Goal: Task Accomplishment & Management: Complete application form

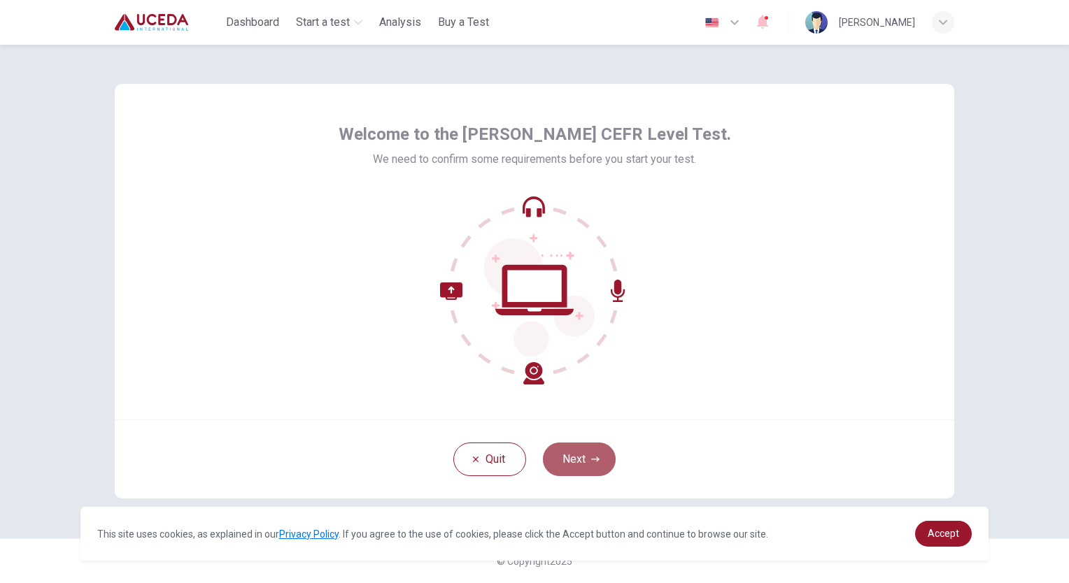
click at [574, 465] on button "Next" at bounding box center [579, 460] width 73 height 34
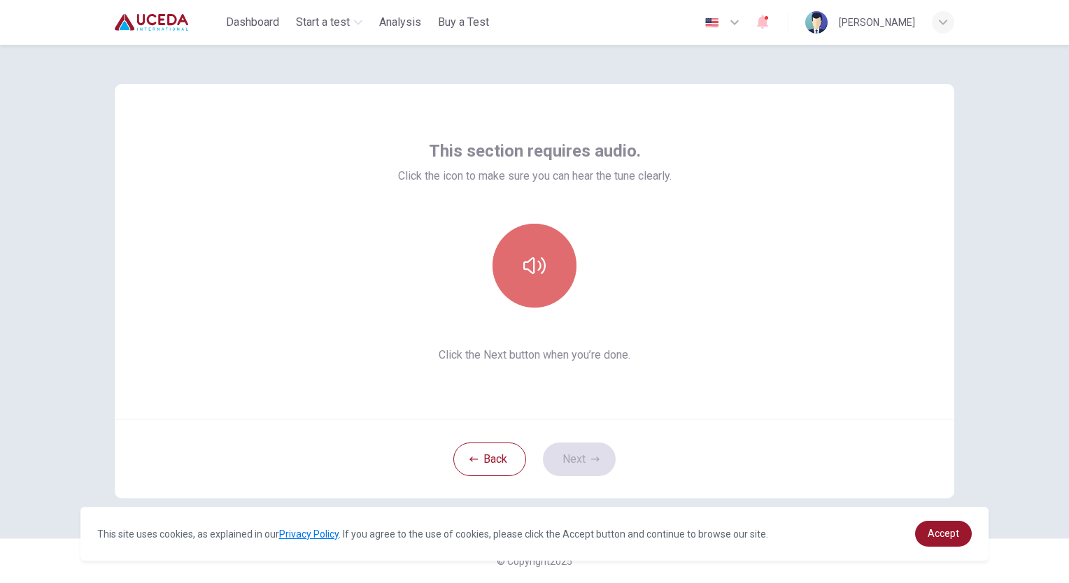
click at [515, 288] on button "button" at bounding box center [534, 266] width 84 height 84
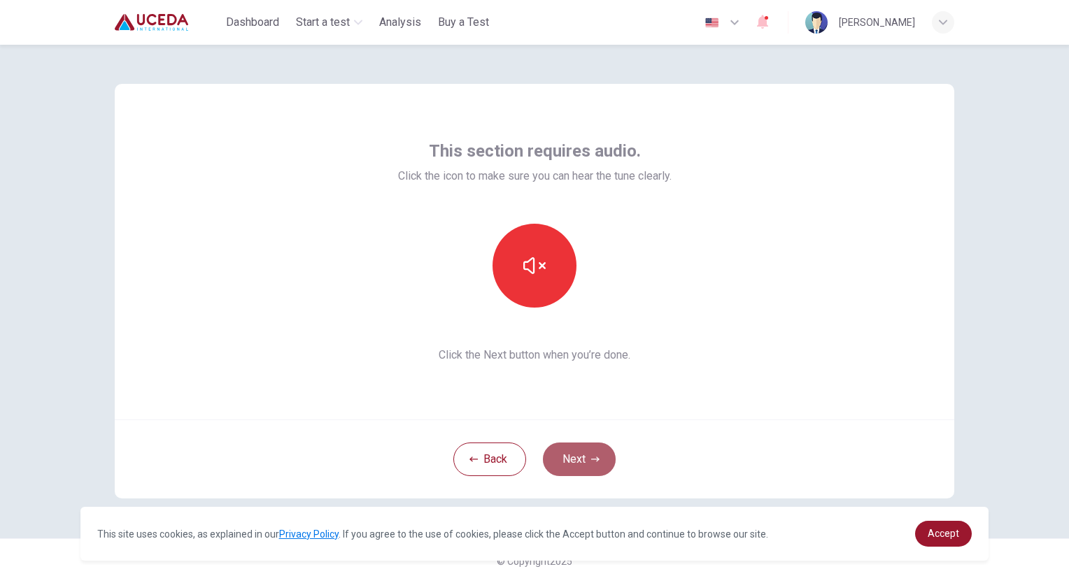
click at [588, 466] on button "Next" at bounding box center [579, 460] width 73 height 34
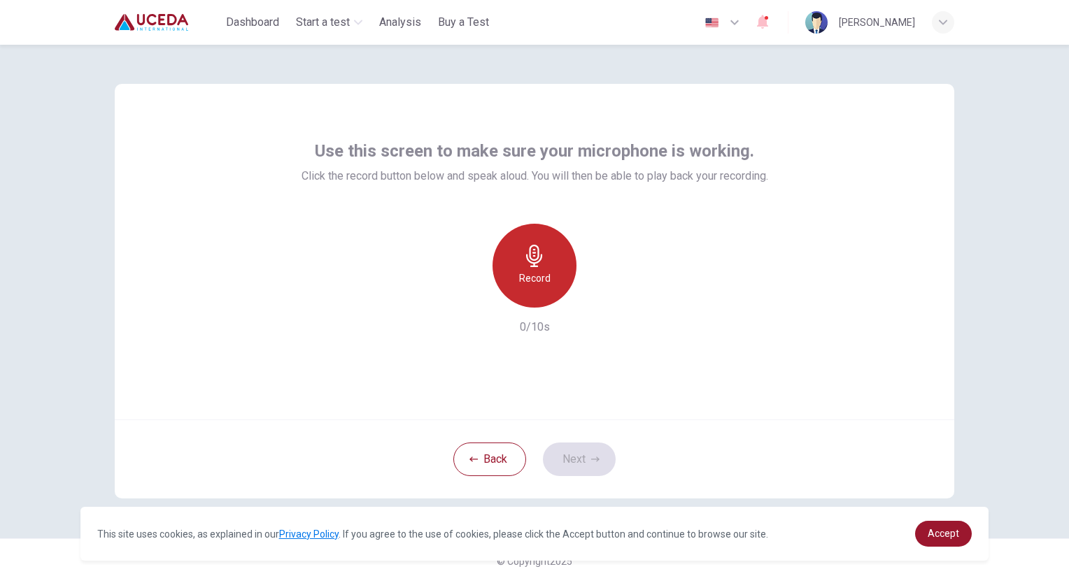
click at [524, 279] on h6 "Record" at bounding box center [534, 278] width 31 height 17
click at [522, 257] on div "Stop" at bounding box center [534, 266] width 84 height 84
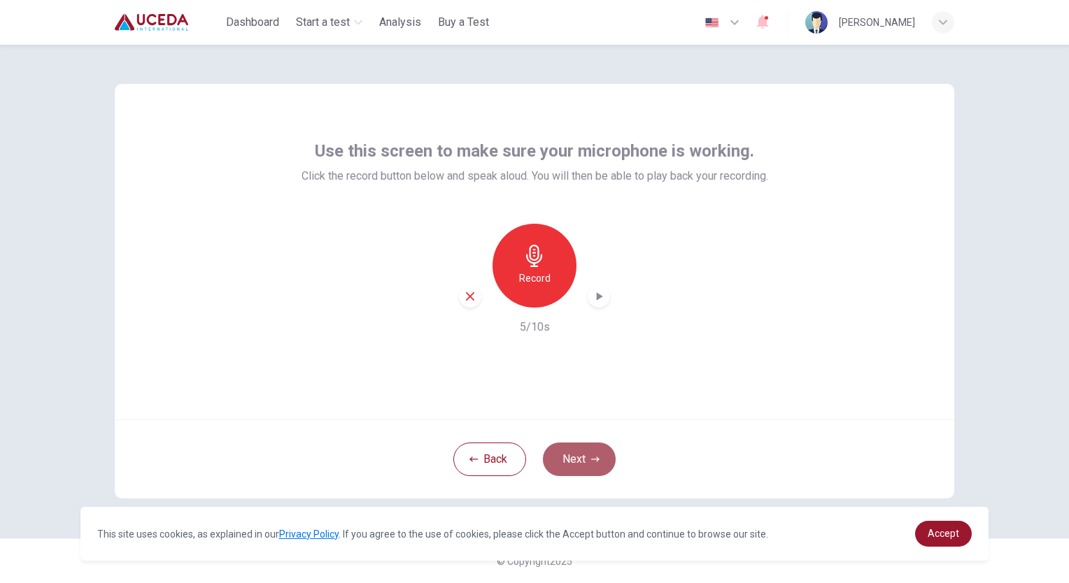
click at [578, 458] on button "Next" at bounding box center [579, 460] width 73 height 34
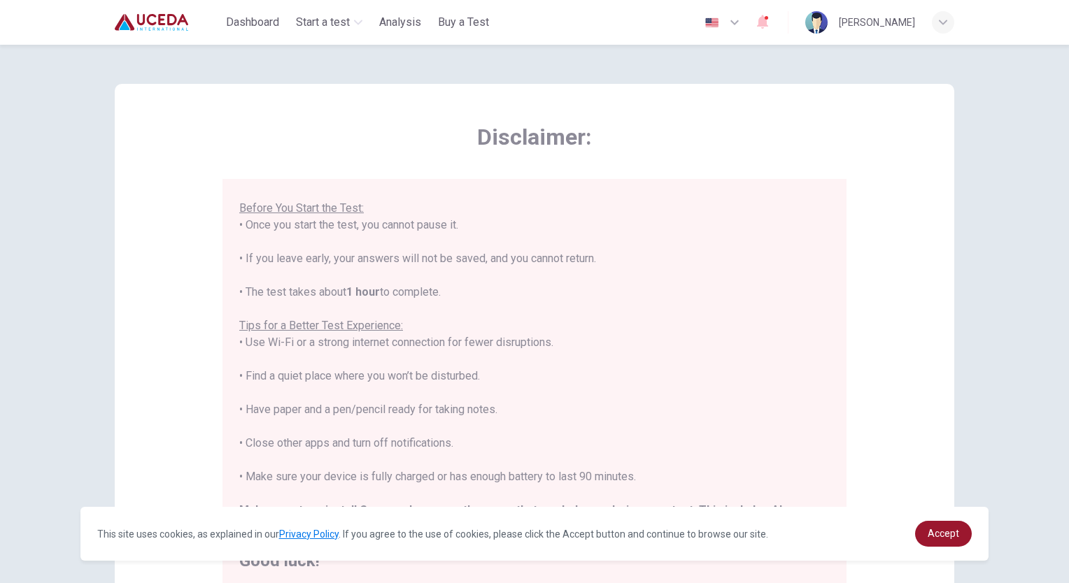
scroll to position [134, 0]
click at [937, 534] on span "Accept" at bounding box center [943, 533] width 31 height 11
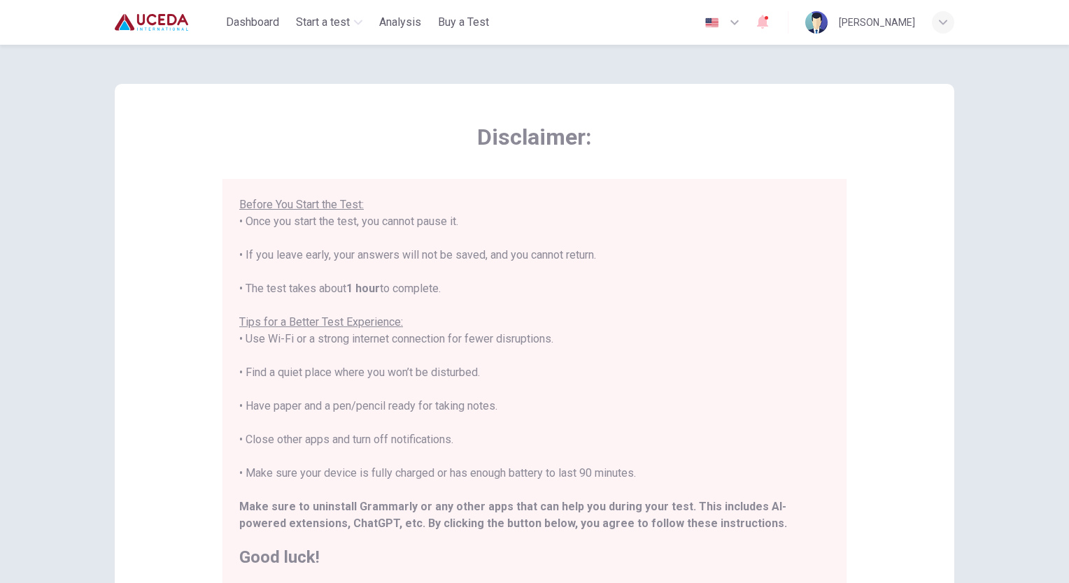
click at [904, 494] on div "Disclaimer: ****IMPORTANT: You cannot change the language during the test.**** …" at bounding box center [534, 349] width 839 height 531
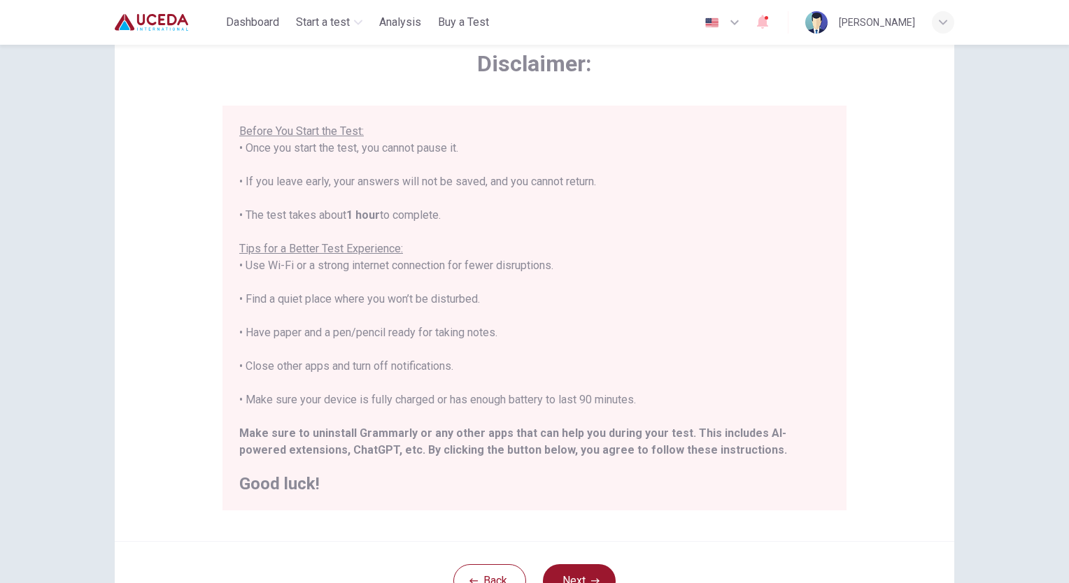
scroll to position [78, 0]
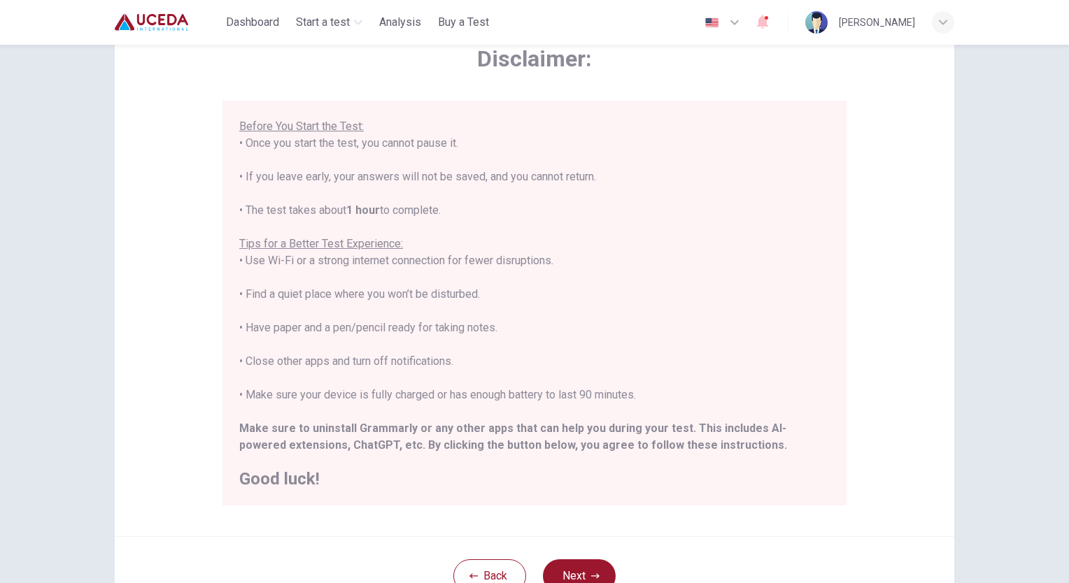
click at [736, 385] on div "****IMPORTANT: You cannot change the language during the test.**** Please choos…" at bounding box center [534, 236] width 590 height 504
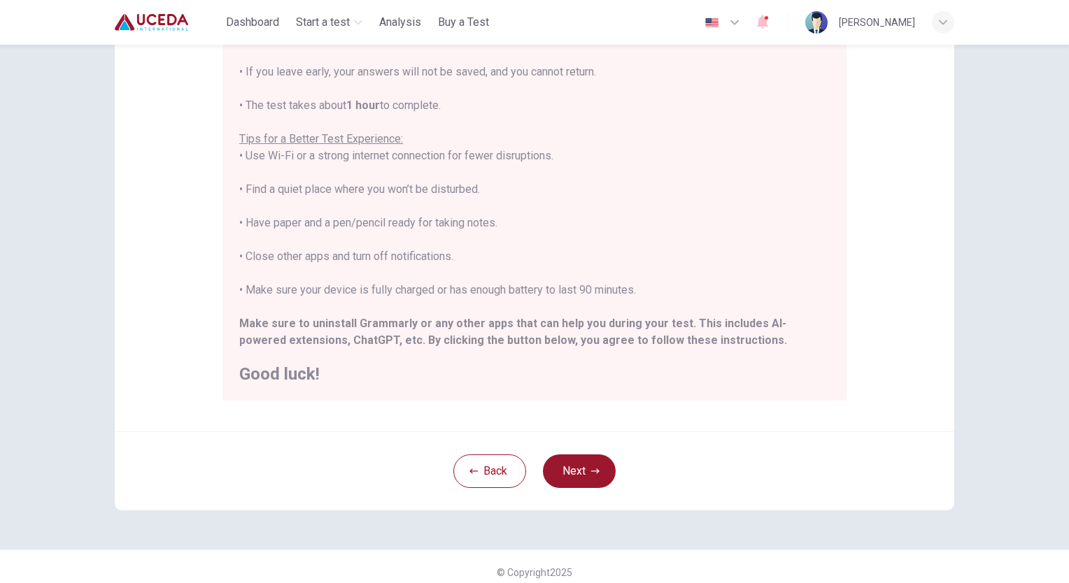
scroll to position [194, 0]
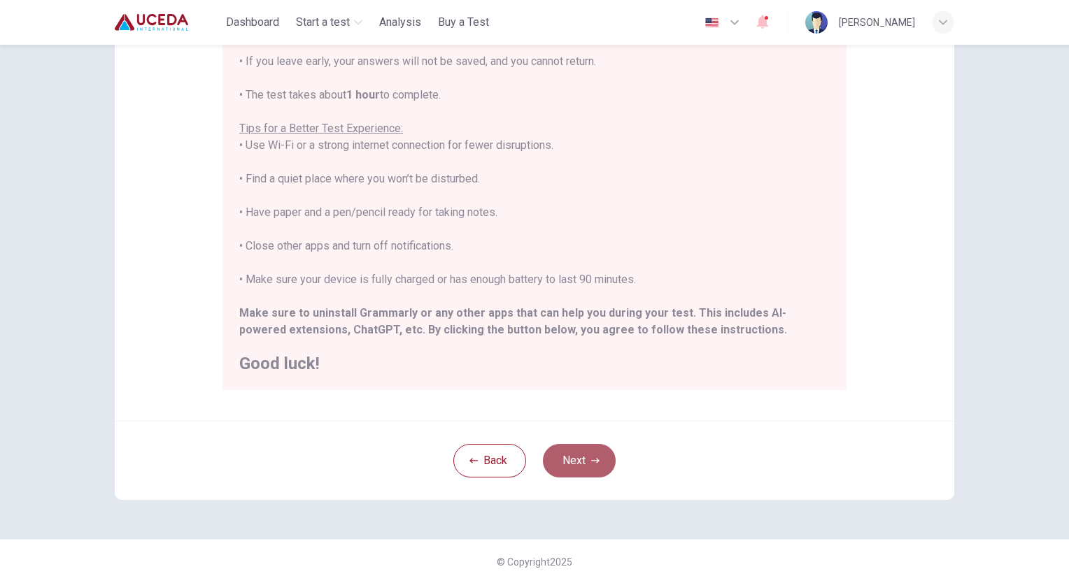
click at [576, 449] on button "Next" at bounding box center [579, 461] width 73 height 34
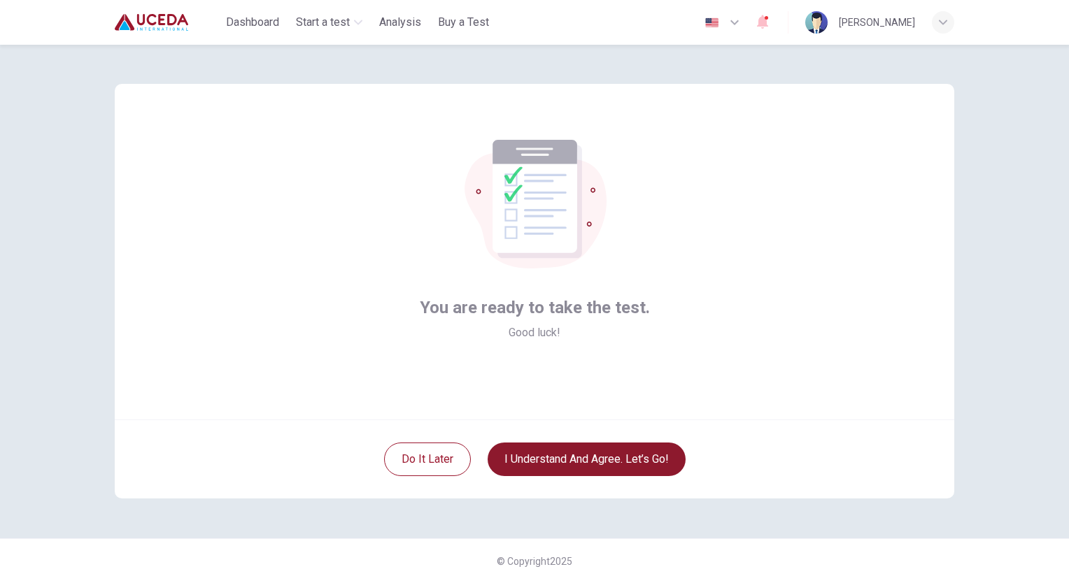
scroll to position [0, 0]
click at [574, 459] on button "I understand and agree. Let’s go!" at bounding box center [587, 460] width 198 height 34
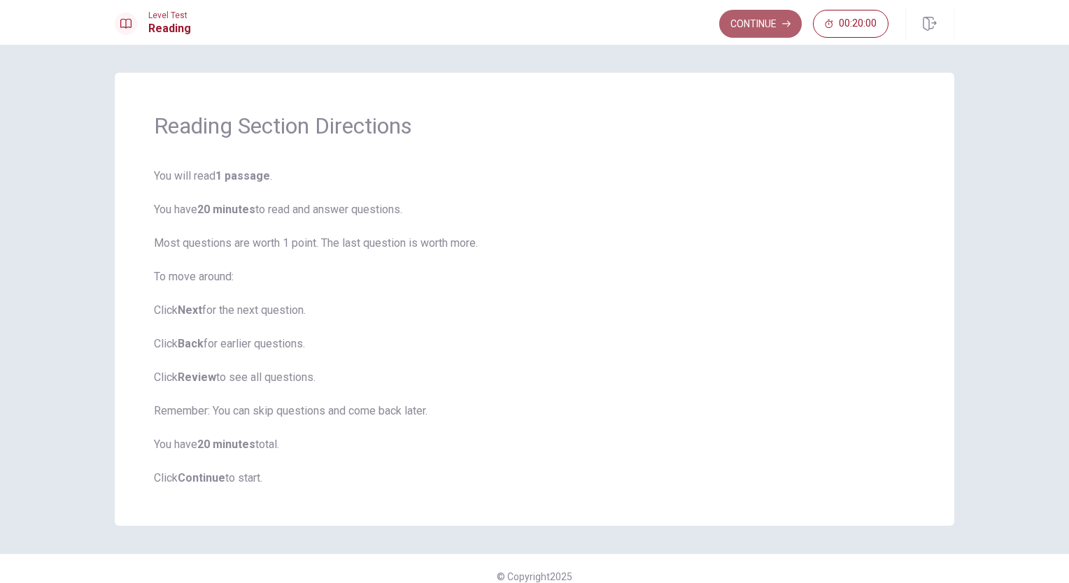
click at [766, 24] on button "Continue" at bounding box center [760, 24] width 83 height 28
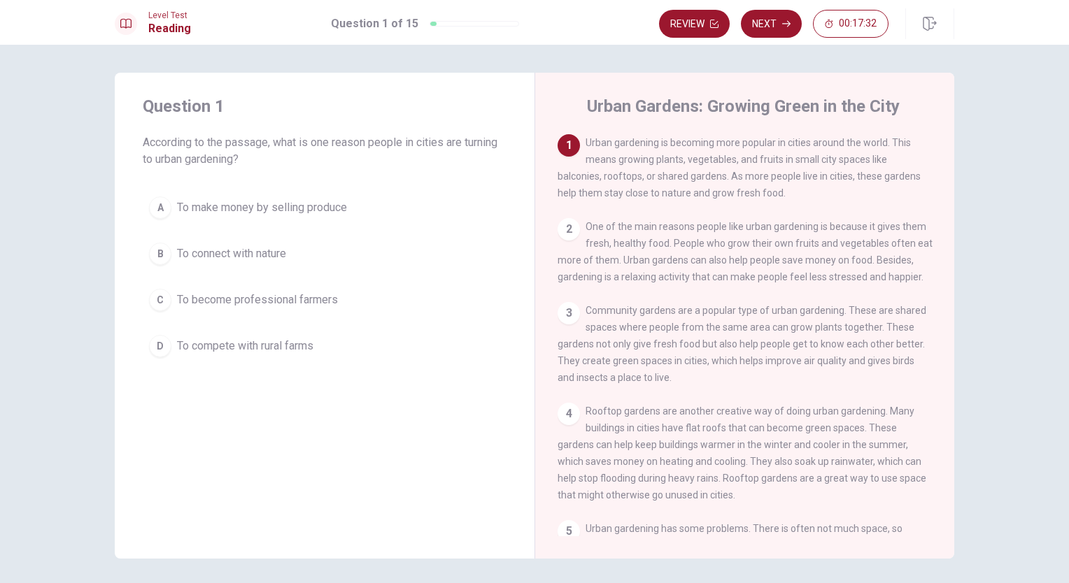
click at [746, 504] on div "4 Rooftop gardens are another creative way of doing urban gardening. Many build…" at bounding box center [745, 453] width 375 height 101
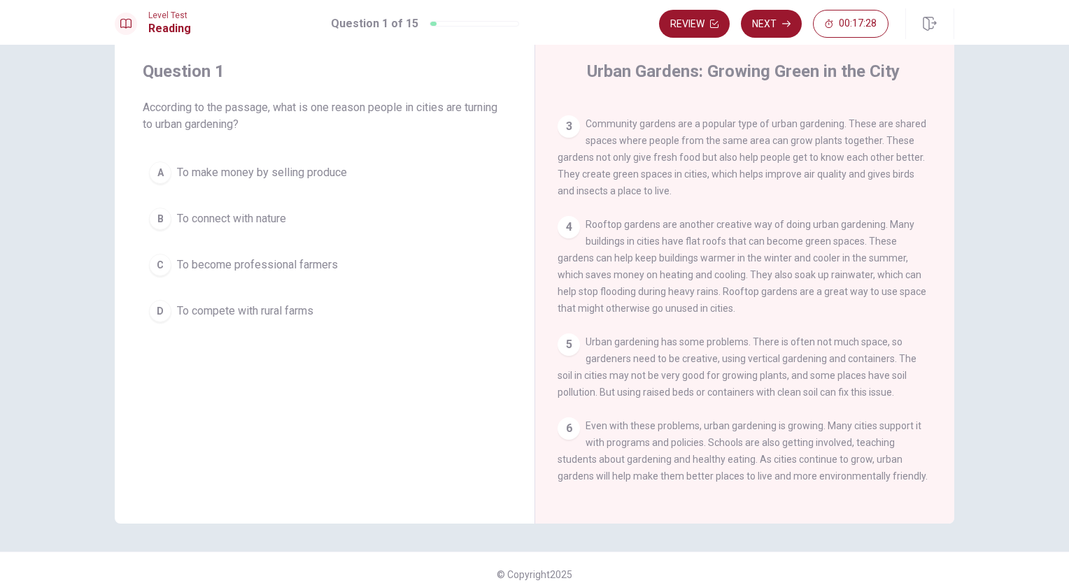
scroll to position [48, 0]
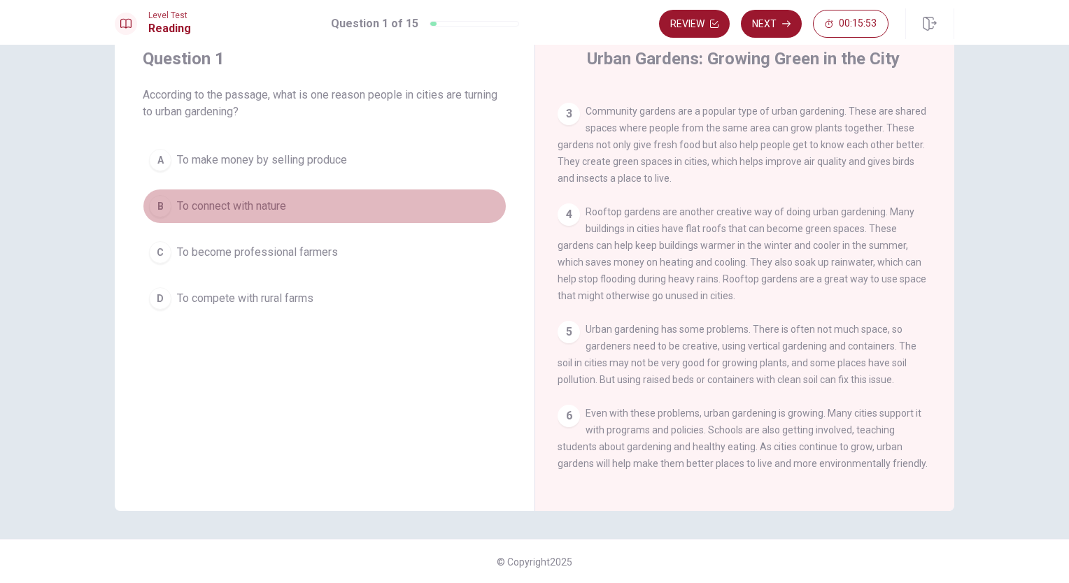
click at [201, 204] on span "To connect with nature" at bounding box center [231, 206] width 109 height 17
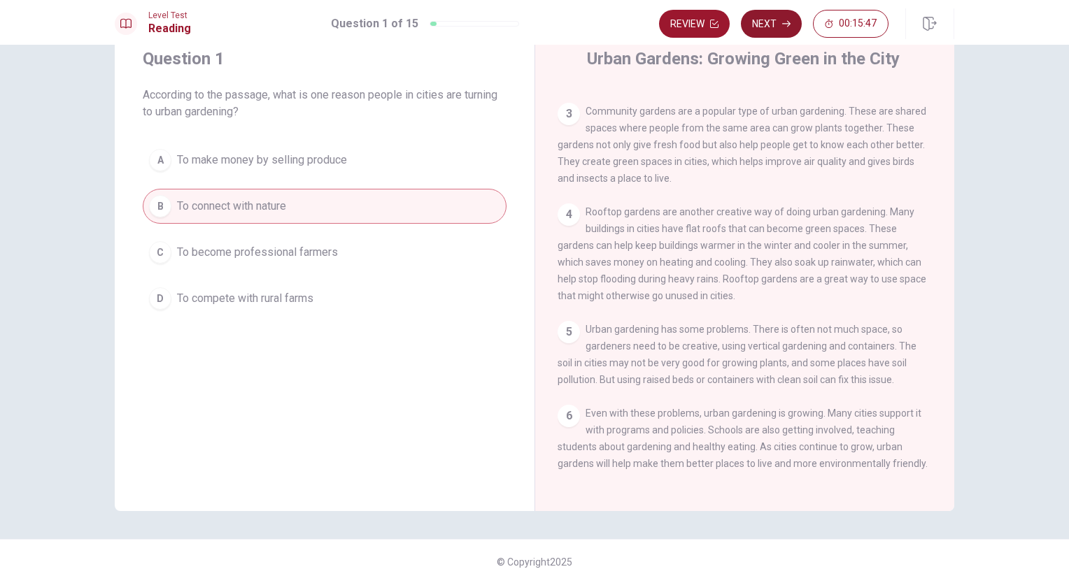
click at [777, 25] on button "Next" at bounding box center [771, 24] width 61 height 28
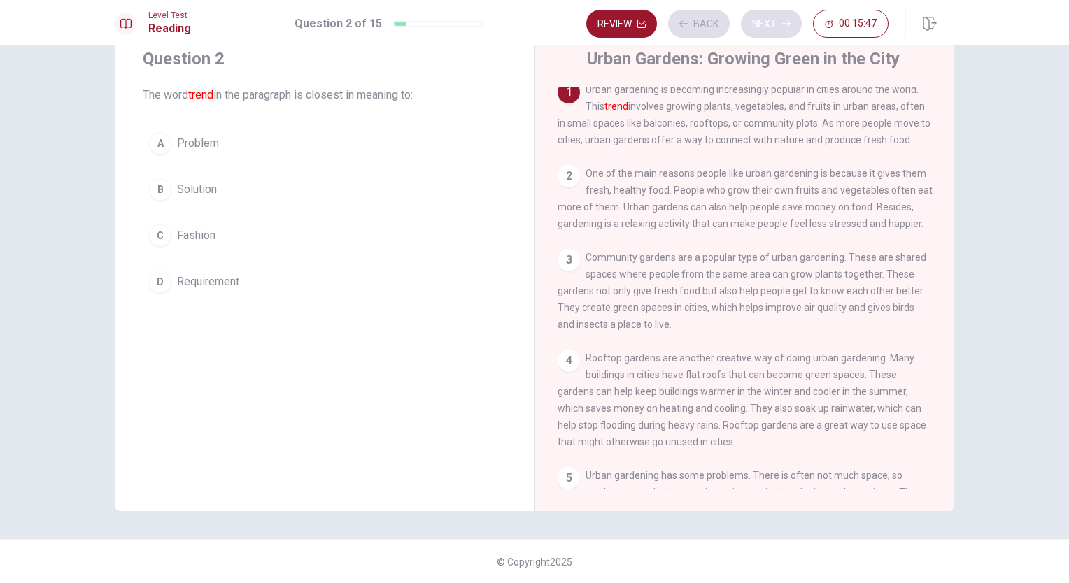
scroll to position [0, 0]
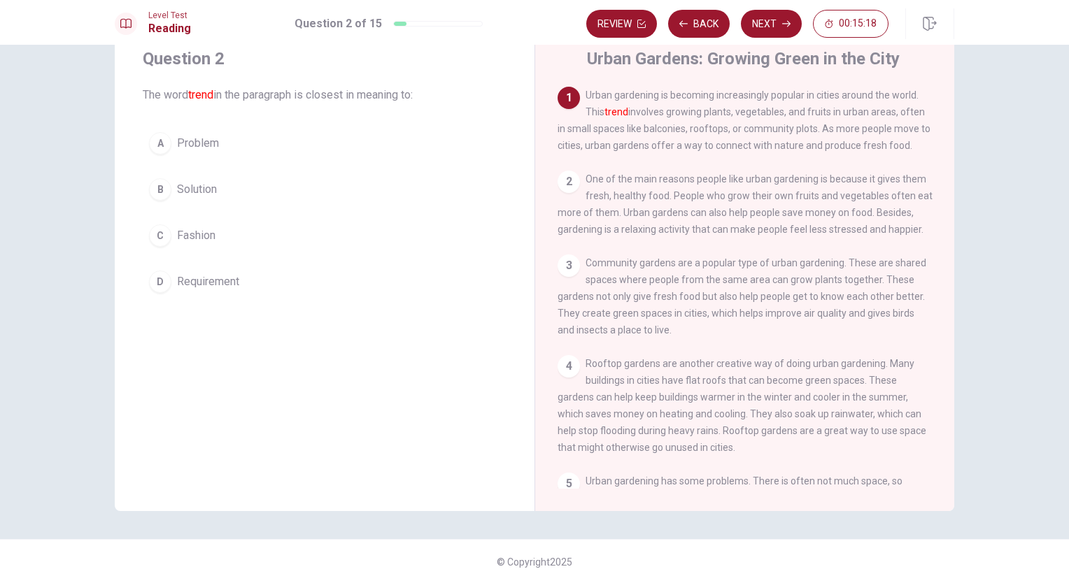
click at [1023, 495] on div "Question 2 The word trend in the paragraph is closest in meaning to: A Problem …" at bounding box center [534, 314] width 1069 height 539
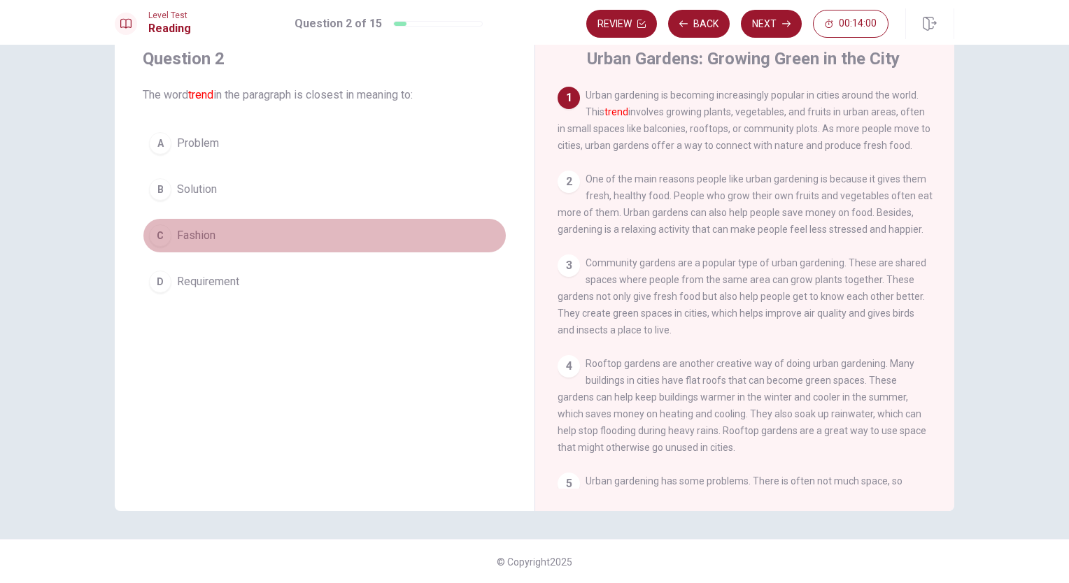
click at [172, 237] on button "C Fashion" at bounding box center [325, 235] width 364 height 35
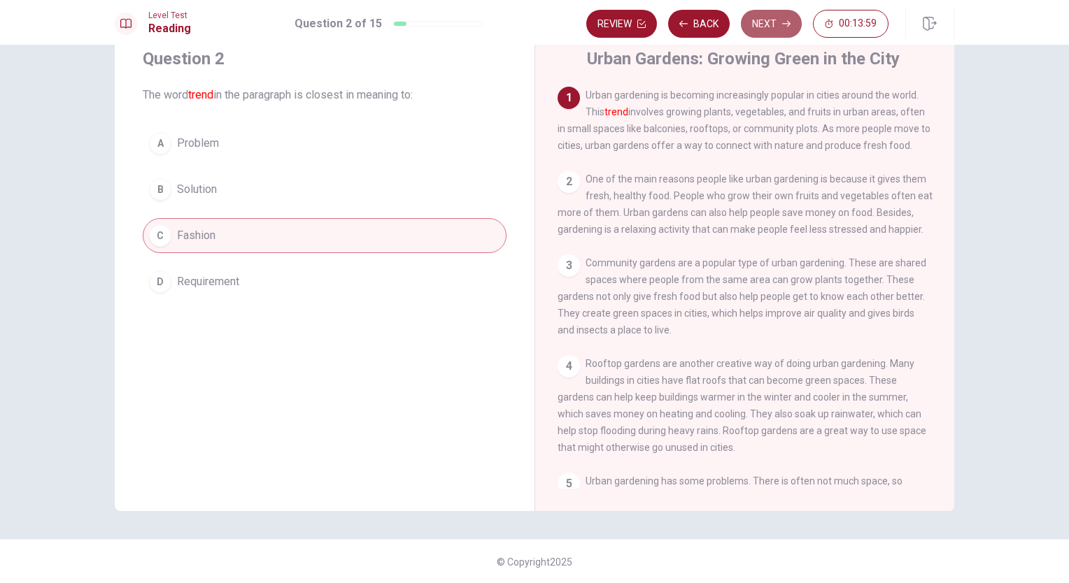
click at [773, 24] on button "Next" at bounding box center [771, 24] width 61 height 28
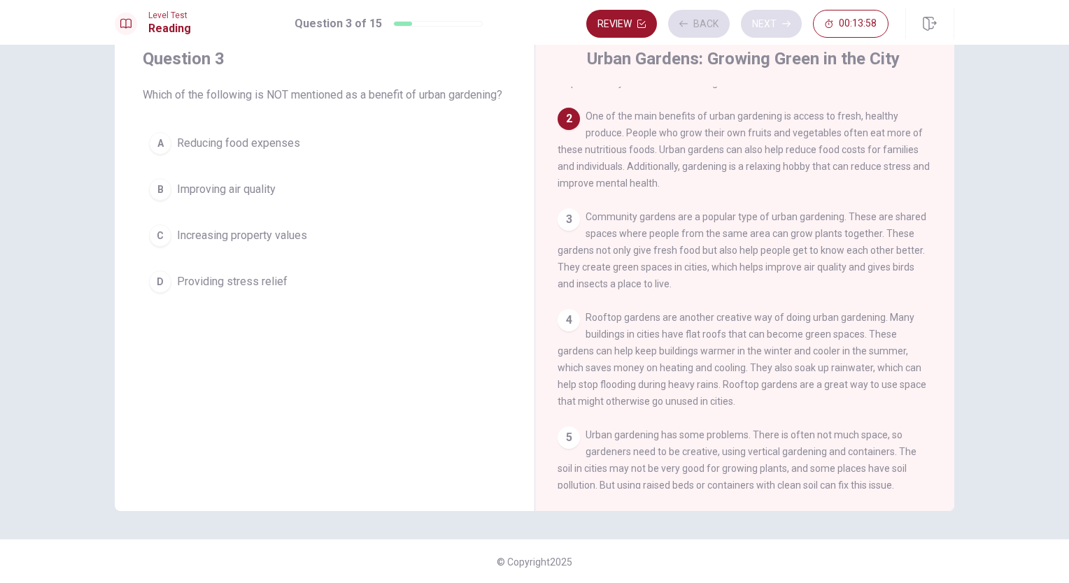
scroll to position [86, 0]
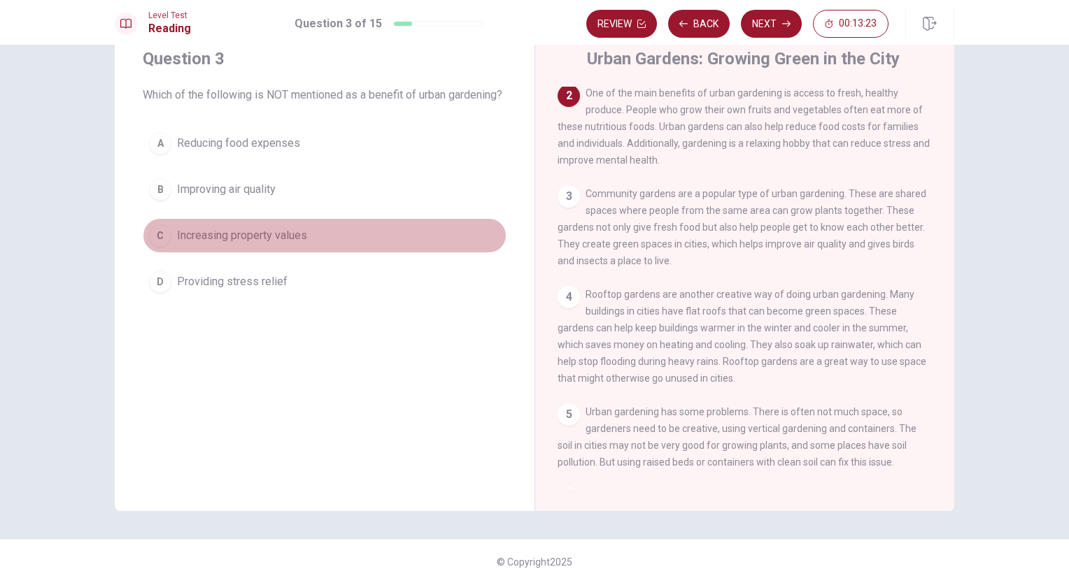
click at [226, 244] on span "Increasing property values" at bounding box center [242, 235] width 130 height 17
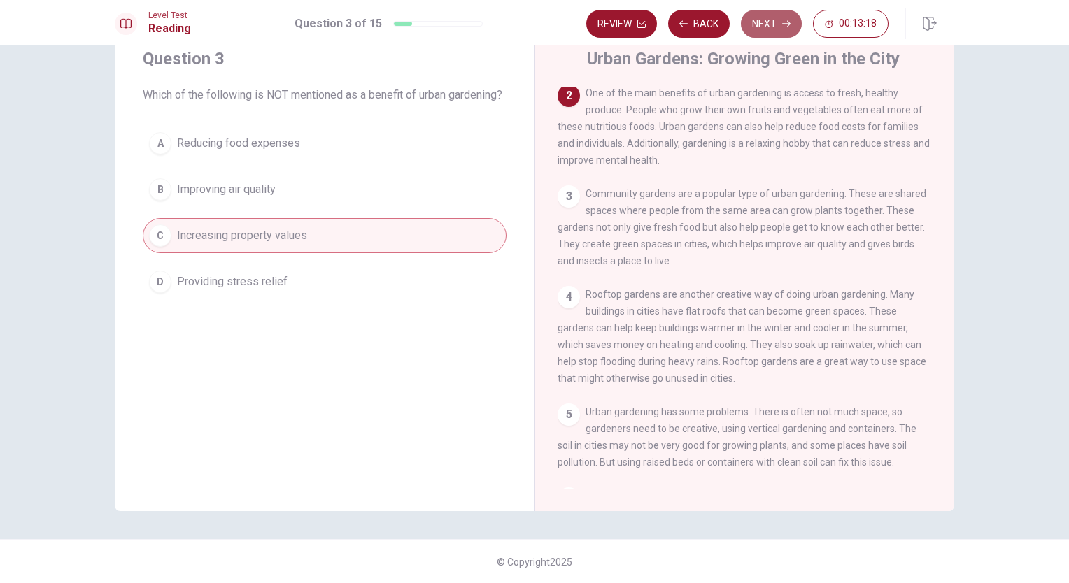
click at [772, 17] on button "Next" at bounding box center [771, 24] width 61 height 28
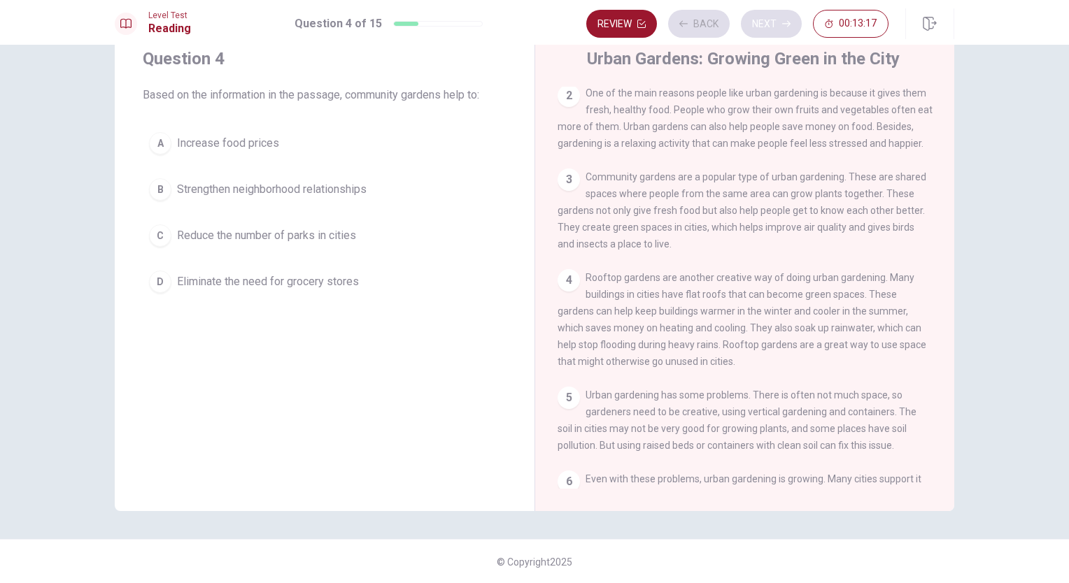
scroll to position [0, 0]
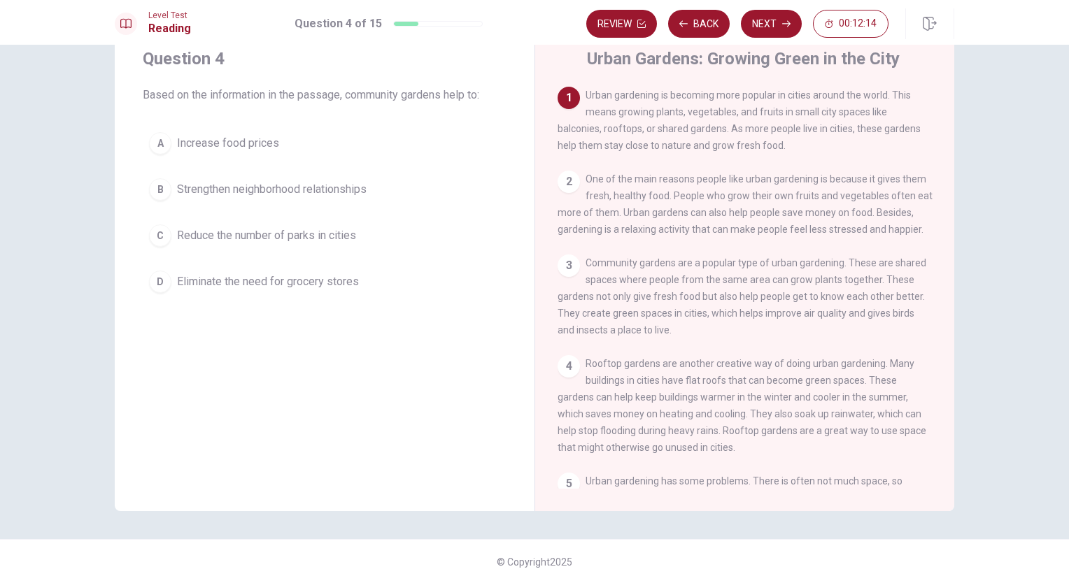
click at [736, 339] on div "3 Community gardens are a popular type of urban gardening. These are shared spa…" at bounding box center [745, 297] width 375 height 84
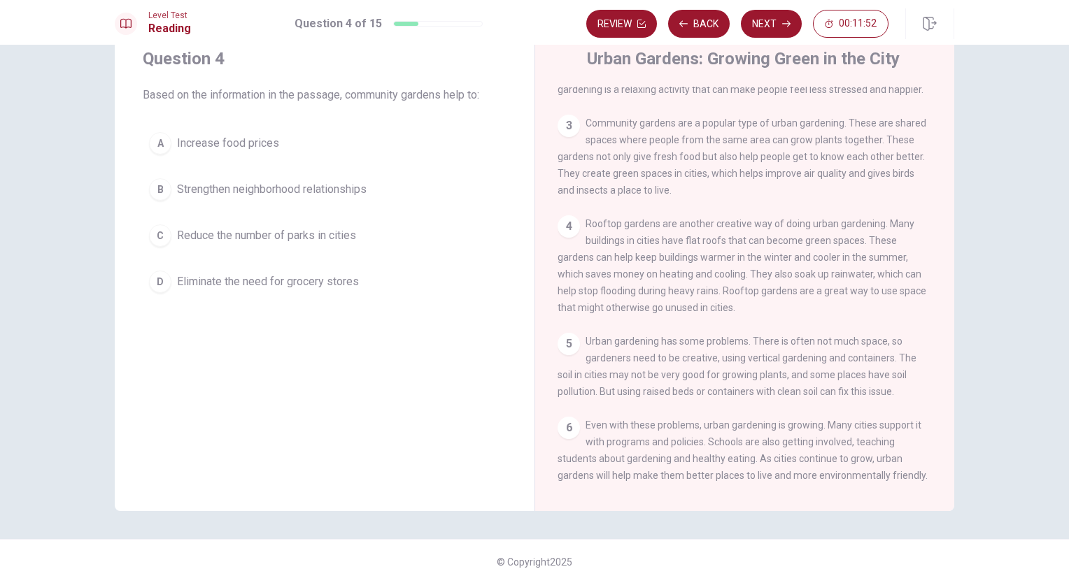
scroll to position [166, 0]
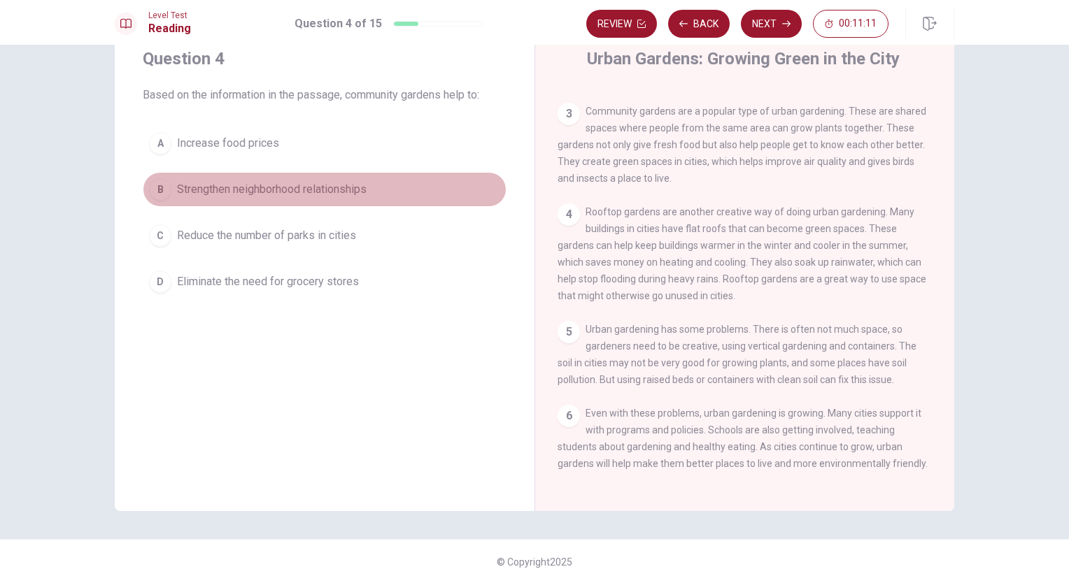
click at [155, 189] on div "B" at bounding box center [160, 189] width 22 height 22
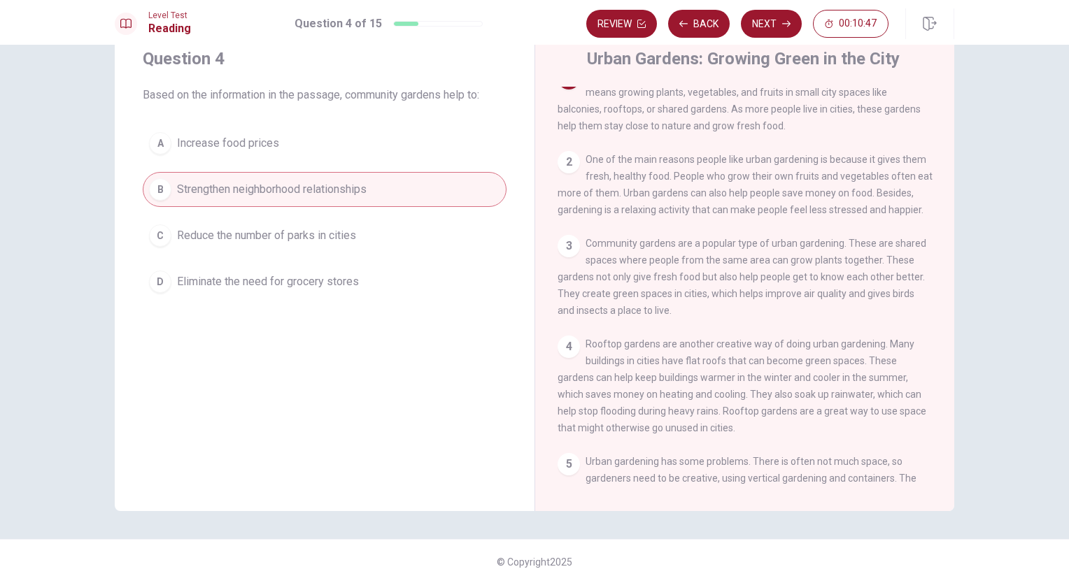
scroll to position [20, 0]
click at [786, 27] on icon "button" at bounding box center [786, 24] width 8 height 8
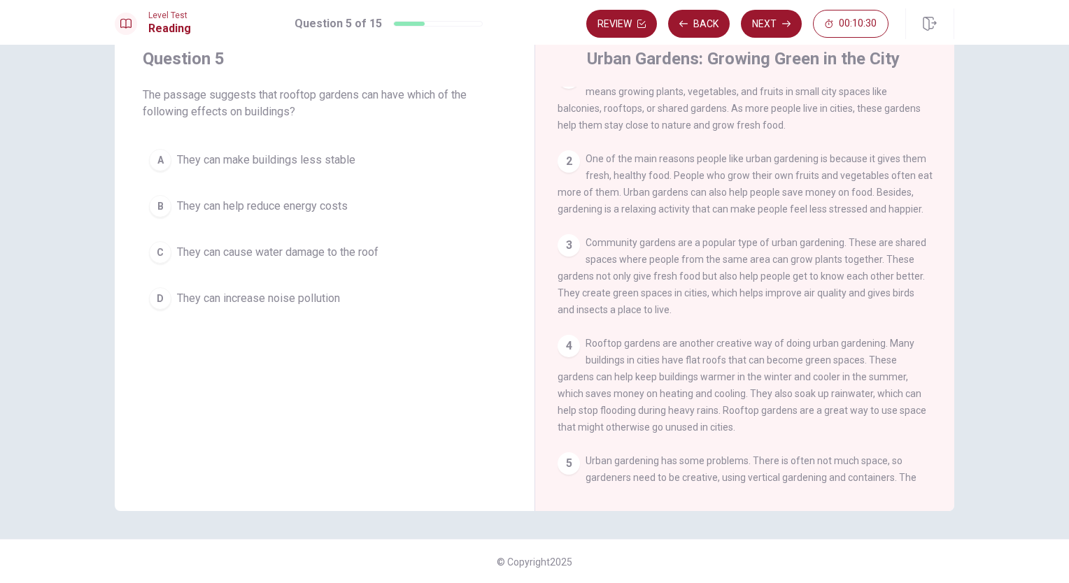
drag, startPoint x: 947, startPoint y: 237, endPoint x: 941, endPoint y: 171, distance: 66.1
click at [941, 171] on div "Urban Gardens: Growing Green in the City 1 Urban gardening is becoming more pop…" at bounding box center [744, 268] width 420 height 486
click at [895, 430] on div "4 Rooftop gardens are another creative way of doing urban gardening. Many build…" at bounding box center [745, 385] width 375 height 101
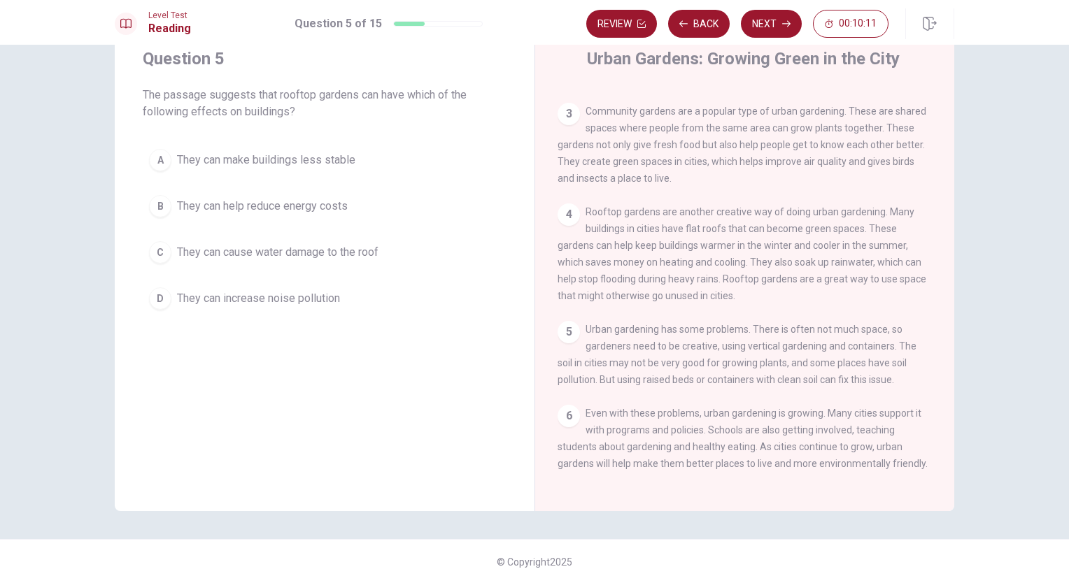
scroll to position [166, 0]
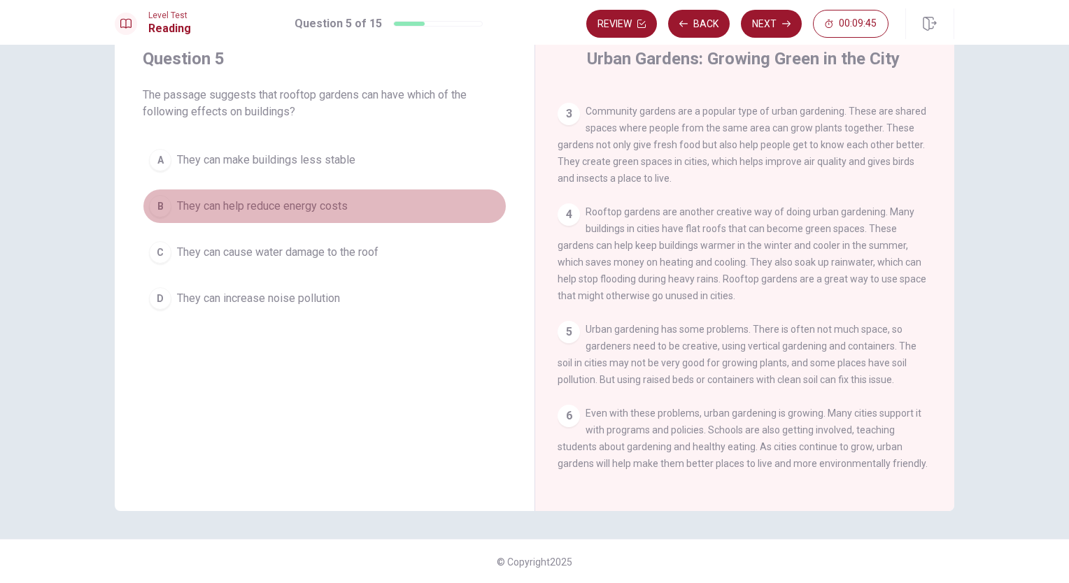
click at [319, 208] on span "They can help reduce energy costs" at bounding box center [262, 206] width 171 height 17
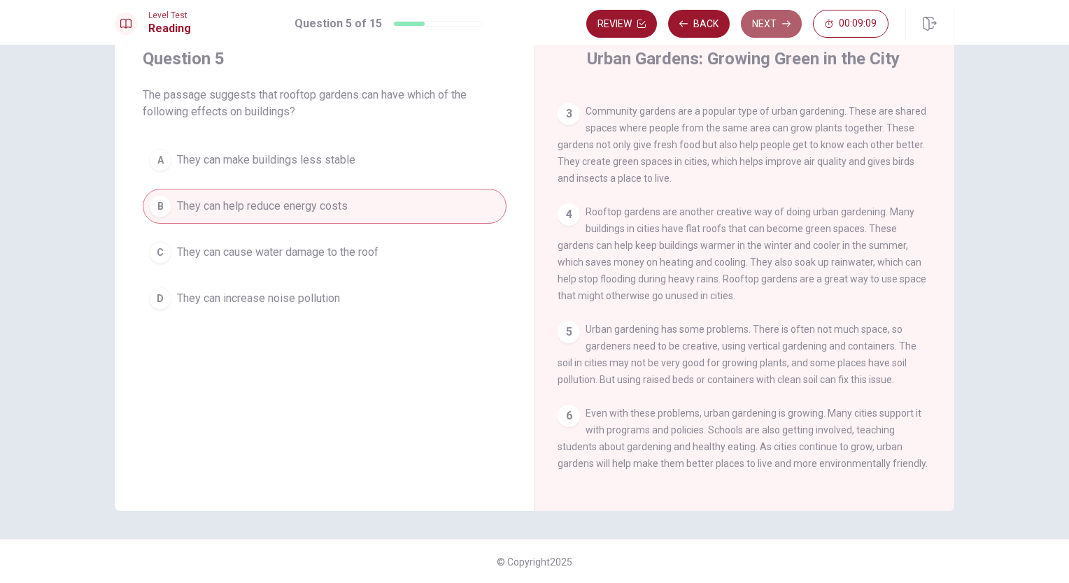
click at [760, 27] on button "Next" at bounding box center [771, 24] width 61 height 28
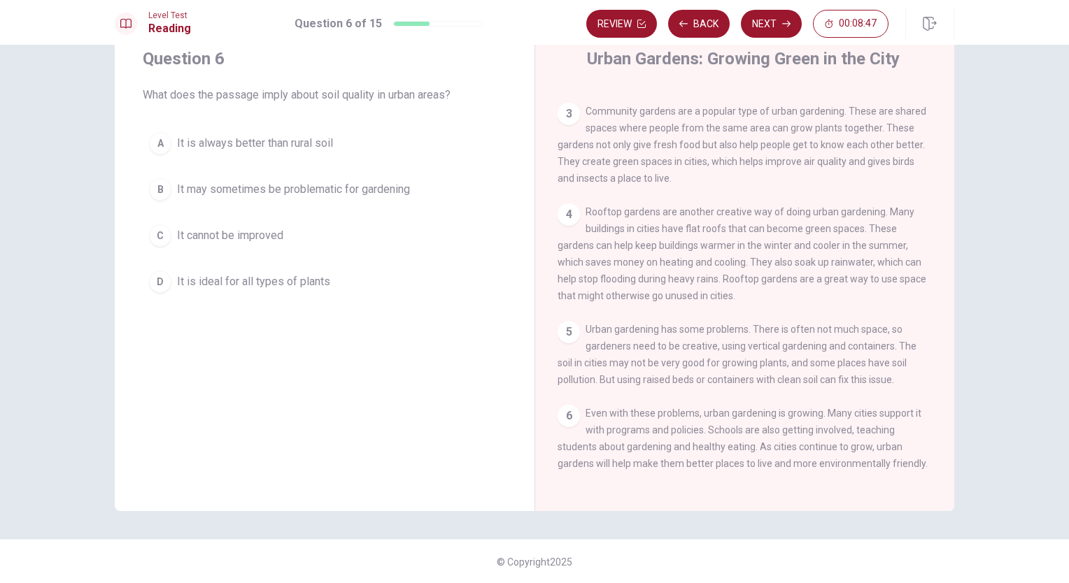
click at [216, 192] on span "It may sometimes be problematic for gardening" at bounding box center [293, 189] width 233 height 17
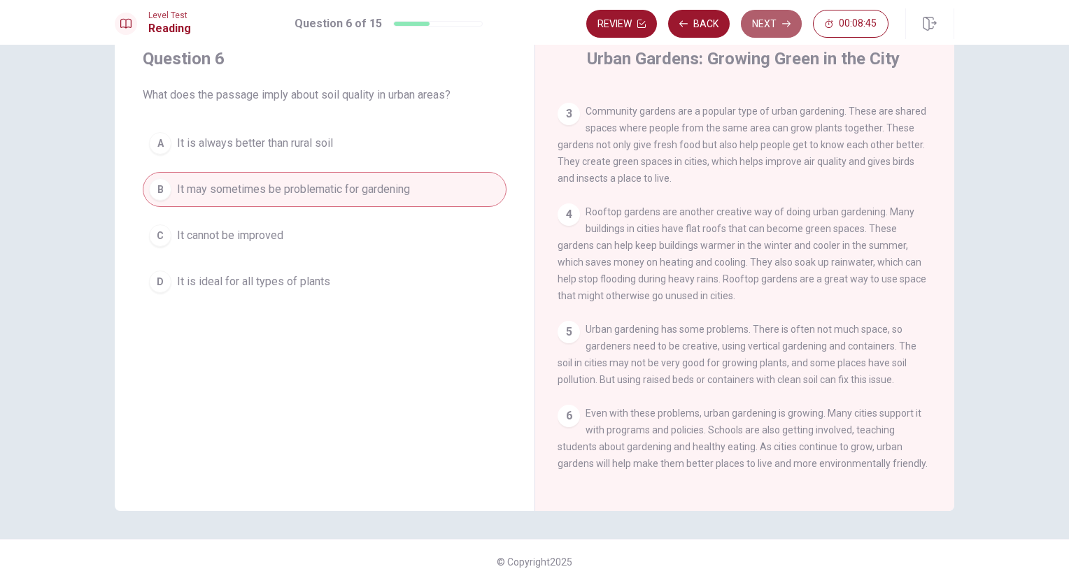
click at [765, 20] on button "Next" at bounding box center [771, 24] width 61 height 28
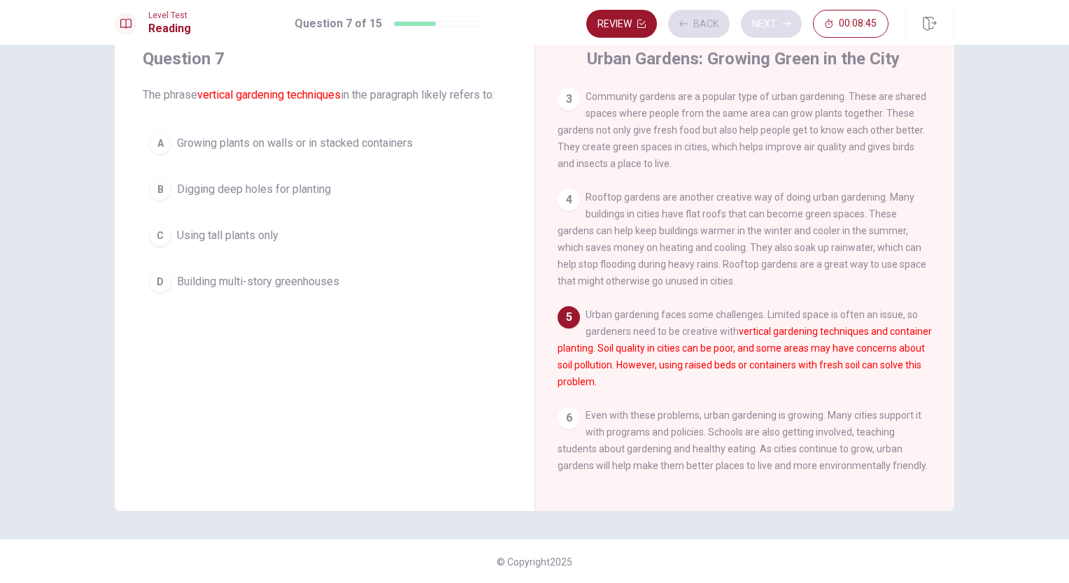
scroll to position [184, 0]
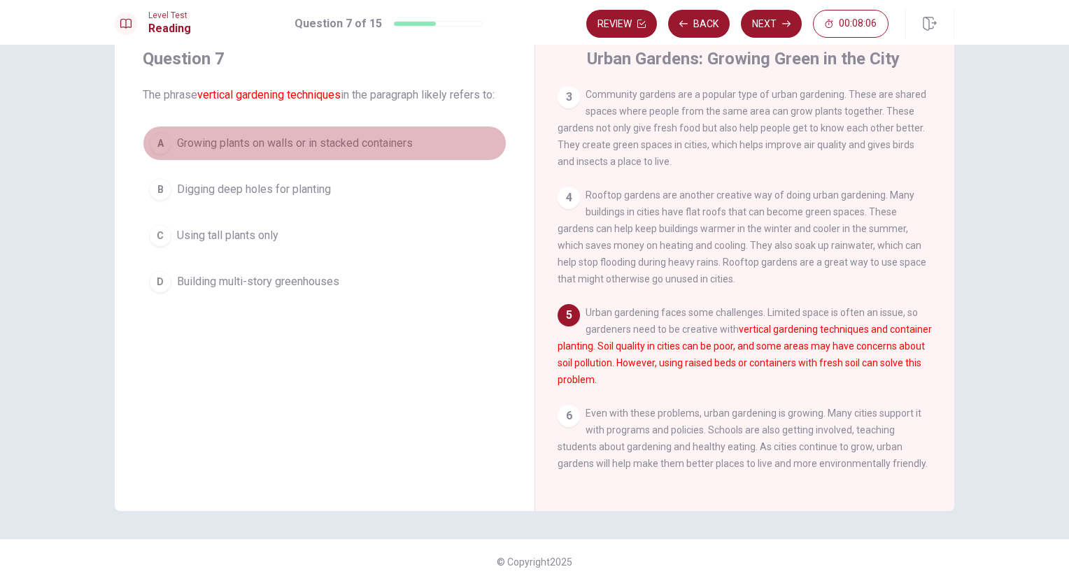
click at [316, 148] on span "Growing plants on walls or in stacked containers" at bounding box center [295, 143] width 236 height 17
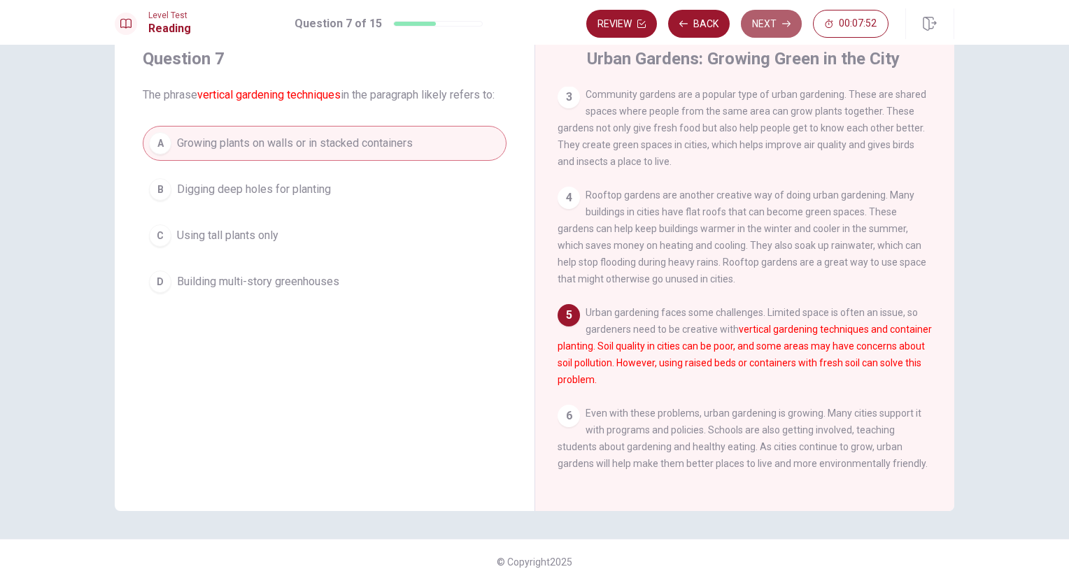
click at [785, 12] on button "Next" at bounding box center [771, 24] width 61 height 28
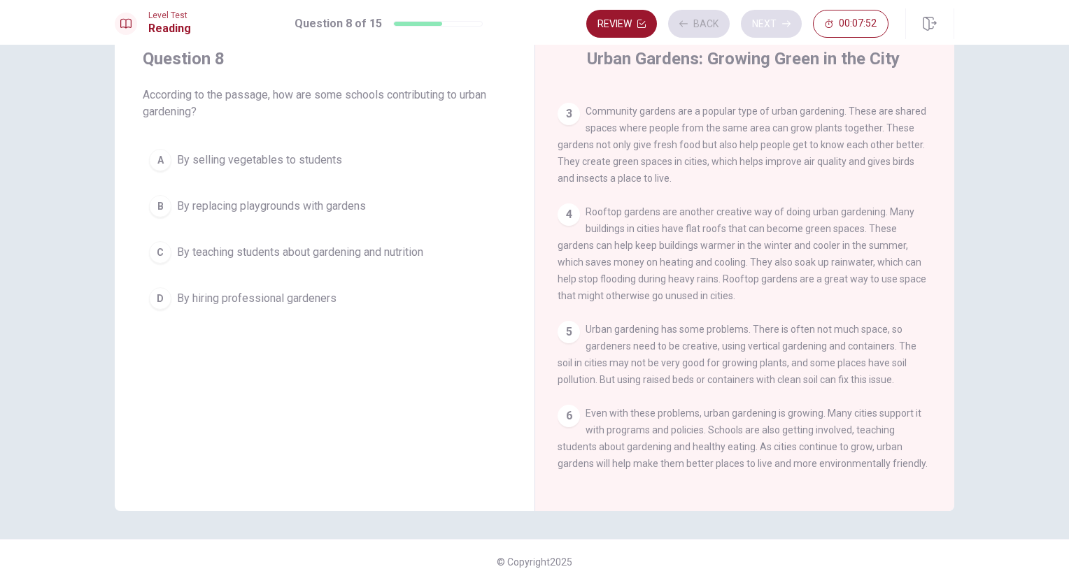
scroll to position [166, 0]
click at [798, 440] on span "Even with these problems, urban gardening is growing. Many cities support it wi…" at bounding box center [743, 439] width 370 height 62
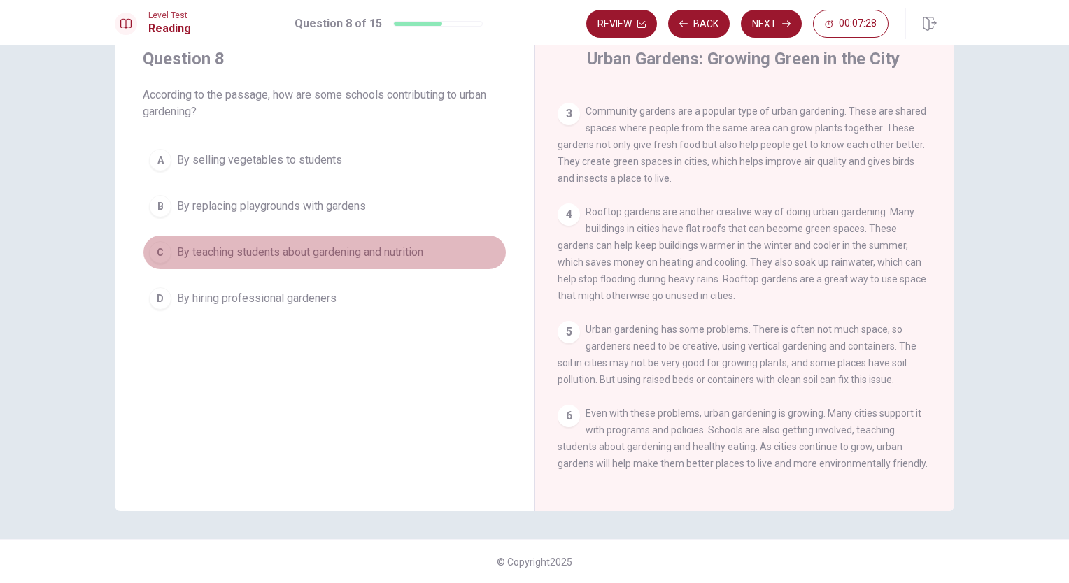
click at [189, 250] on span "By teaching students about gardening and nutrition" at bounding box center [300, 252] width 246 height 17
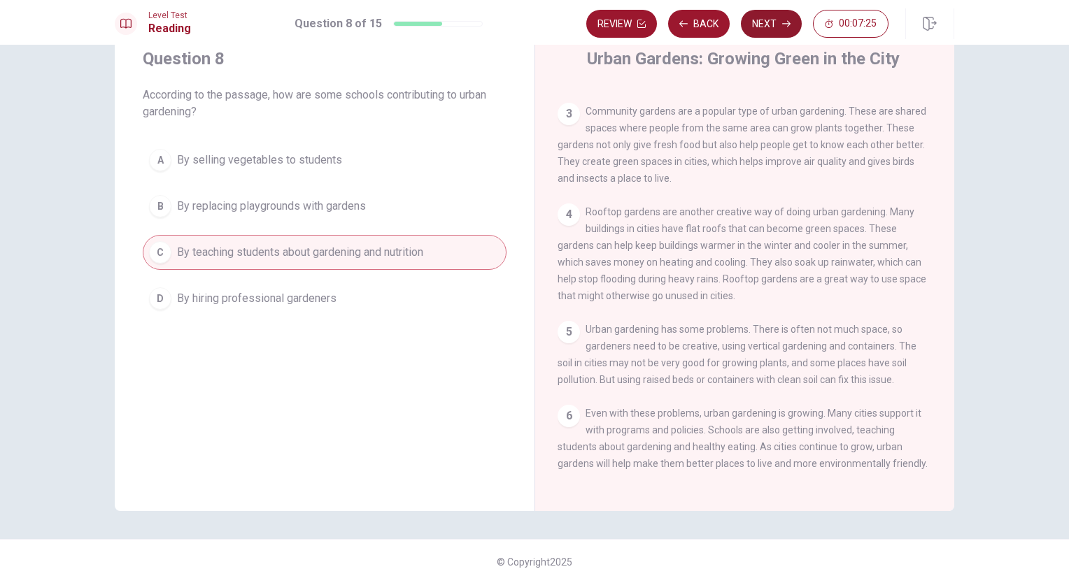
click at [765, 17] on button "Next" at bounding box center [771, 24] width 61 height 28
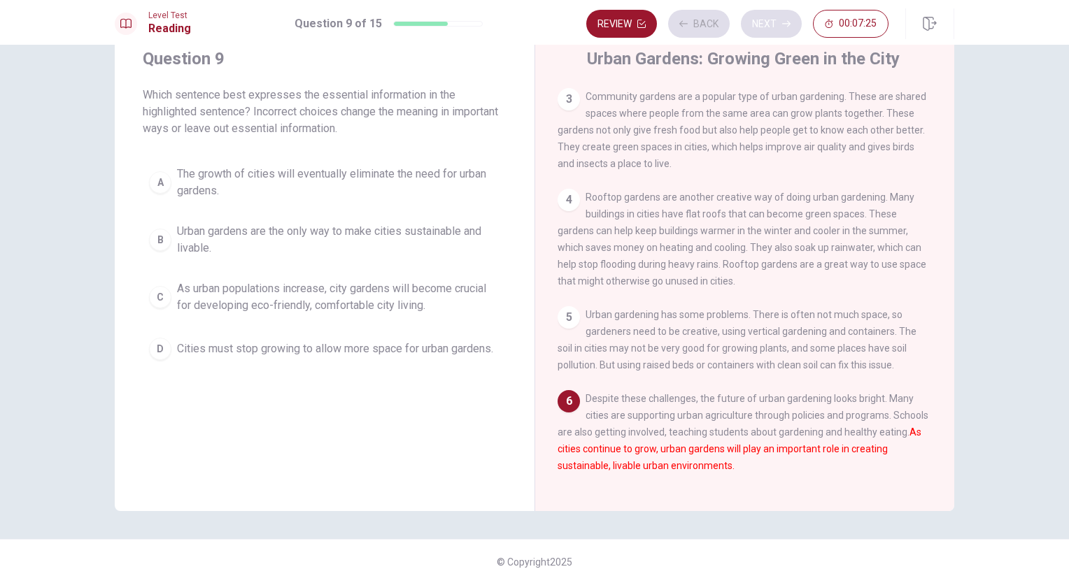
scroll to position [184, 0]
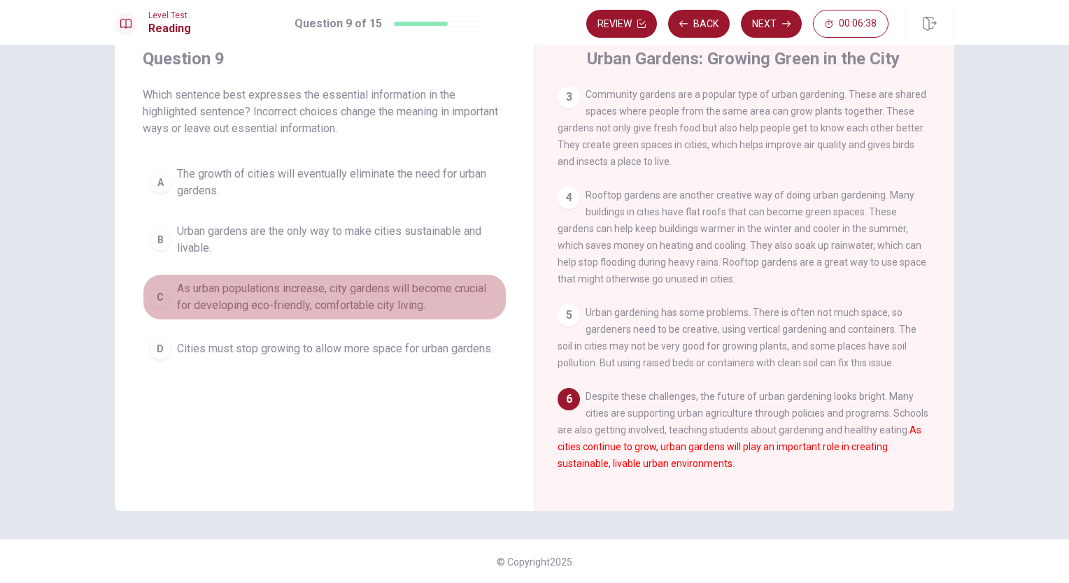
click at [193, 303] on span "As urban populations increase, city gardens will become crucial for developing …" at bounding box center [338, 298] width 323 height 34
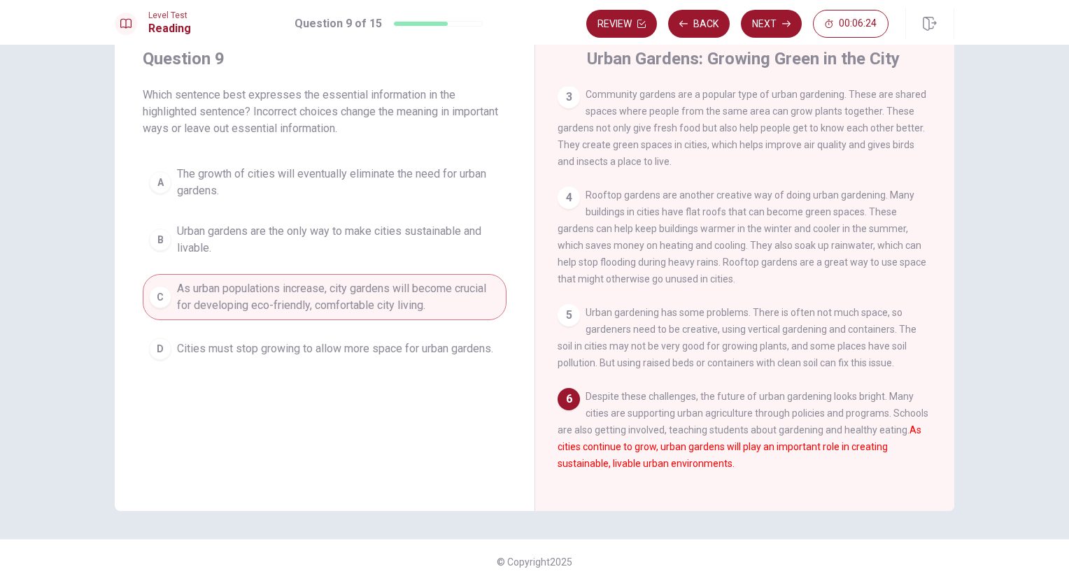
click at [302, 275] on button "C As urban populations increase, city gardens will become crucial for developin…" at bounding box center [325, 297] width 364 height 46
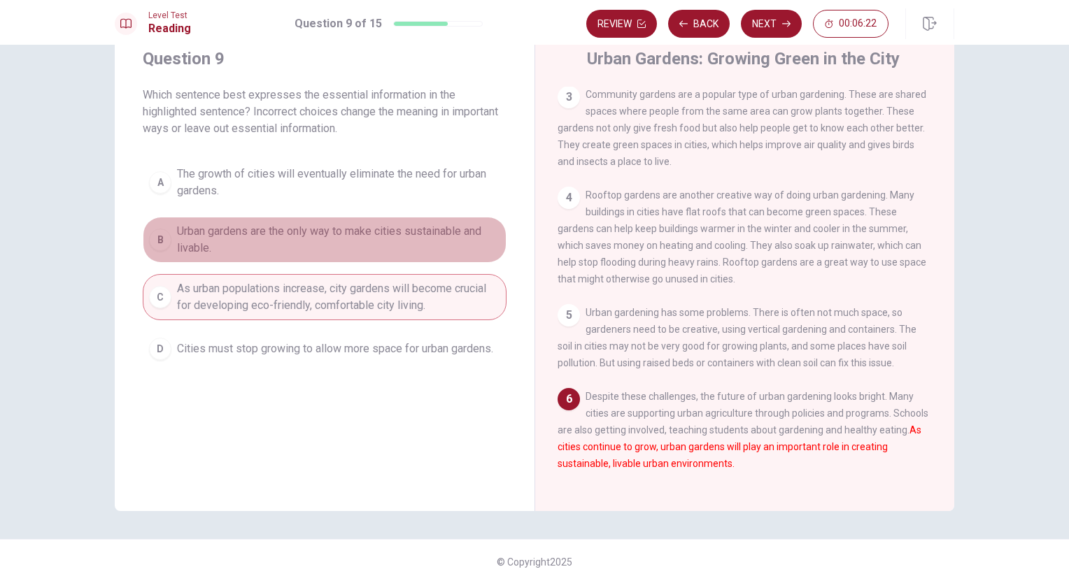
click at [288, 248] on span "Urban gardens are the only way to make cities sustainable and livable." at bounding box center [338, 240] width 323 height 34
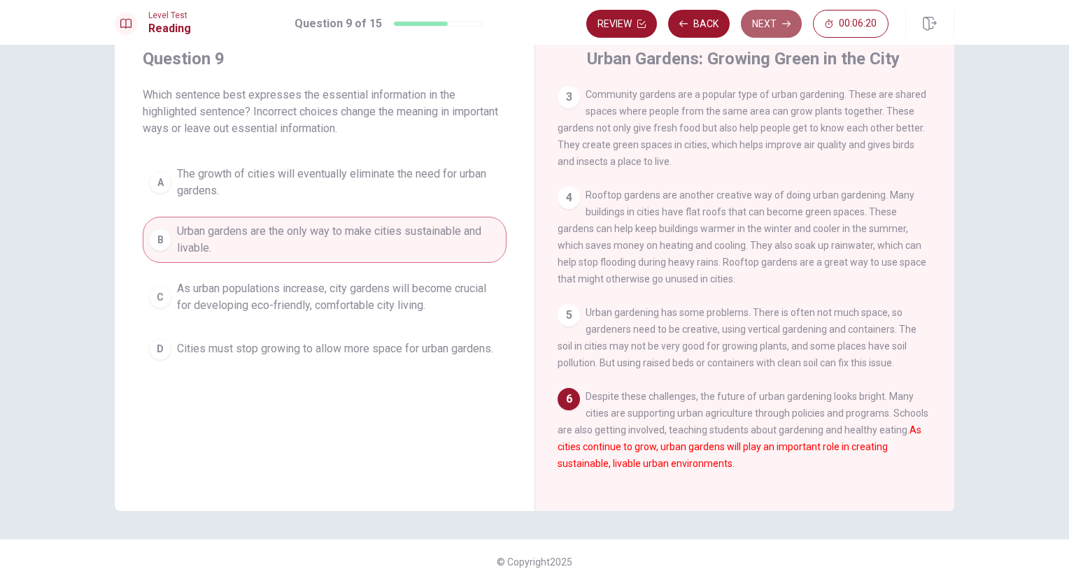
click at [765, 27] on button "Next" at bounding box center [771, 24] width 61 height 28
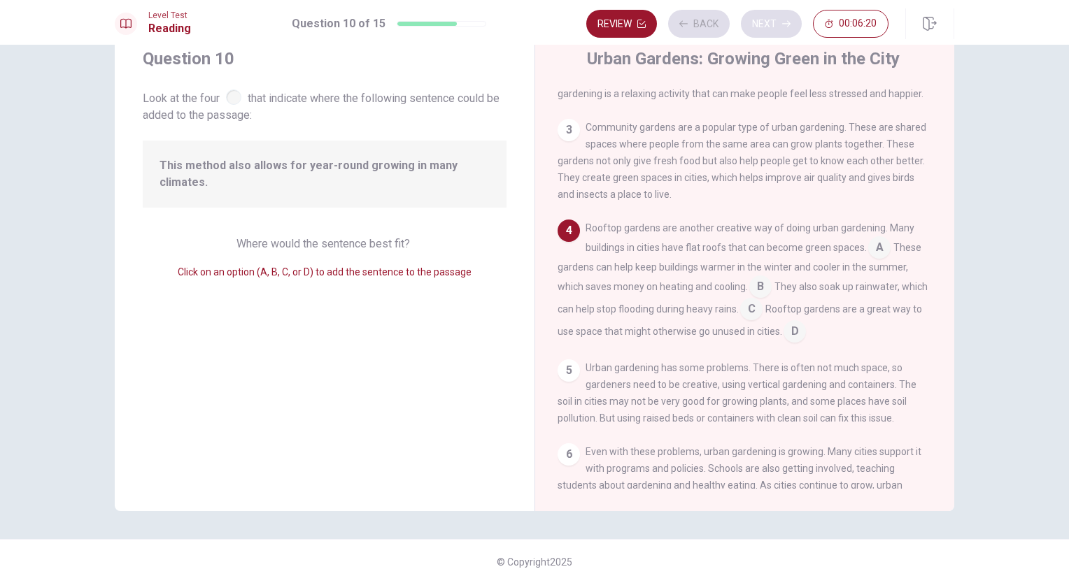
scroll to position [136, 0]
click at [759, 295] on input at bounding box center [760, 287] width 22 height 22
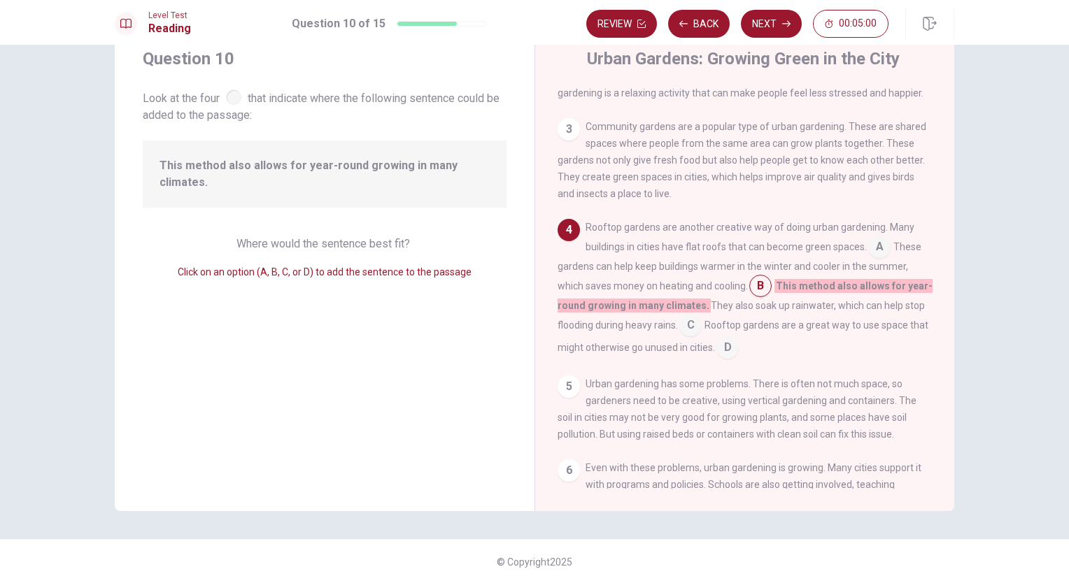
click at [753, 292] on input at bounding box center [760, 287] width 22 height 22
click at [234, 97] on div at bounding box center [233, 97] width 15 height 15
click at [290, 232] on div "Question 10 Look at the four that indicate where the following sentence could b…" at bounding box center [325, 268] width 420 height 486
click at [296, 269] on span "Click on an option (A, B, C, or D) to add the sentence to the passage" at bounding box center [325, 272] width 294 height 11
click at [760, 293] on input at bounding box center [760, 287] width 22 height 22
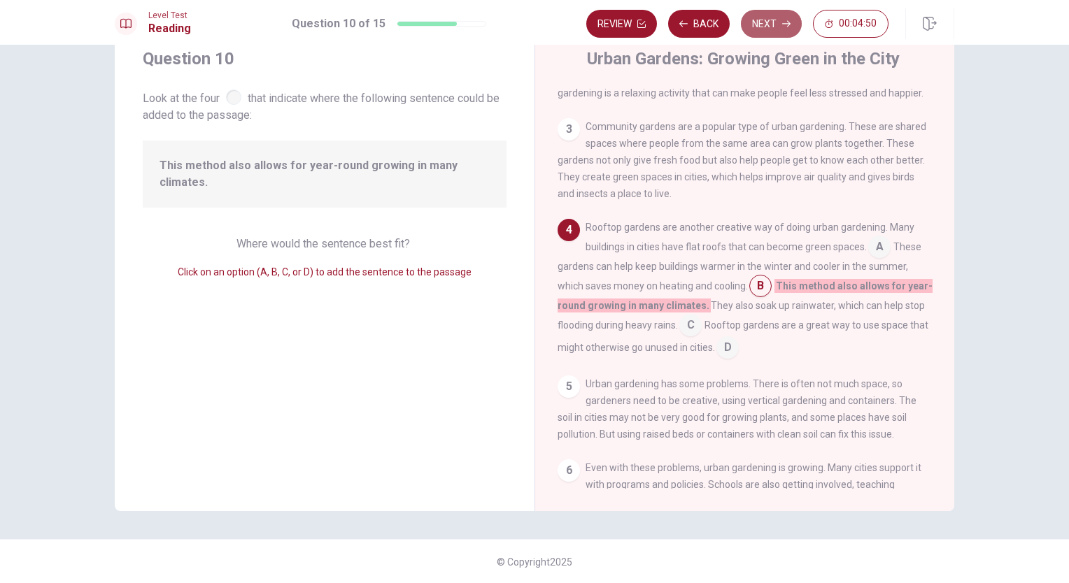
click at [758, 29] on button "Next" at bounding box center [771, 24] width 61 height 28
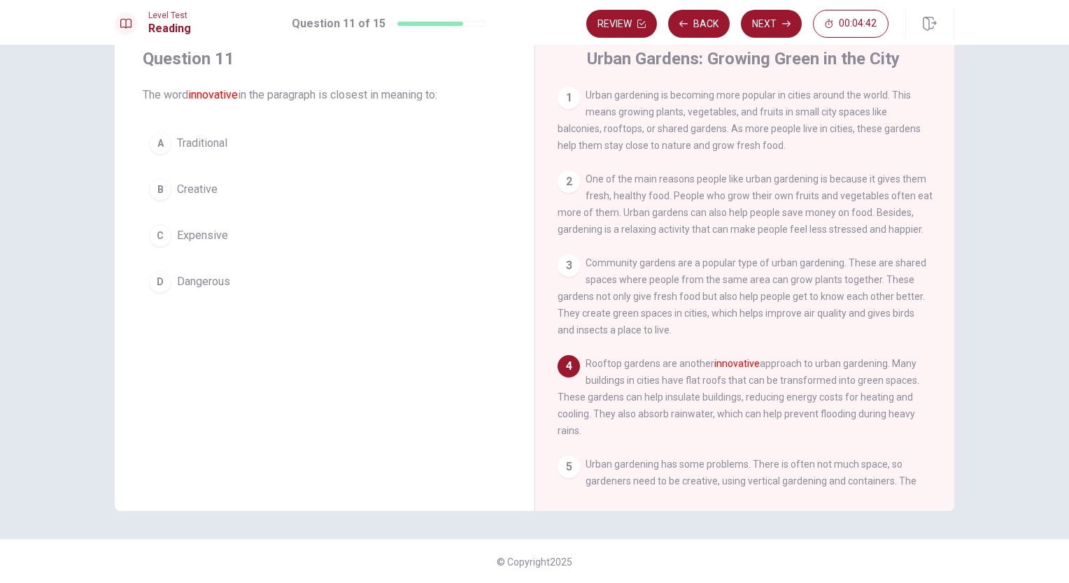
click at [155, 188] on div "B" at bounding box center [160, 189] width 22 height 22
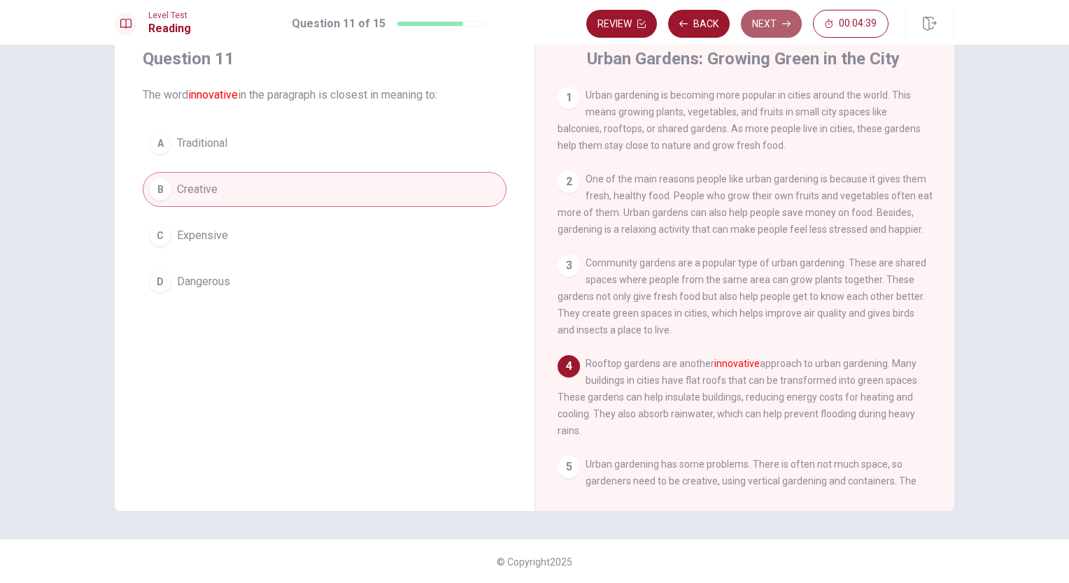
click at [764, 21] on button "Next" at bounding box center [771, 24] width 61 height 28
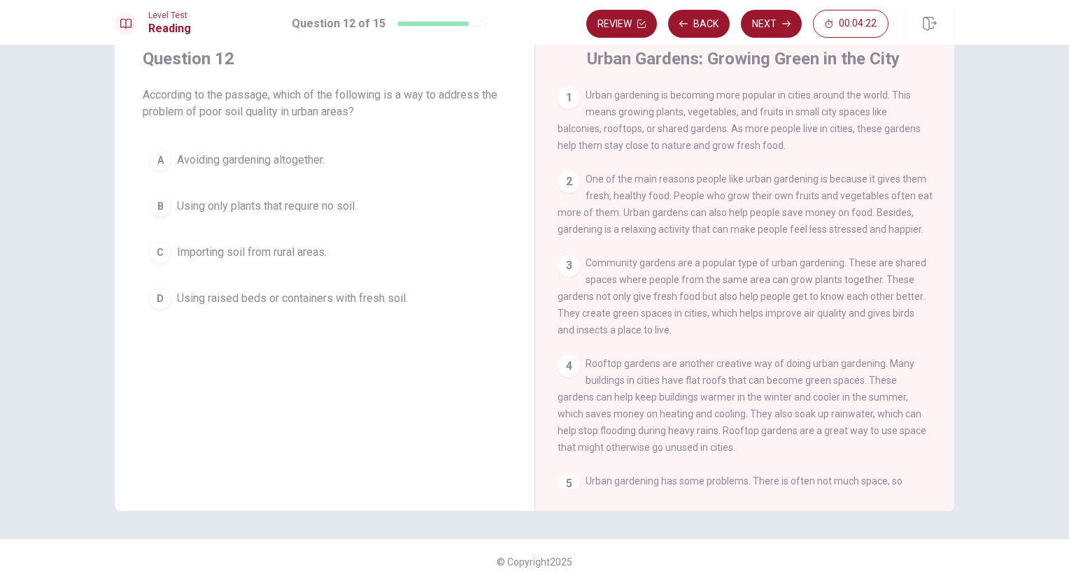
scroll to position [0, 0]
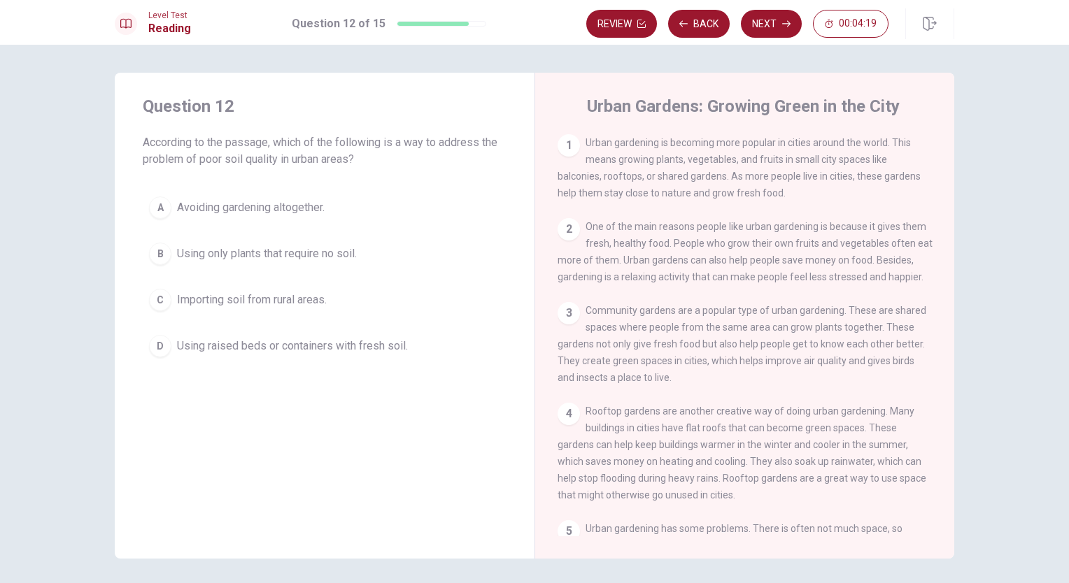
click at [876, 386] on div "3 Community gardens are a popular type of urban gardening. These are shared spa…" at bounding box center [745, 344] width 375 height 84
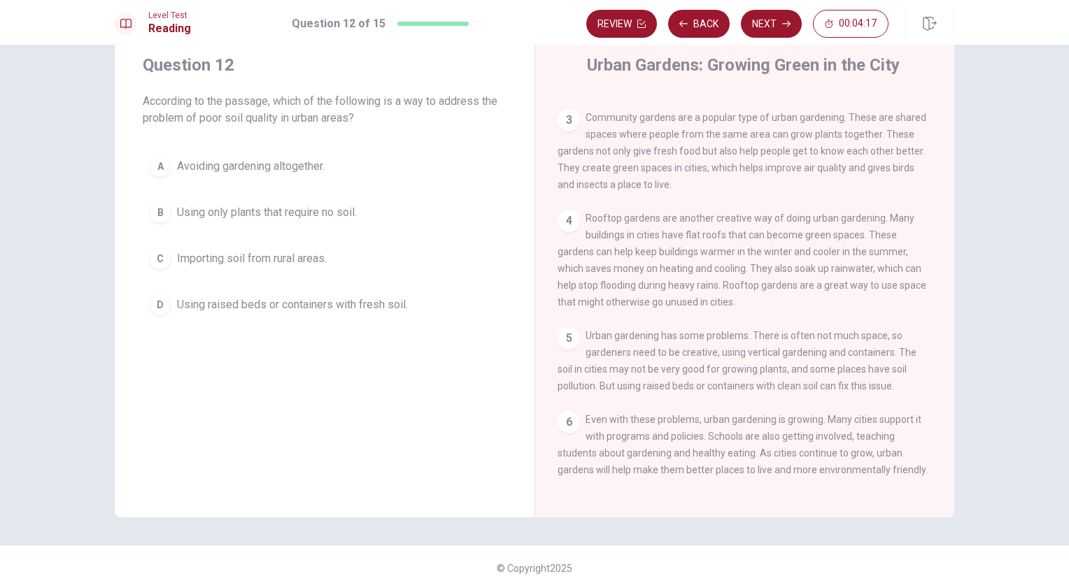
scroll to position [48, 0]
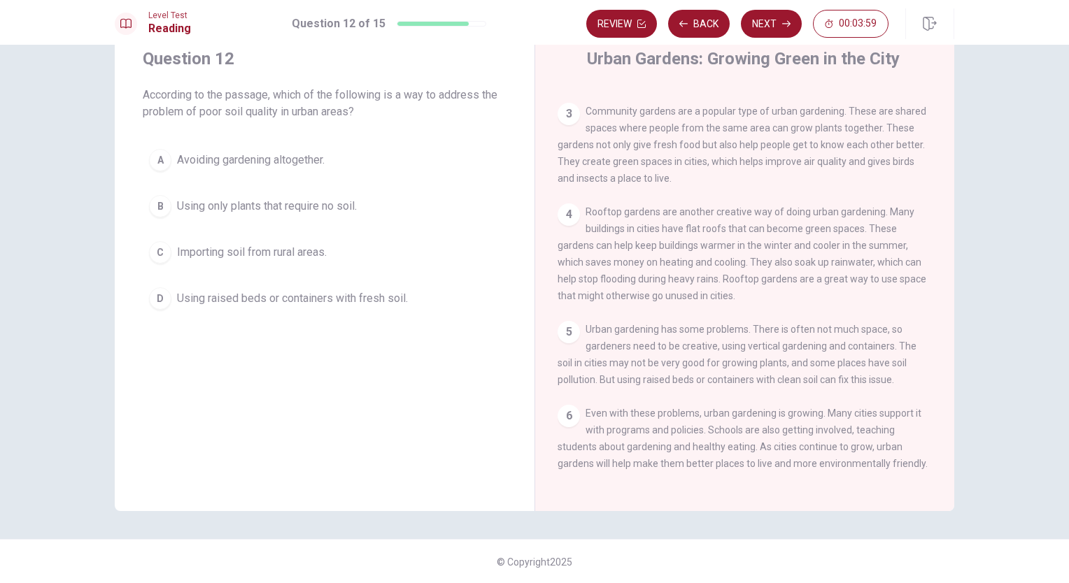
click at [207, 298] on span "Using raised beds or containers with fresh soil." at bounding box center [292, 298] width 231 height 17
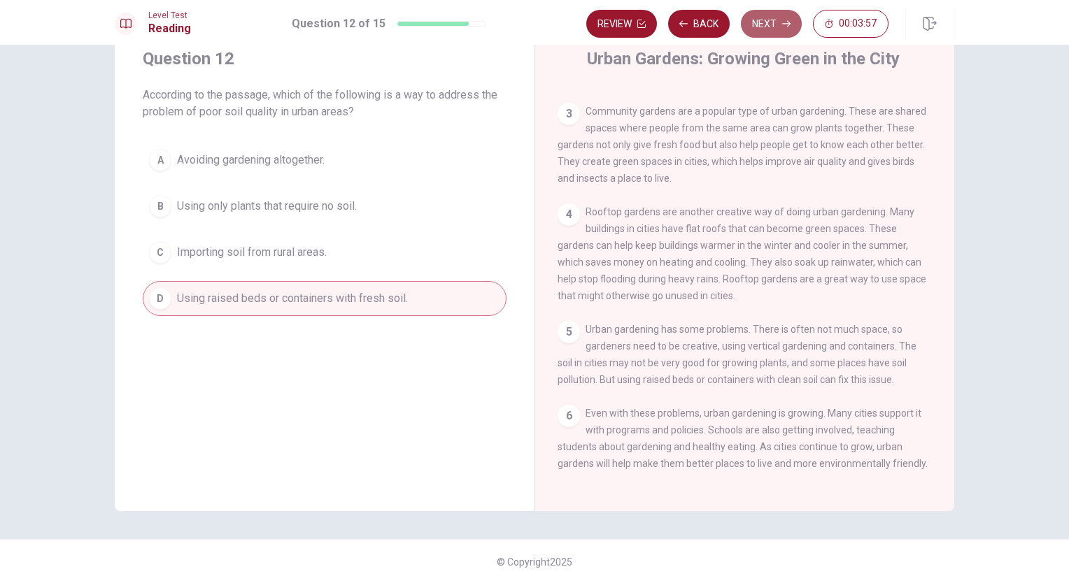
click at [770, 20] on button "Next" at bounding box center [771, 24] width 61 height 28
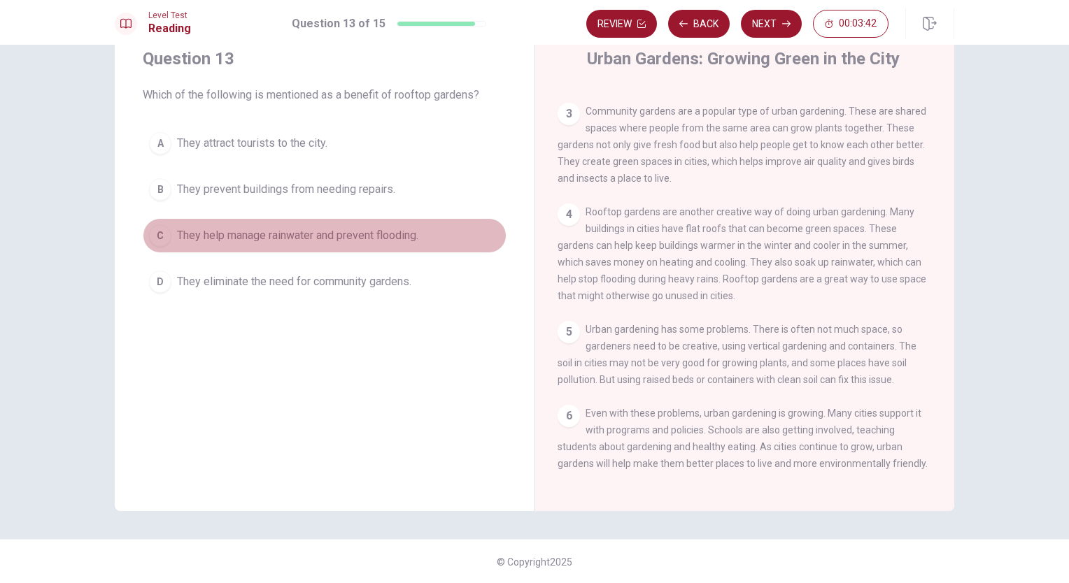
click at [157, 232] on div "C" at bounding box center [160, 236] width 22 height 22
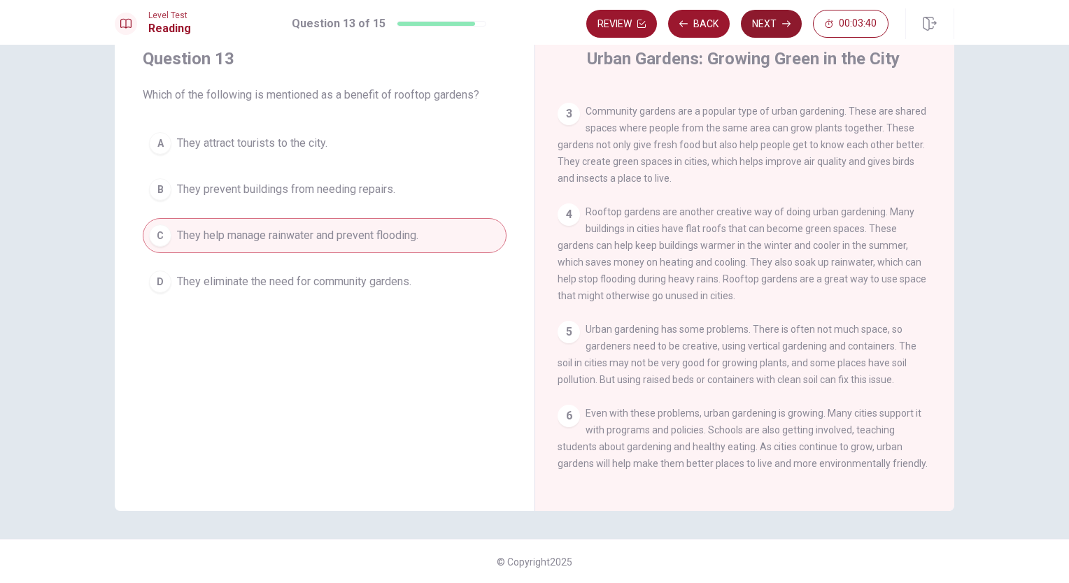
click at [759, 17] on button "Next" at bounding box center [771, 24] width 61 height 28
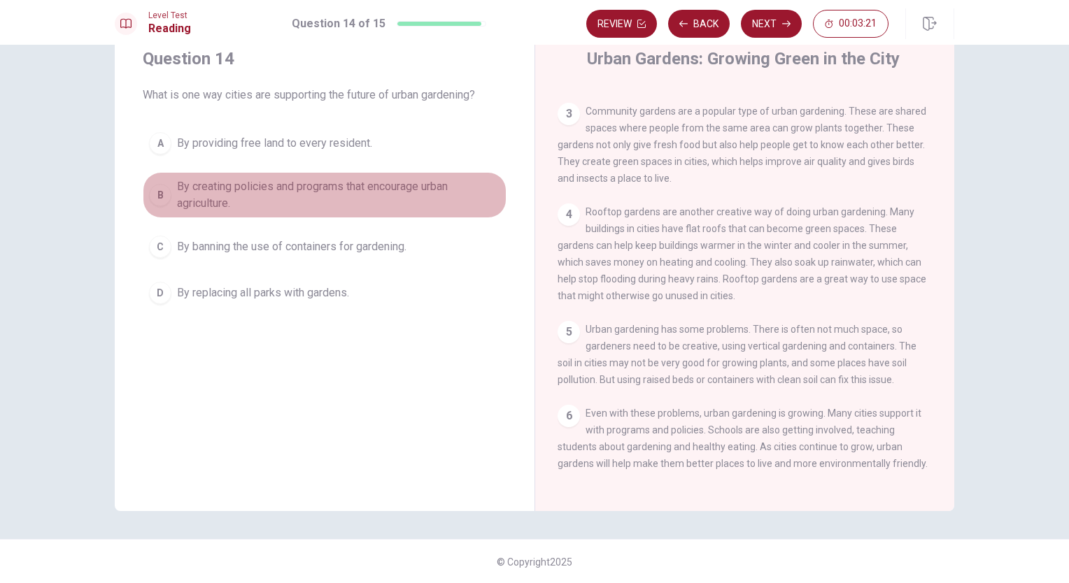
click at [158, 197] on div "B" at bounding box center [160, 195] width 22 height 22
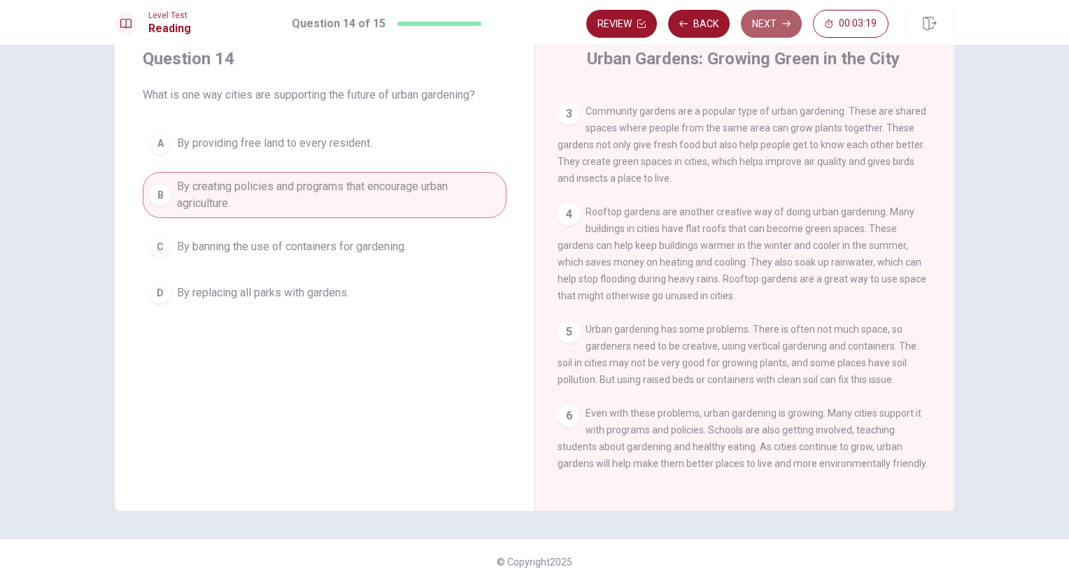
click at [767, 22] on button "Next" at bounding box center [771, 24] width 61 height 28
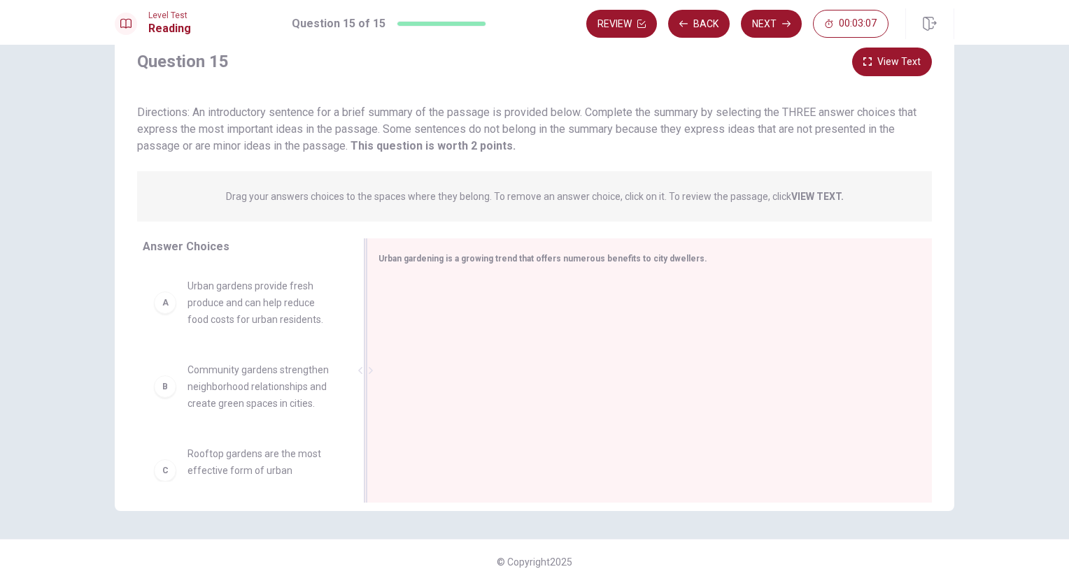
click at [423, 303] on div at bounding box center [643, 371] width 531 height 187
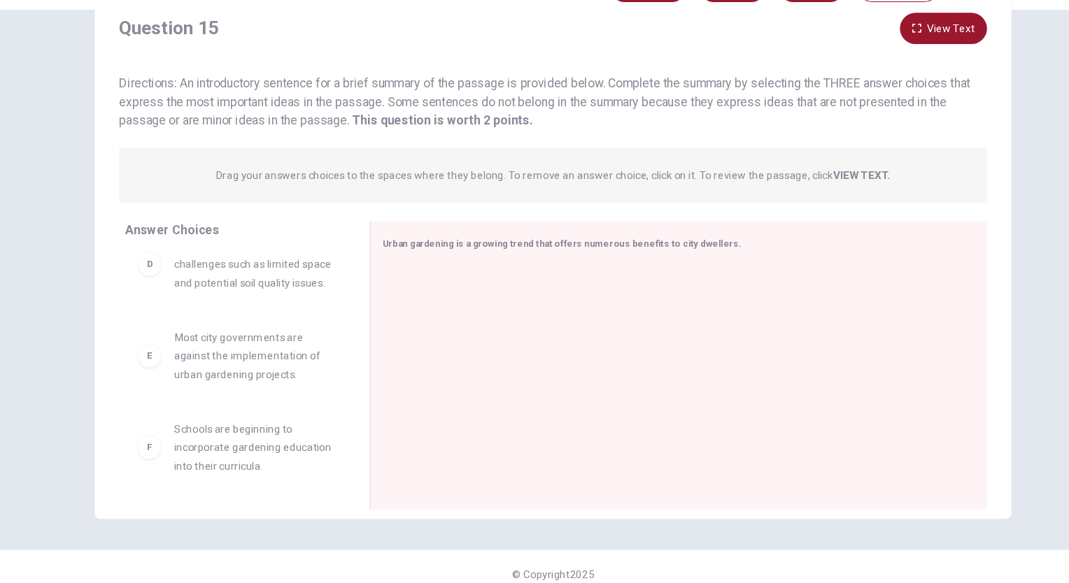
scroll to position [294, 0]
click at [162, 448] on div "F" at bounding box center [165, 445] width 22 height 22
click at [162, 451] on div "F" at bounding box center [165, 445] width 22 height 22
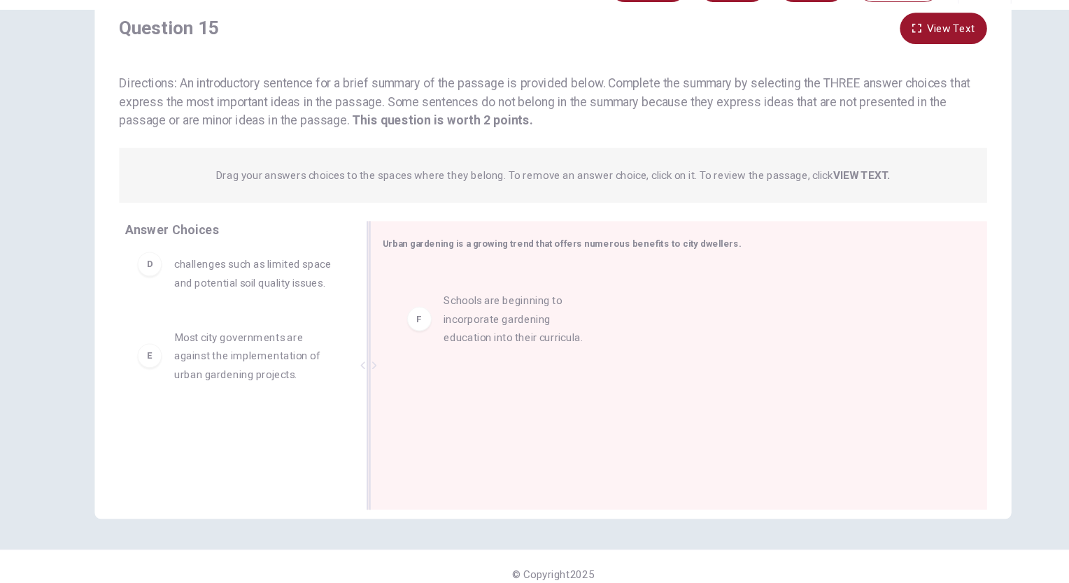
drag, startPoint x: 246, startPoint y: 451, endPoint x: 507, endPoint y: 330, distance: 287.3
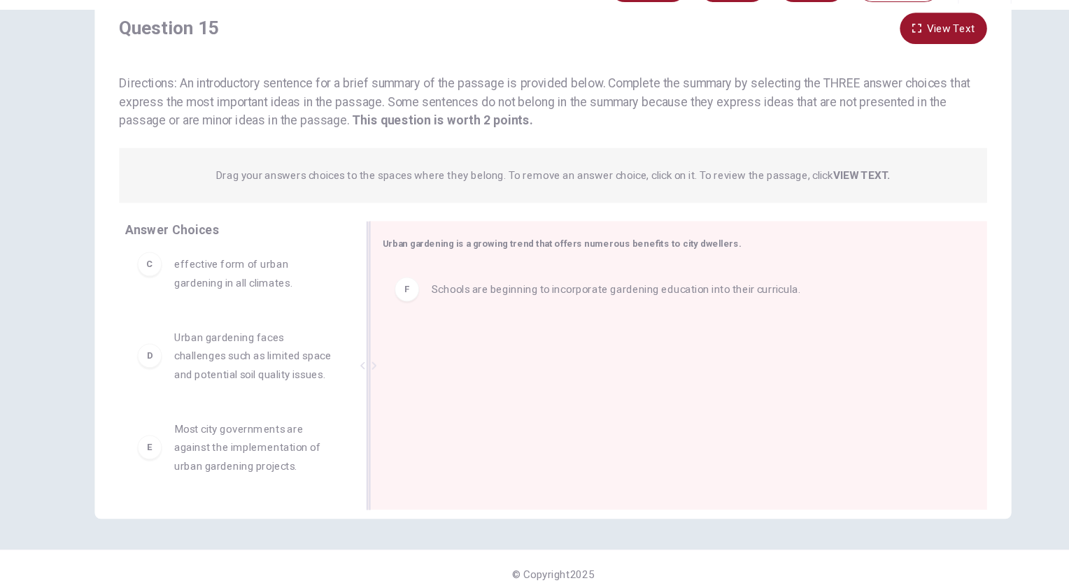
scroll to position [210, 0]
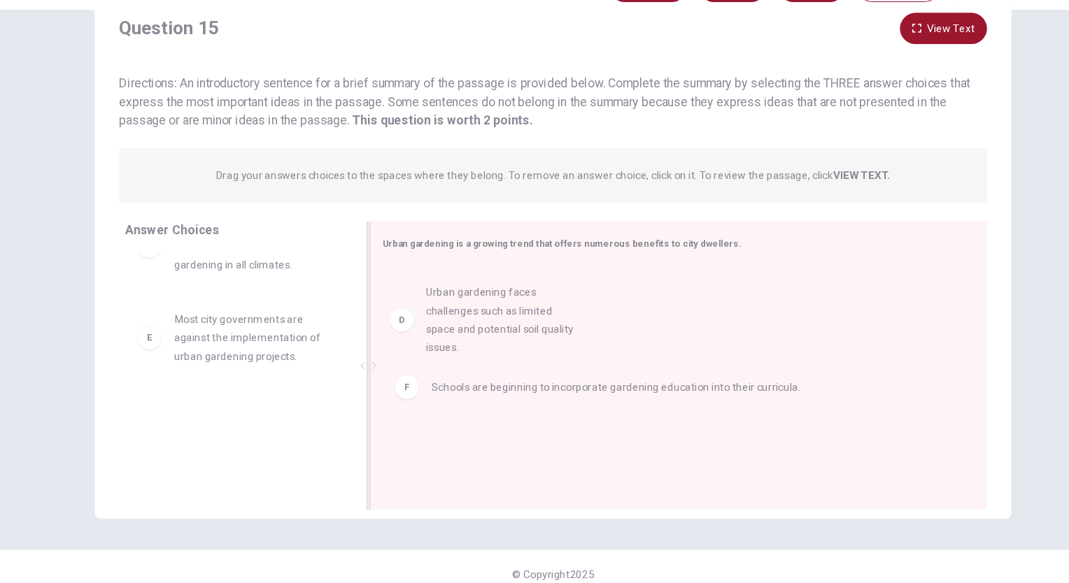
drag, startPoint x: 224, startPoint y: 357, endPoint x: 462, endPoint y: 334, distance: 239.7
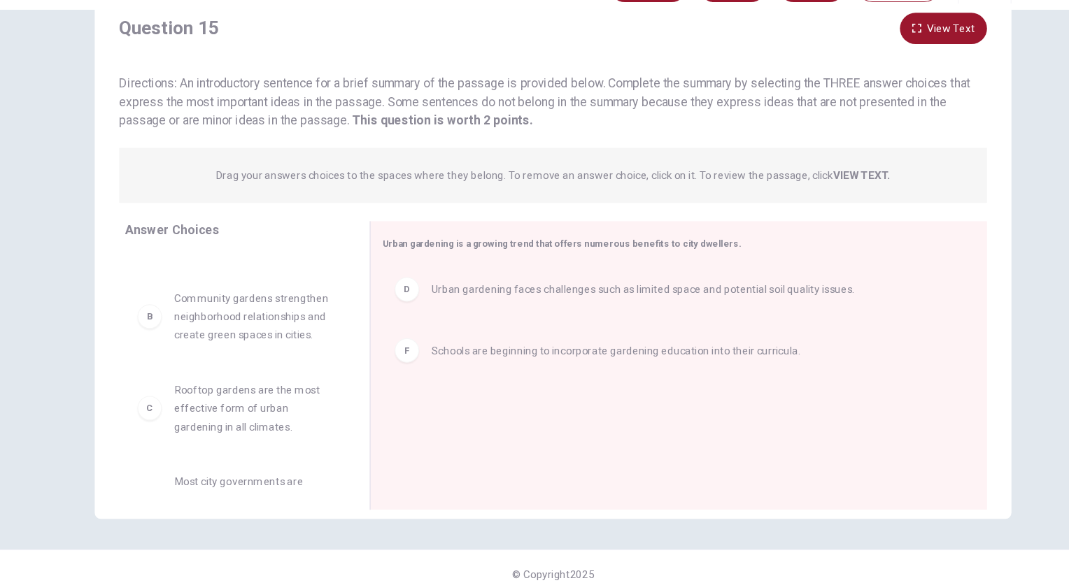
scroll to position [57, 0]
drag, startPoint x: 226, startPoint y: 427, endPoint x: 455, endPoint y: 411, distance: 229.3
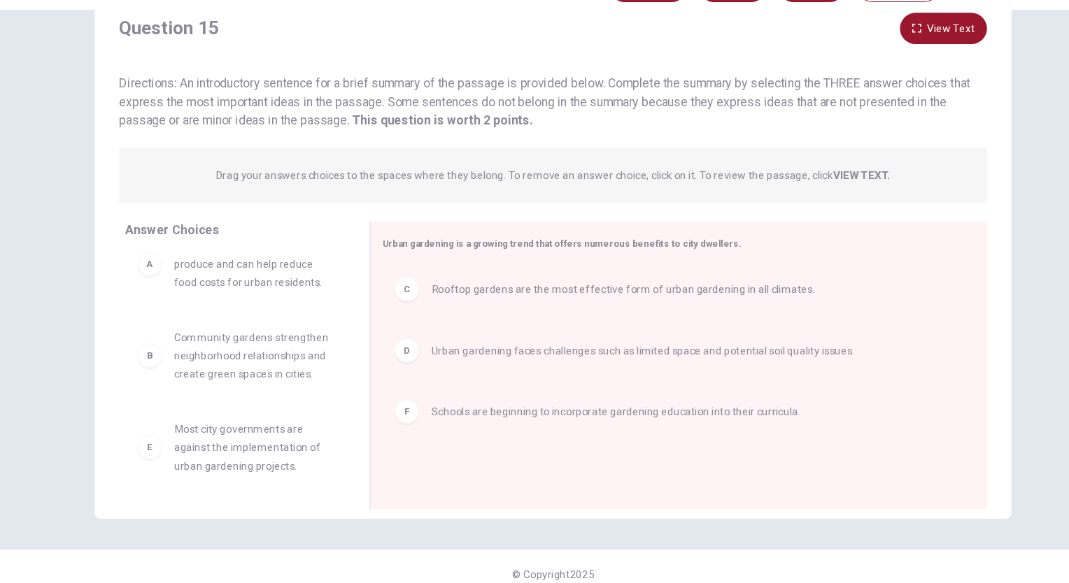
scroll to position [0, 0]
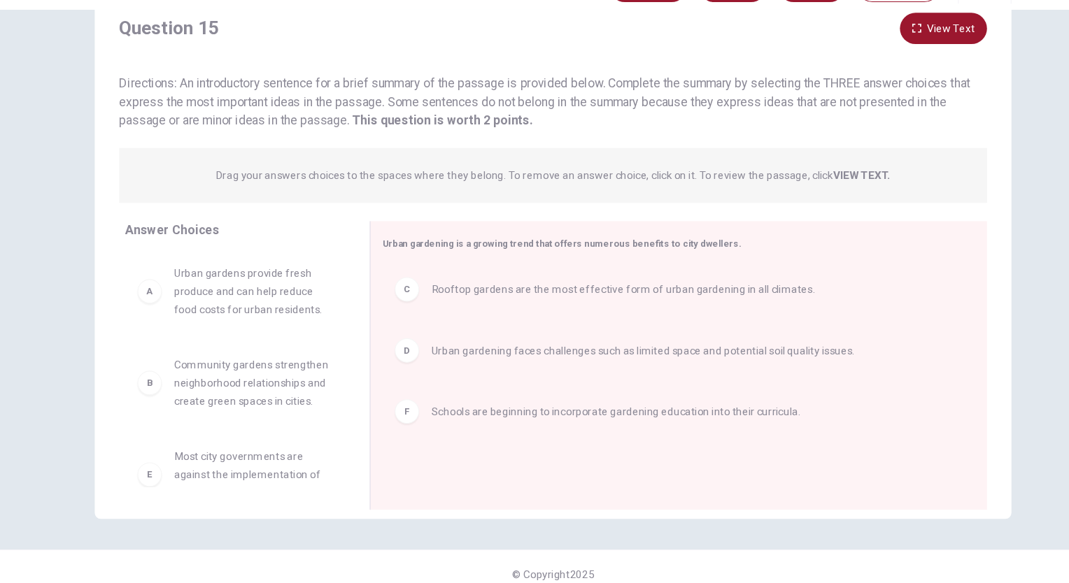
click at [973, 189] on div "Question 15 View Text Directions: An introductory sentence for a brief summary …" at bounding box center [534, 314] width 1069 height 539
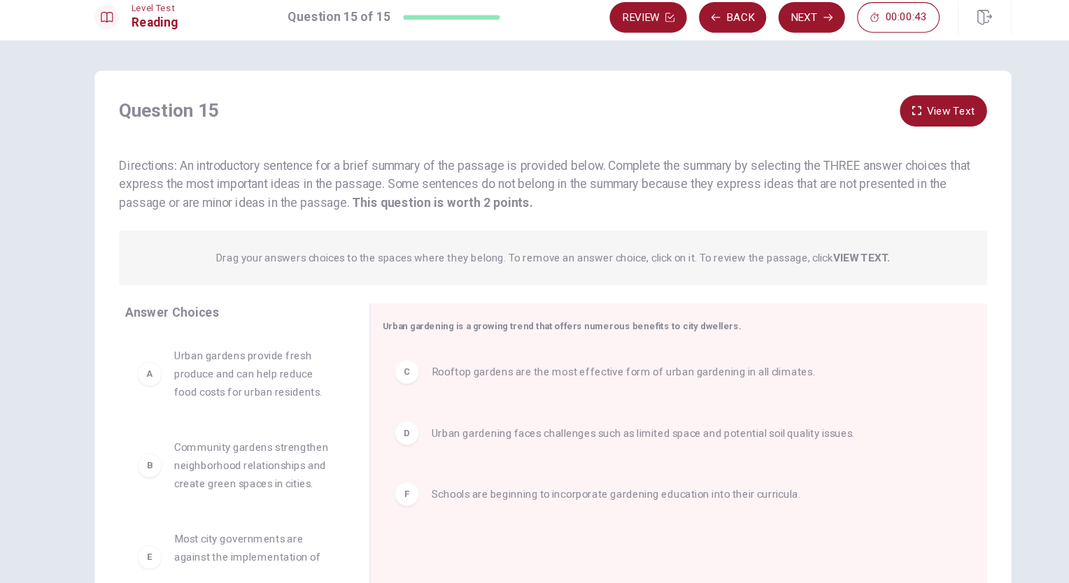
click at [122, 466] on div "Answer Choices A Urban gardens provide fresh produce and can help reduce food c…" at bounding box center [241, 421] width 252 height 271
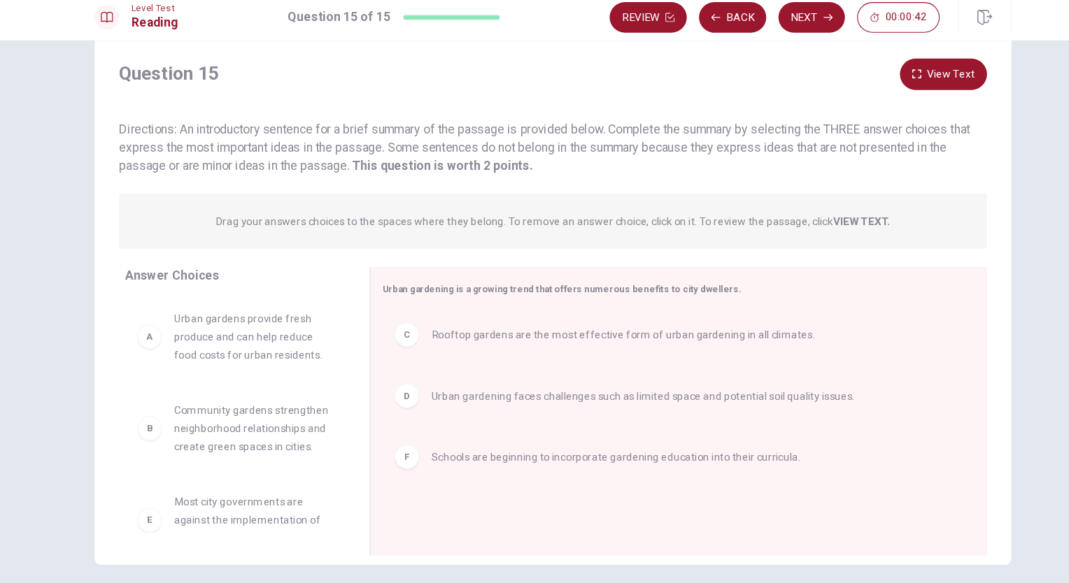
scroll to position [48, 0]
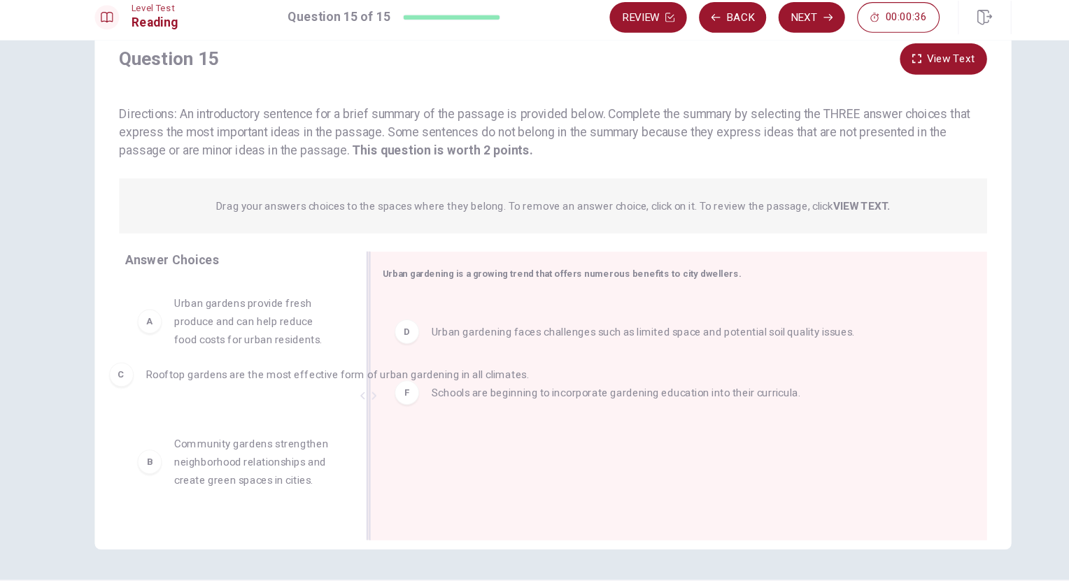
drag, startPoint x: 402, startPoint y: 306, endPoint x: 136, endPoint y: 360, distance: 271.9
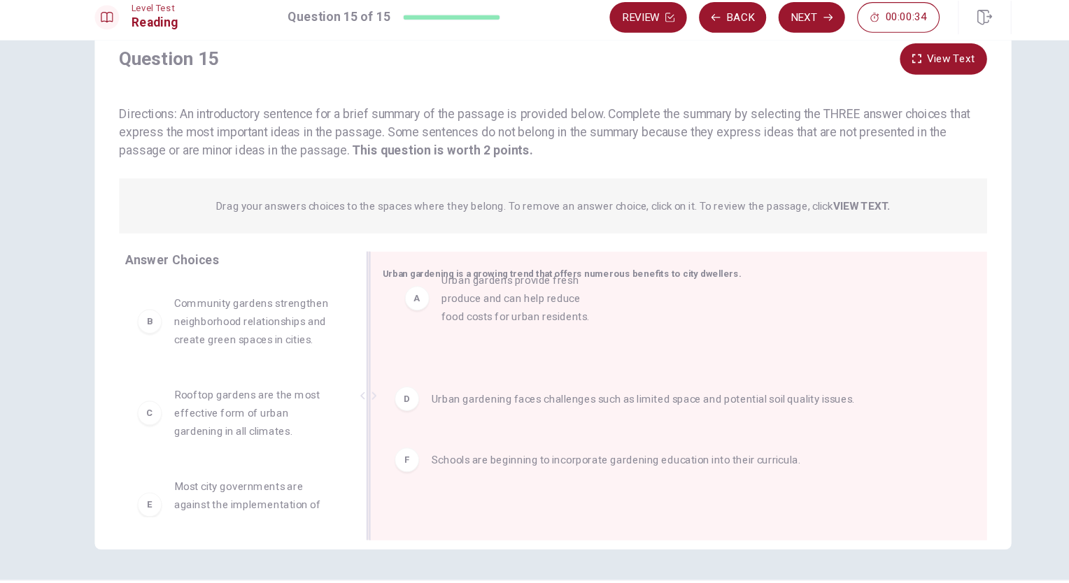
drag, startPoint x: 161, startPoint y: 313, endPoint x: 419, endPoint y: 288, distance: 259.4
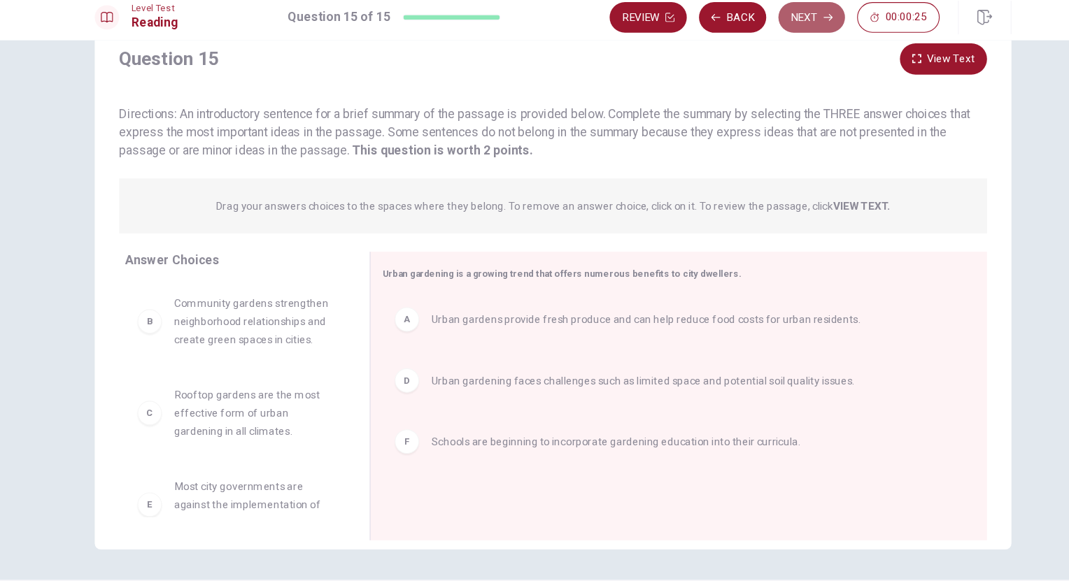
click at [754, 28] on button "Next" at bounding box center [771, 24] width 61 height 28
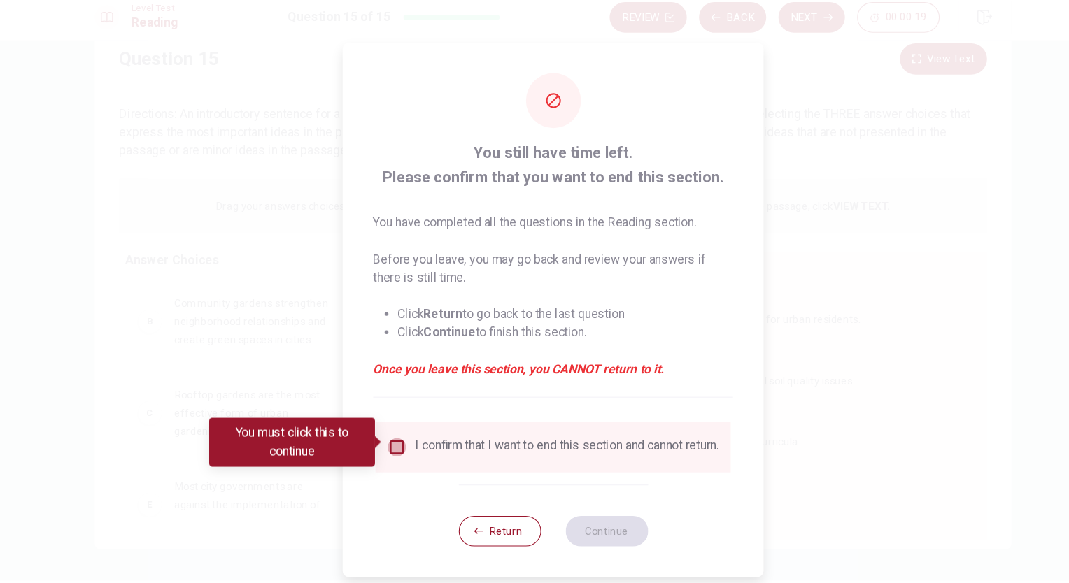
click at [389, 413] on input "You must click this to continue" at bounding box center [391, 417] width 17 height 17
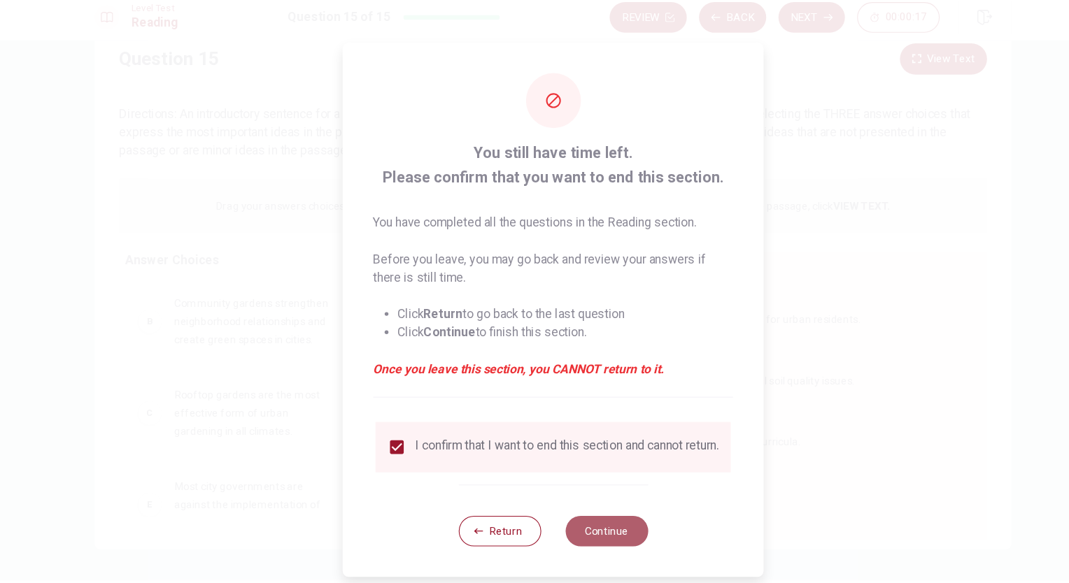
click at [582, 503] on button "Continue" at bounding box center [584, 495] width 76 height 28
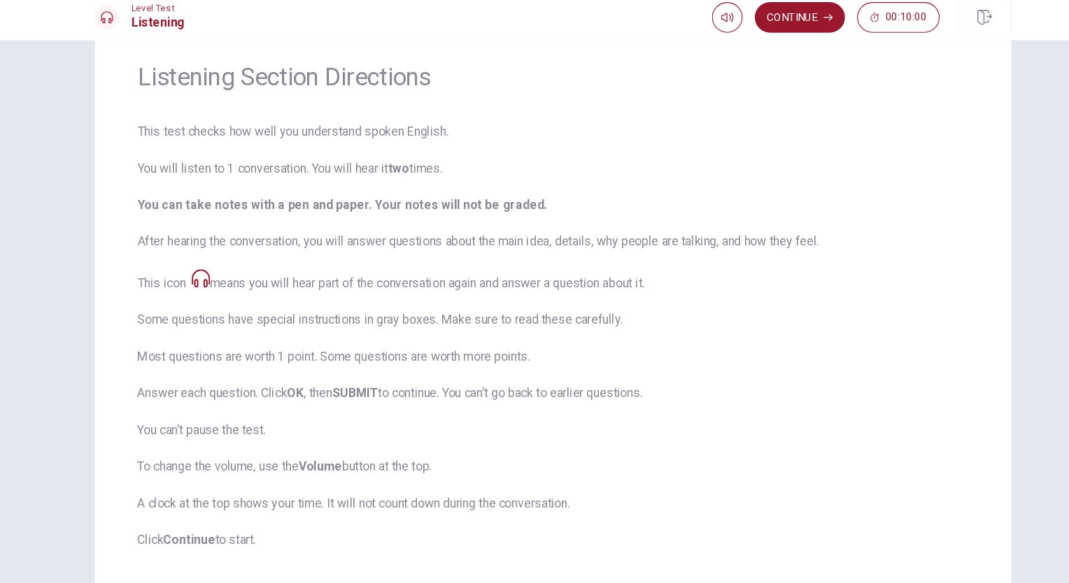
click at [860, 254] on span "This test checks how well you understand spoken English. You will listen to 1 c…" at bounding box center [534, 315] width 761 height 391
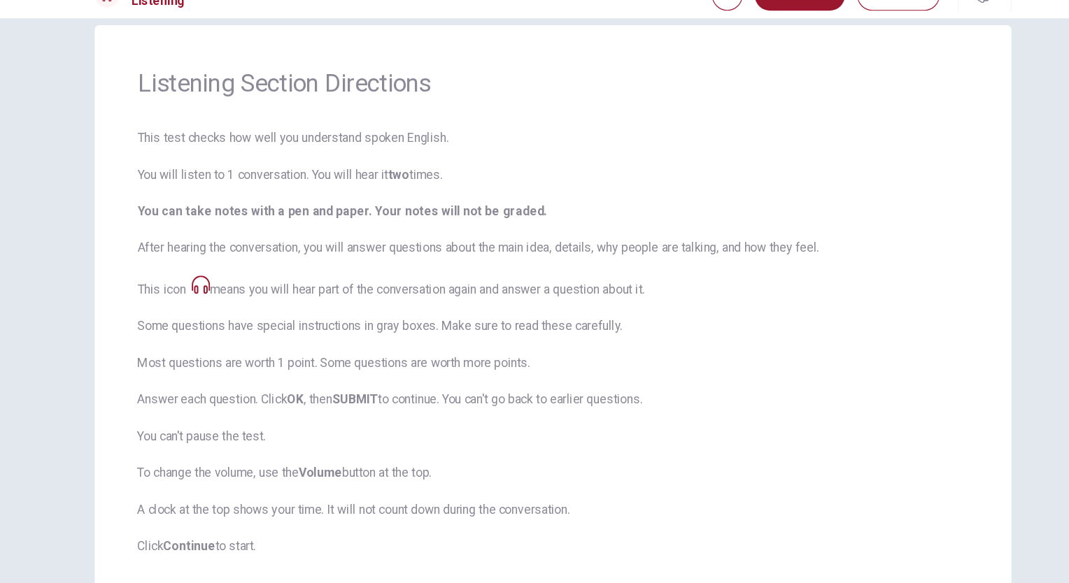
scroll to position [0, 0]
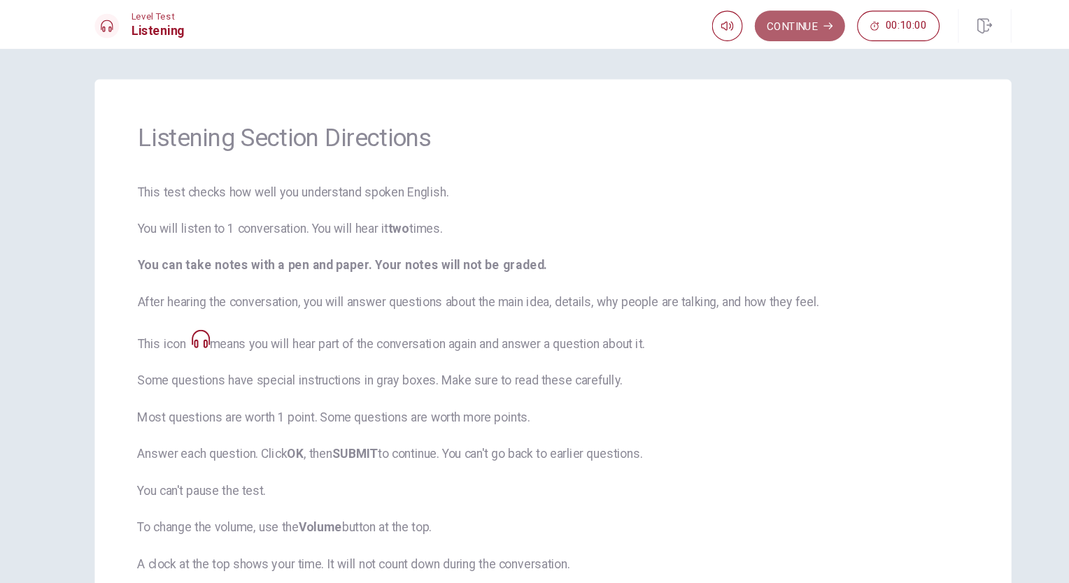
click at [761, 22] on button "Continue" at bounding box center [760, 24] width 83 height 28
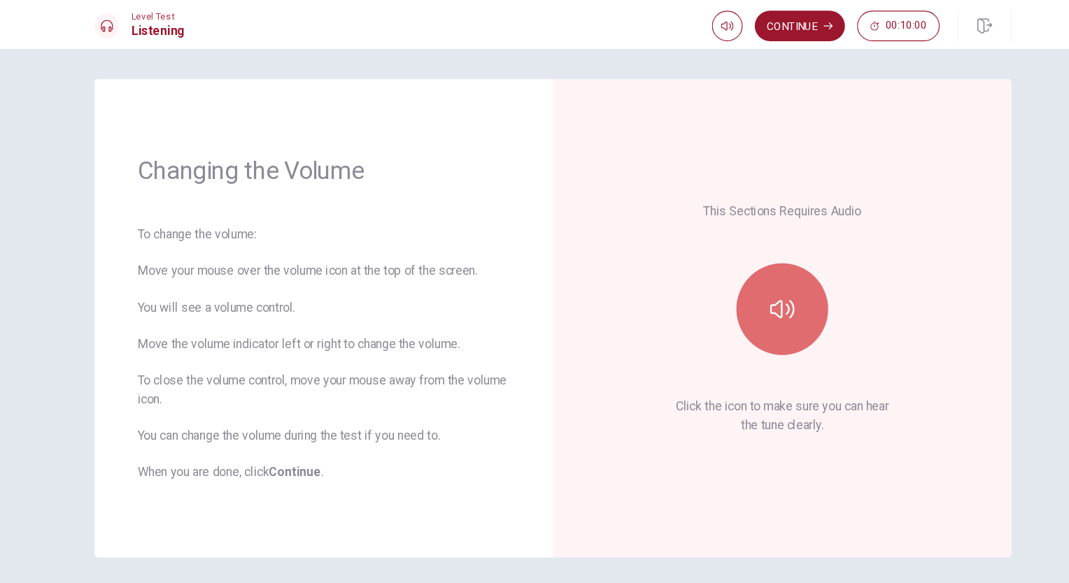
click at [733, 286] on icon "button" at bounding box center [744, 283] width 22 height 17
click at [620, 298] on div "This Sections Requires Audio Click the icon to make sure you can hear the tune …" at bounding box center [744, 292] width 341 height 360
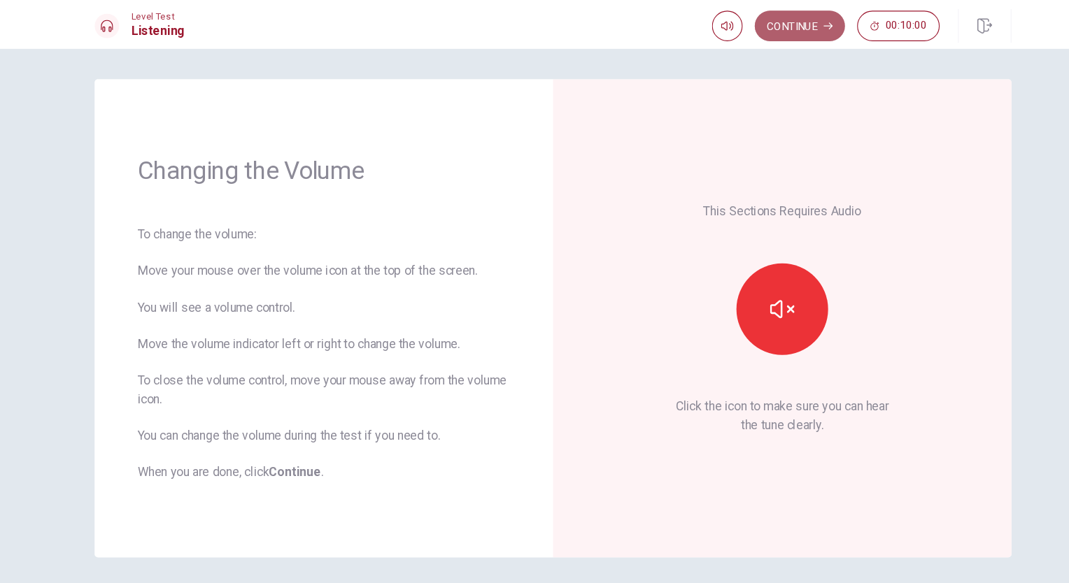
click at [752, 20] on button "Continue" at bounding box center [760, 24] width 83 height 28
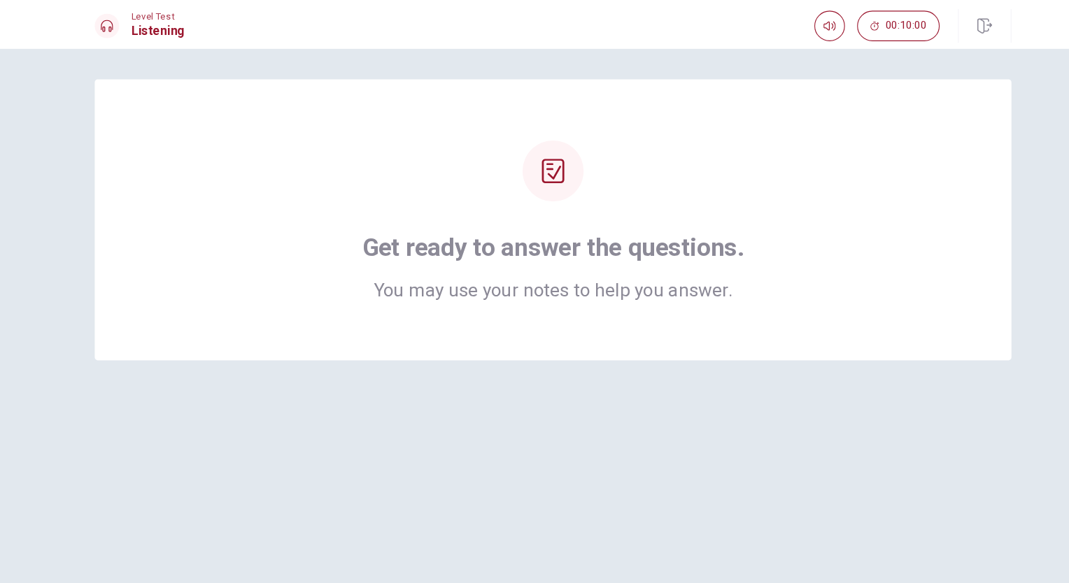
click at [618, 305] on div "Get ready to answer the questions. You may use your notes to help you answer." at bounding box center [534, 201] width 839 height 257
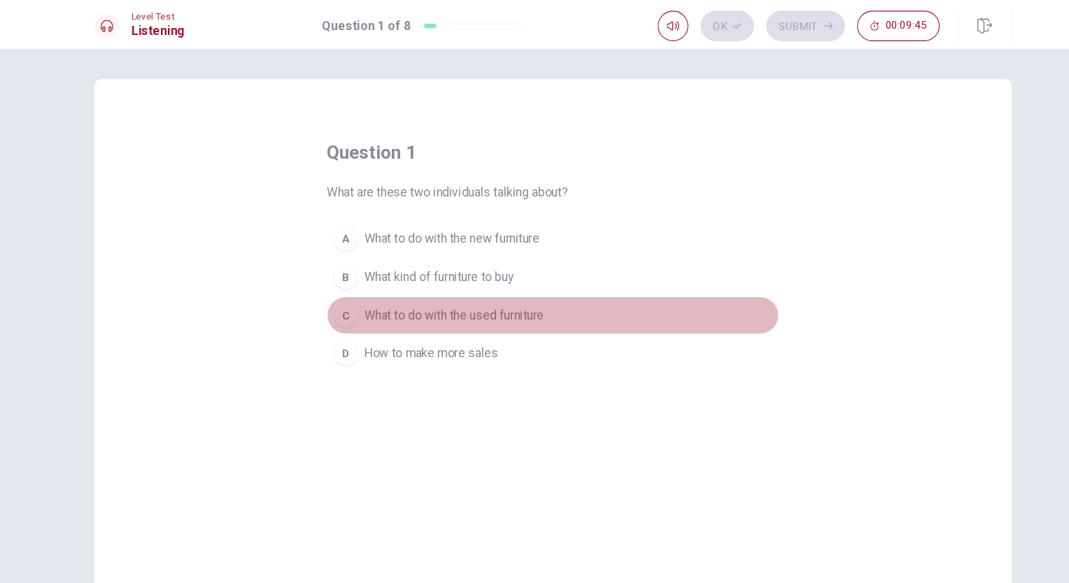
click at [448, 290] on span "What to do with the used furniture" at bounding box center [444, 289] width 164 height 17
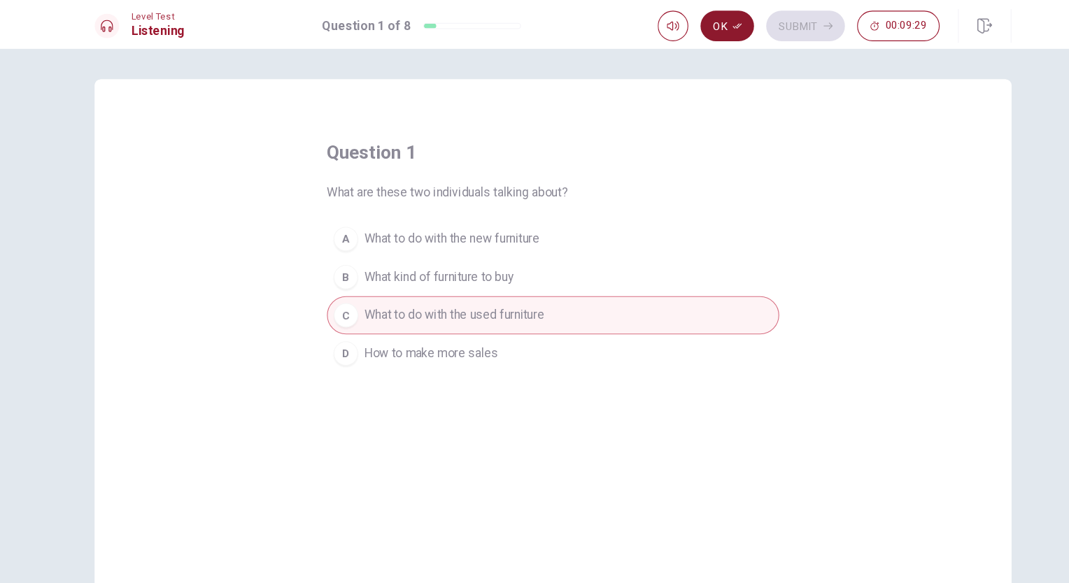
click at [690, 27] on button "Ok" at bounding box center [693, 24] width 49 height 28
click at [765, 24] on button "Submit" at bounding box center [766, 24] width 72 height 28
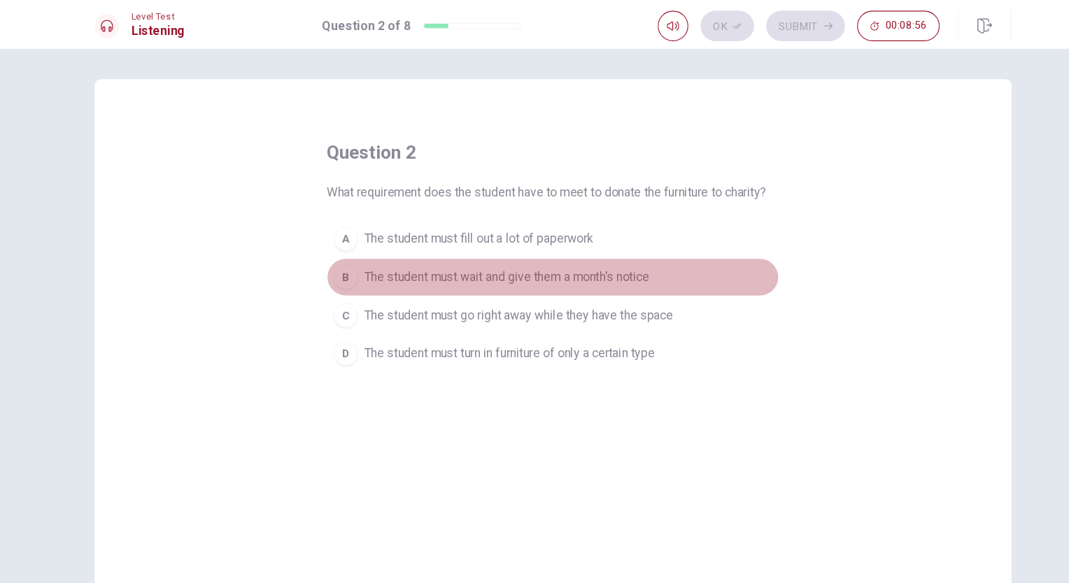
click at [482, 255] on span "The student must wait and give them a month's notice" at bounding box center [492, 254] width 261 height 17
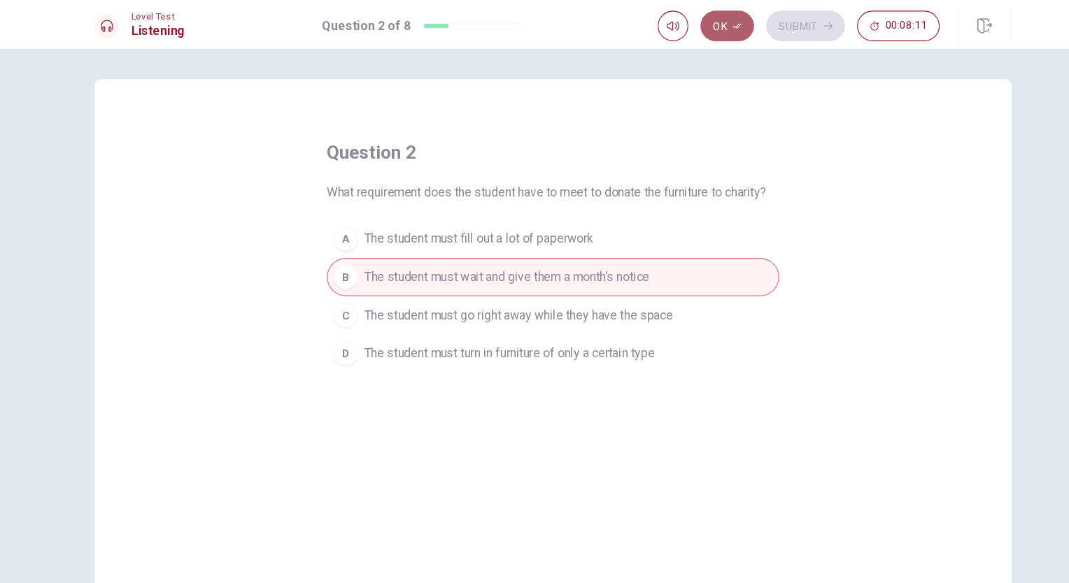
click at [695, 24] on button "Ok" at bounding box center [693, 24] width 49 height 28
click at [752, 29] on button "Submit" at bounding box center [766, 24] width 72 height 28
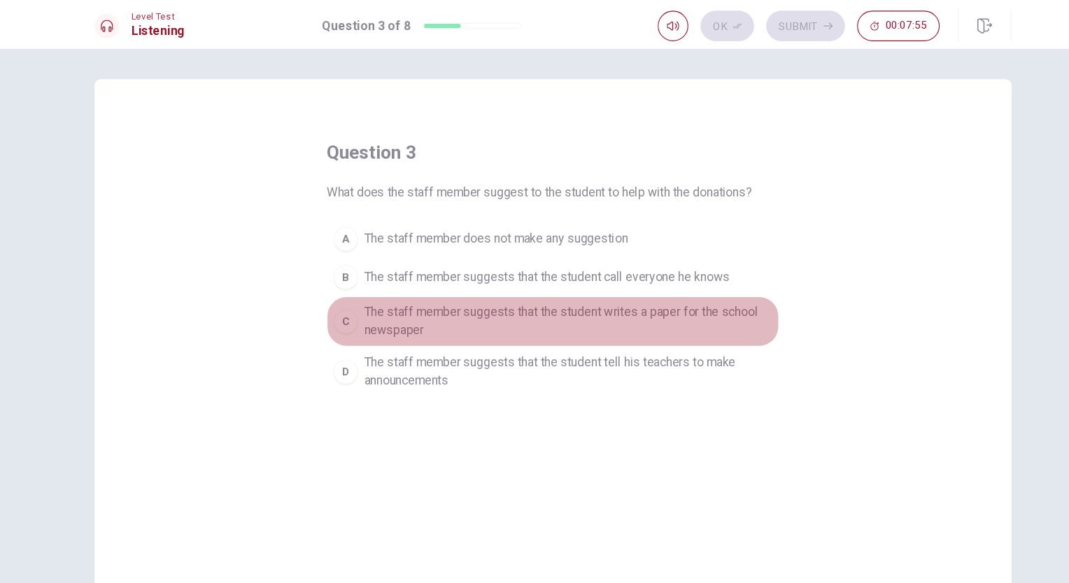
click at [342, 293] on div "C" at bounding box center [345, 294] width 22 height 22
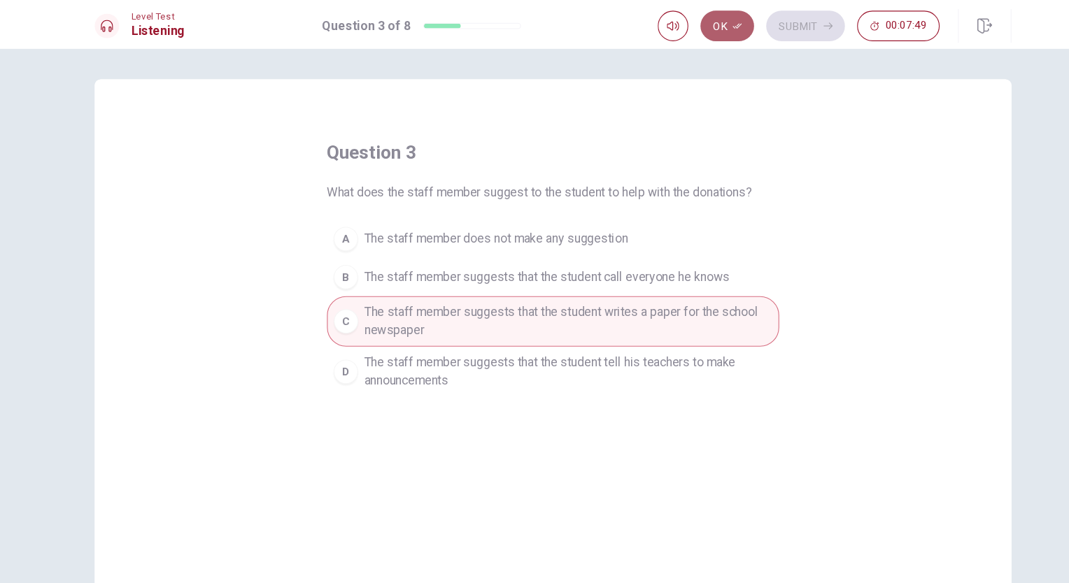
click at [686, 24] on button "Ok" at bounding box center [693, 24] width 49 height 28
click at [756, 24] on button "Submit" at bounding box center [766, 24] width 72 height 28
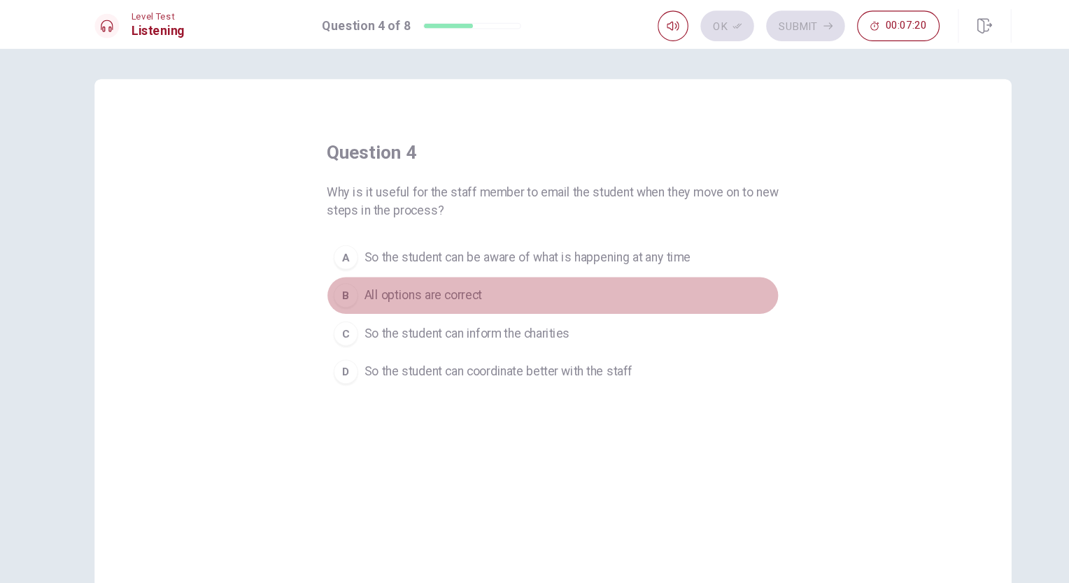
click at [342, 276] on div "B" at bounding box center [345, 271] width 22 height 22
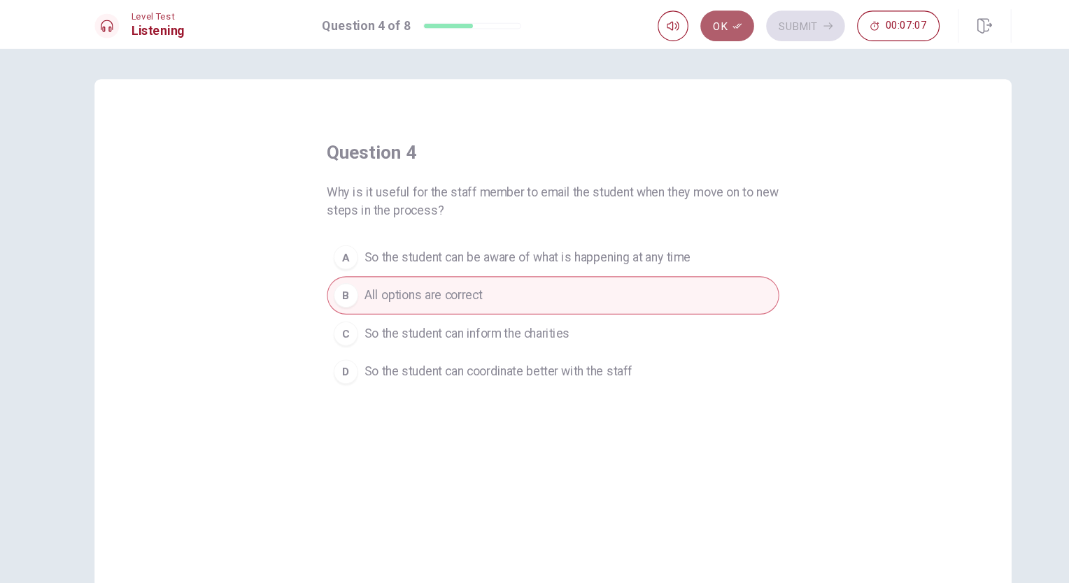
click at [695, 27] on button "Ok" at bounding box center [693, 24] width 49 height 28
click at [760, 29] on button "Submit" at bounding box center [766, 24] width 72 height 28
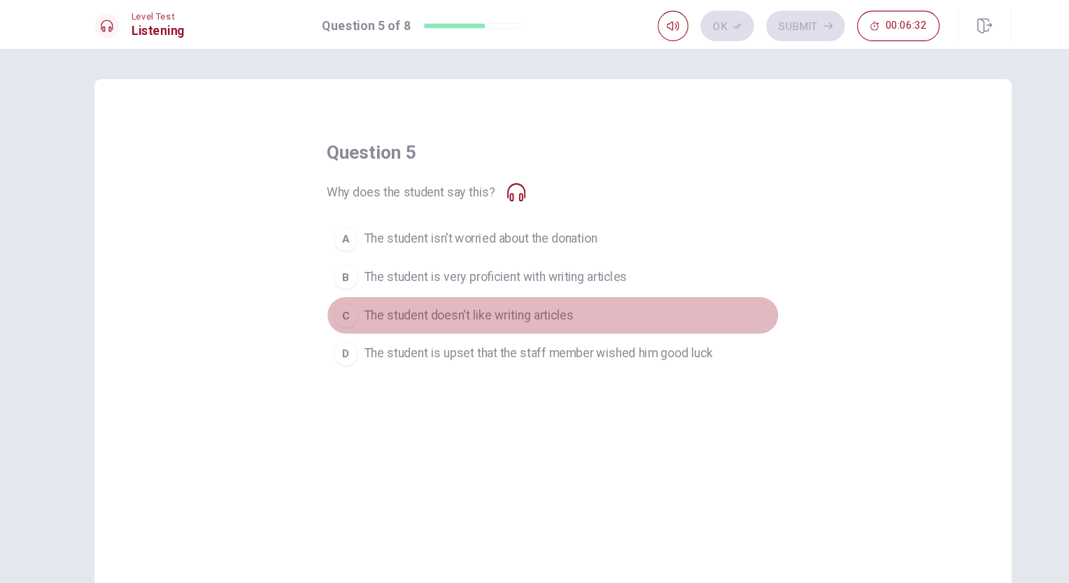
click at [346, 296] on div "C" at bounding box center [345, 289] width 22 height 22
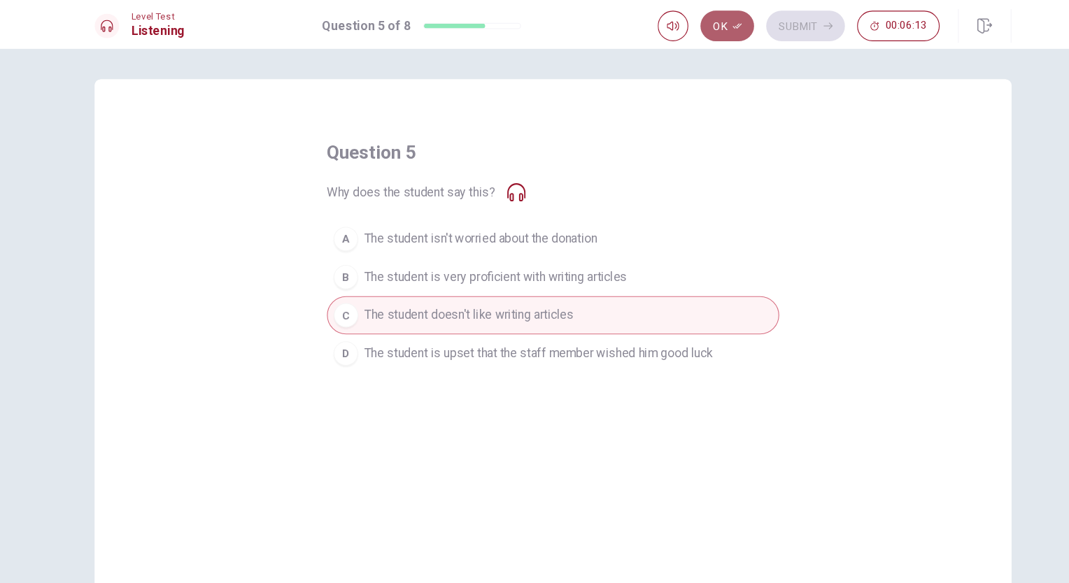
click at [689, 27] on button "Ok" at bounding box center [693, 24] width 49 height 28
click at [767, 27] on button "Submit" at bounding box center [766, 24] width 72 height 28
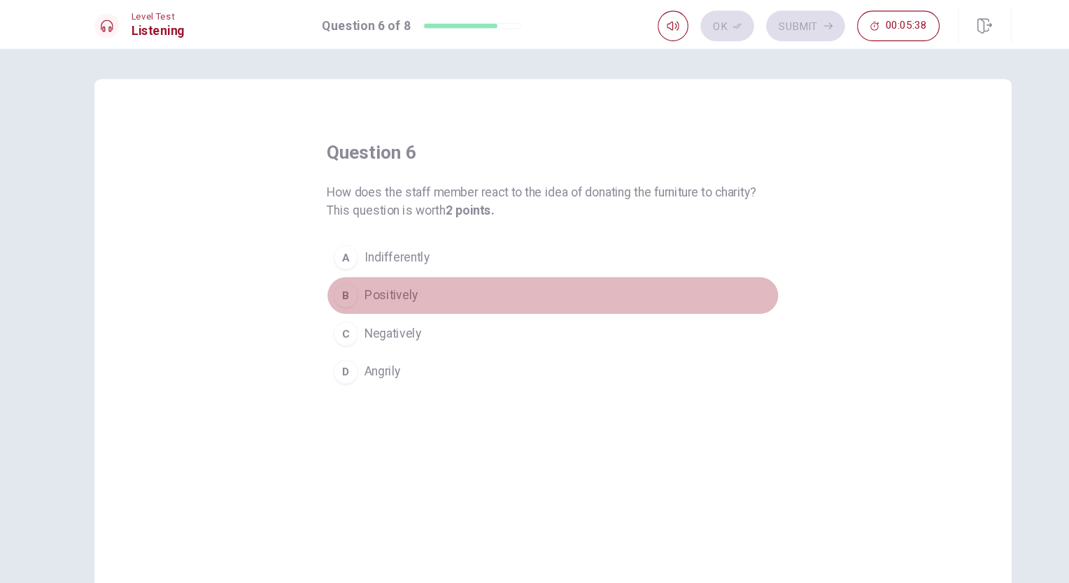
click at [338, 271] on div "B" at bounding box center [345, 271] width 22 height 22
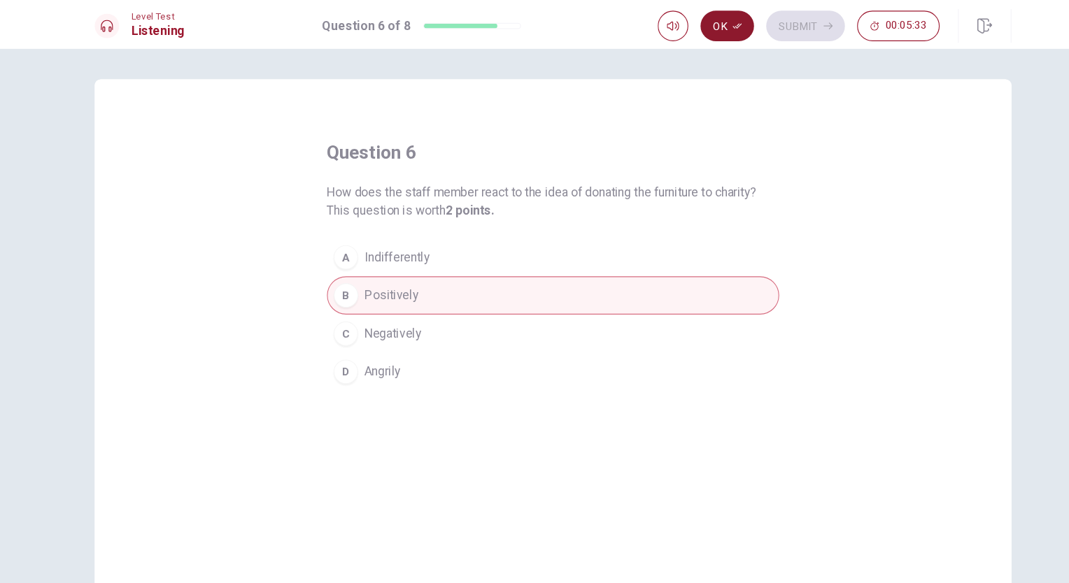
click at [699, 24] on icon "button" at bounding box center [703, 24] width 8 height 8
click at [772, 27] on button "Submit" at bounding box center [766, 24] width 72 height 28
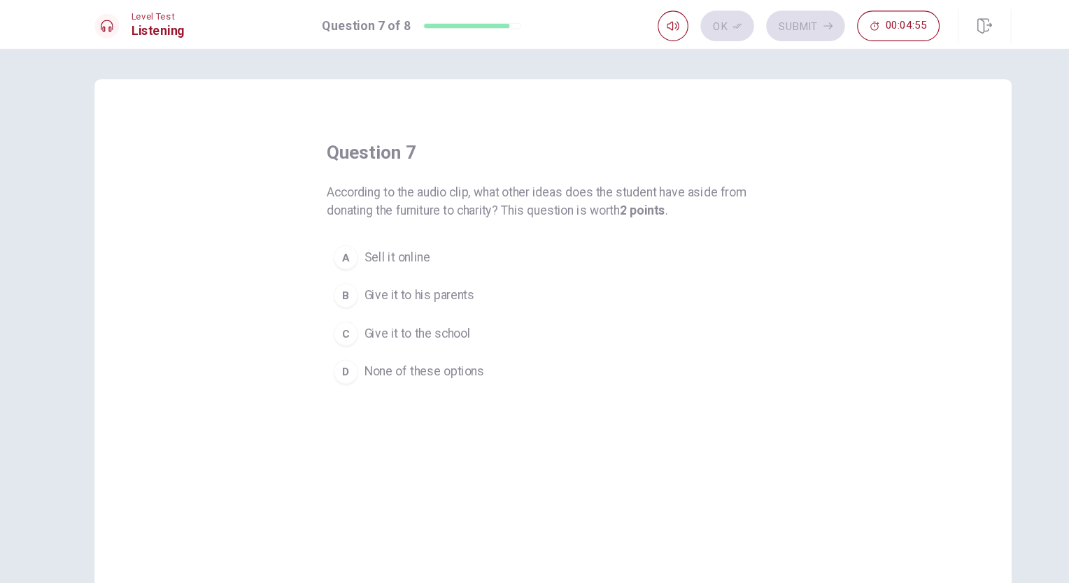
click at [397, 304] on span "Give it to the school" at bounding box center [410, 305] width 97 height 17
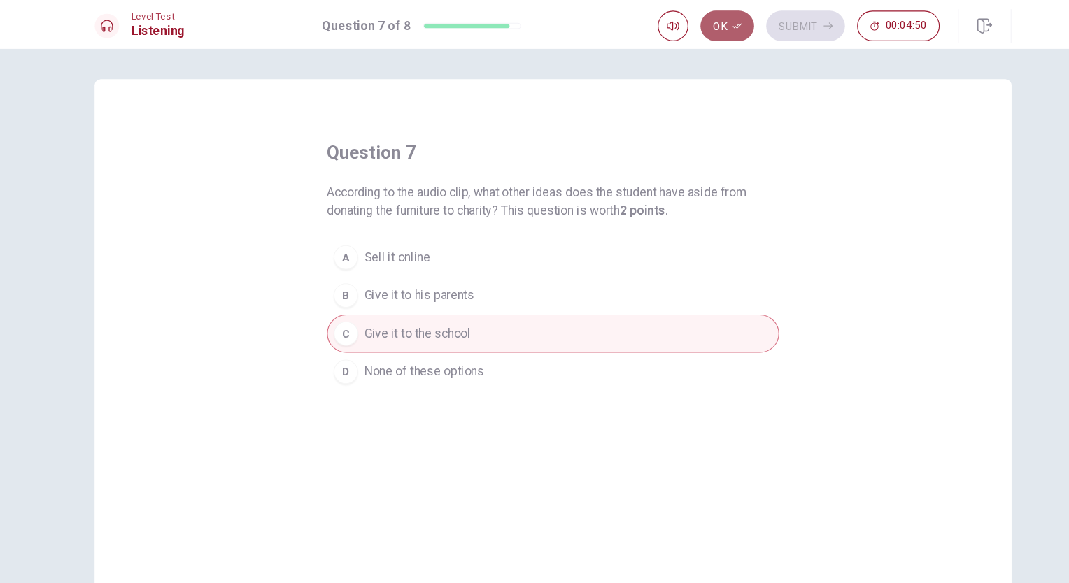
click at [697, 27] on button "Ok" at bounding box center [693, 24] width 49 height 28
click at [768, 30] on button "Submit" at bounding box center [766, 24] width 72 height 28
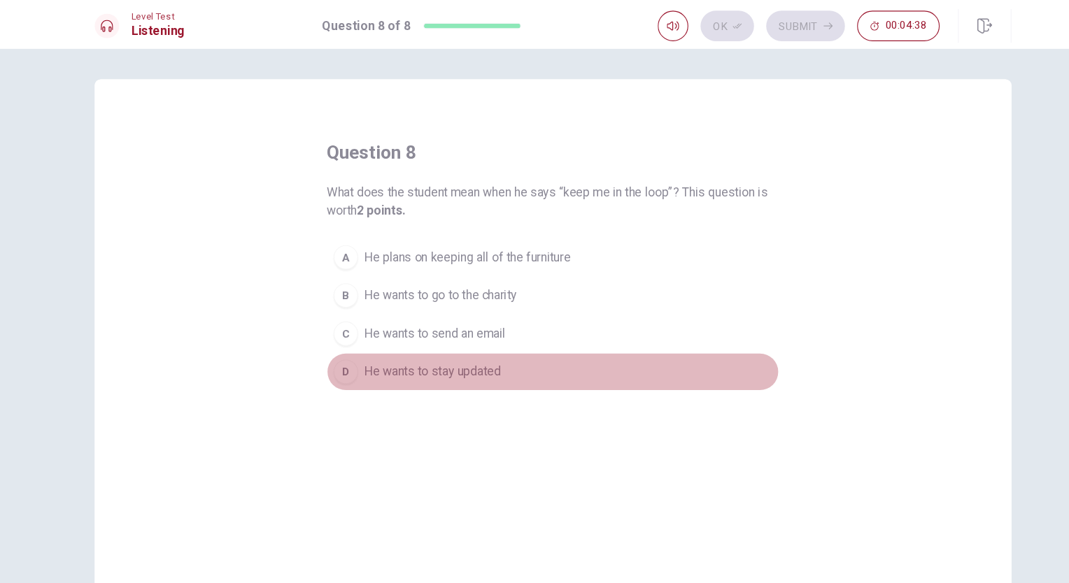
click at [348, 341] on div "D" at bounding box center [345, 340] width 22 height 22
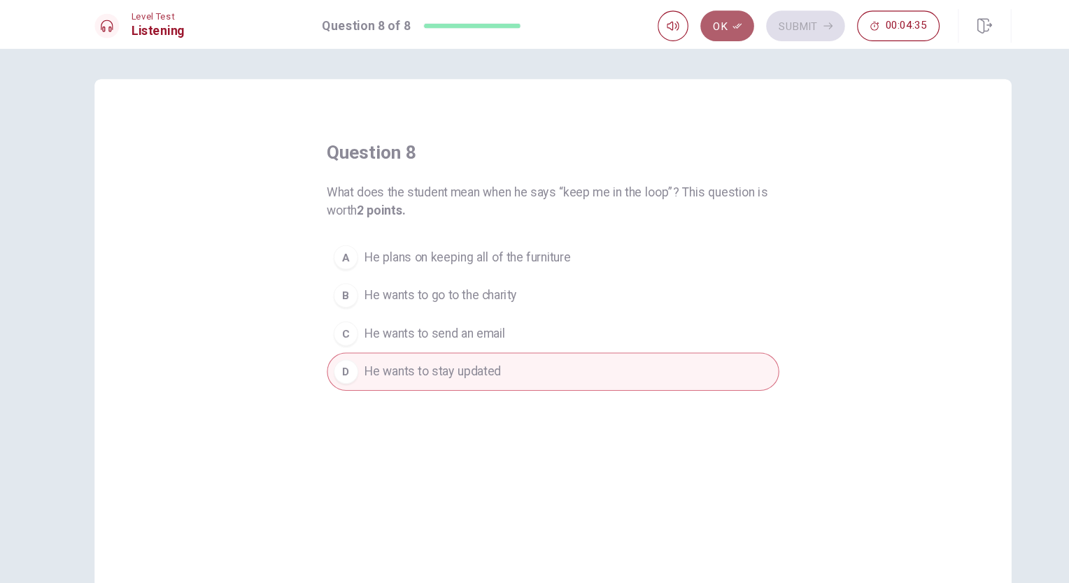
click at [702, 22] on icon "button" at bounding box center [703, 24] width 8 height 8
click at [765, 18] on button "Submit" at bounding box center [766, 24] width 72 height 28
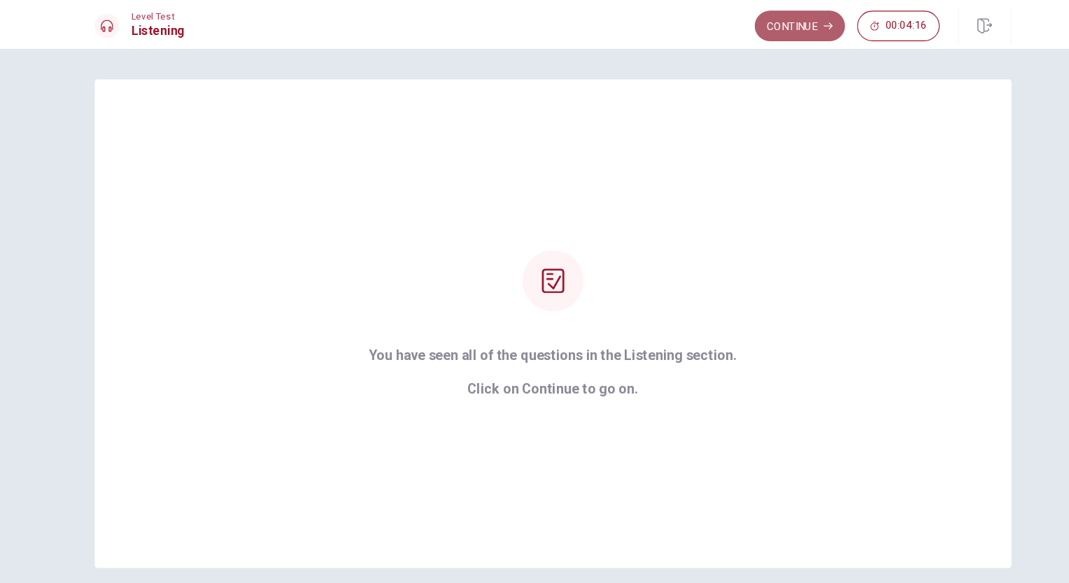
click at [756, 24] on button "Continue" at bounding box center [760, 24] width 83 height 28
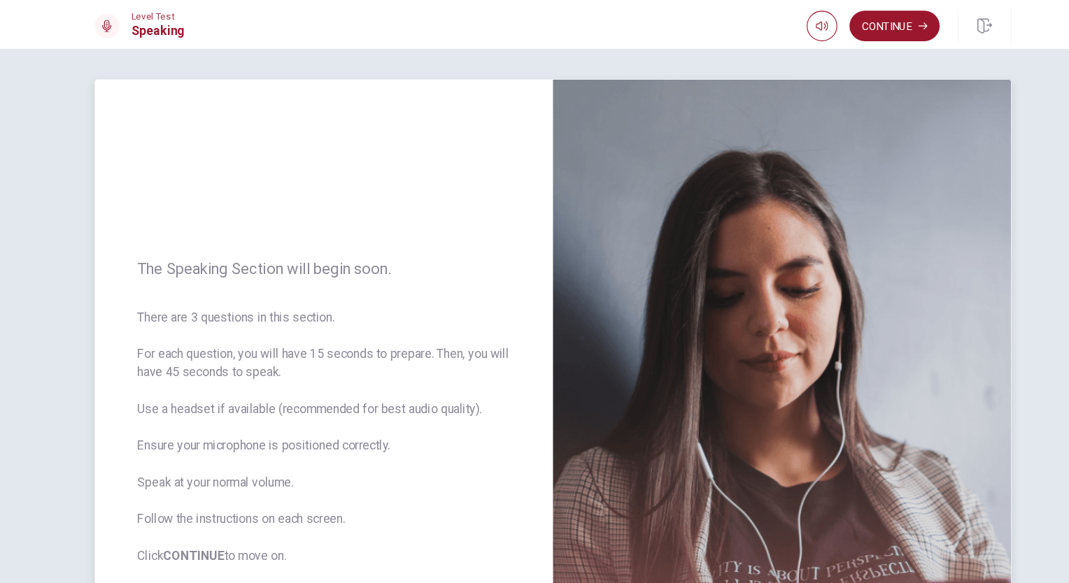
click at [448, 156] on div "The Speaking Section will begin soon. There are 3 questions in this section. Fo…" at bounding box center [325, 378] width 420 height 610
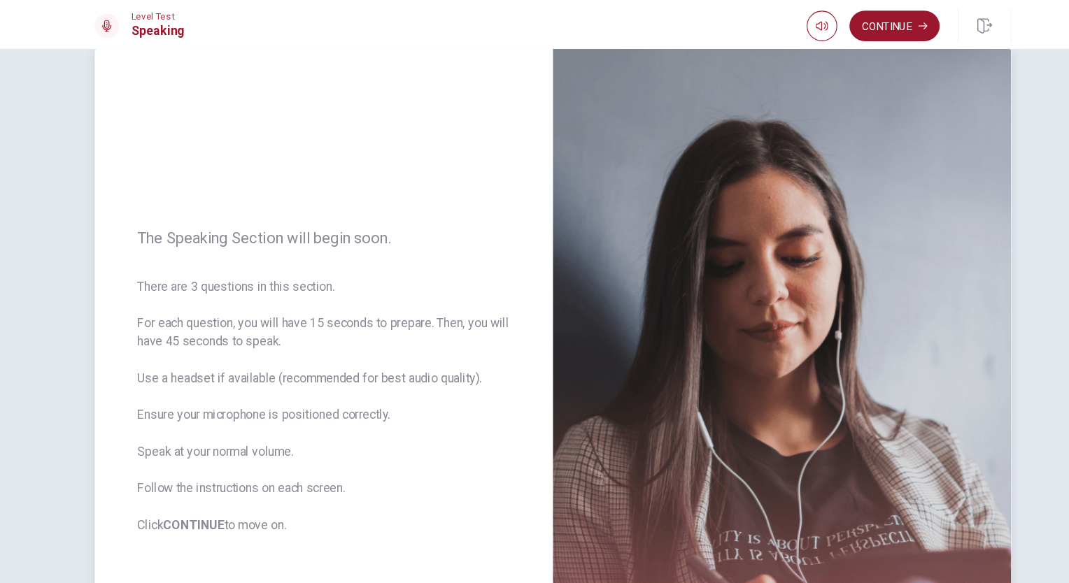
scroll to position [56, 0]
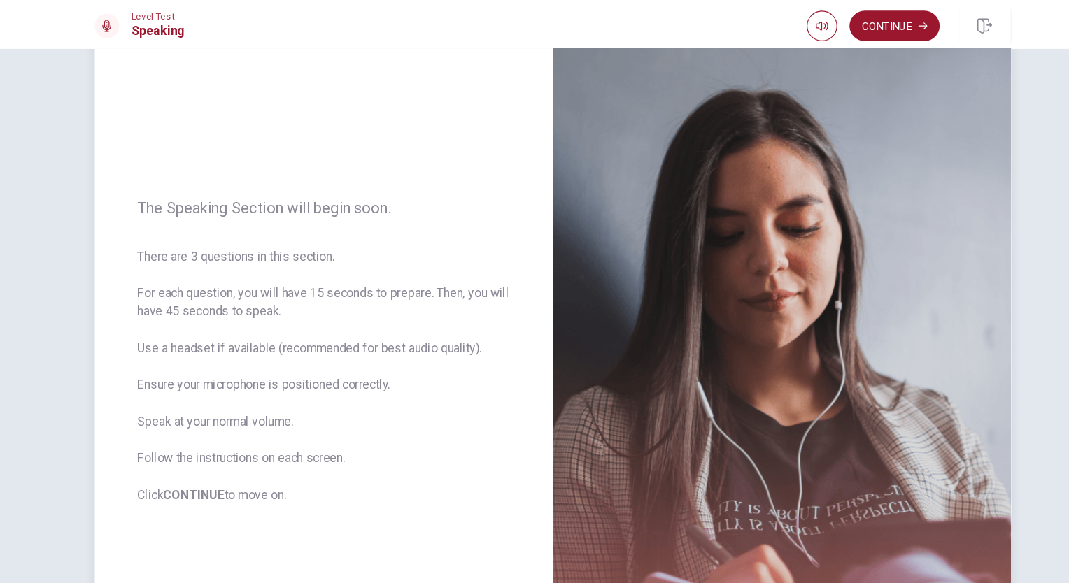
click at [456, 374] on span "There are 3 questions in this section. For each question, you will have 15 seco…" at bounding box center [324, 344] width 341 height 235
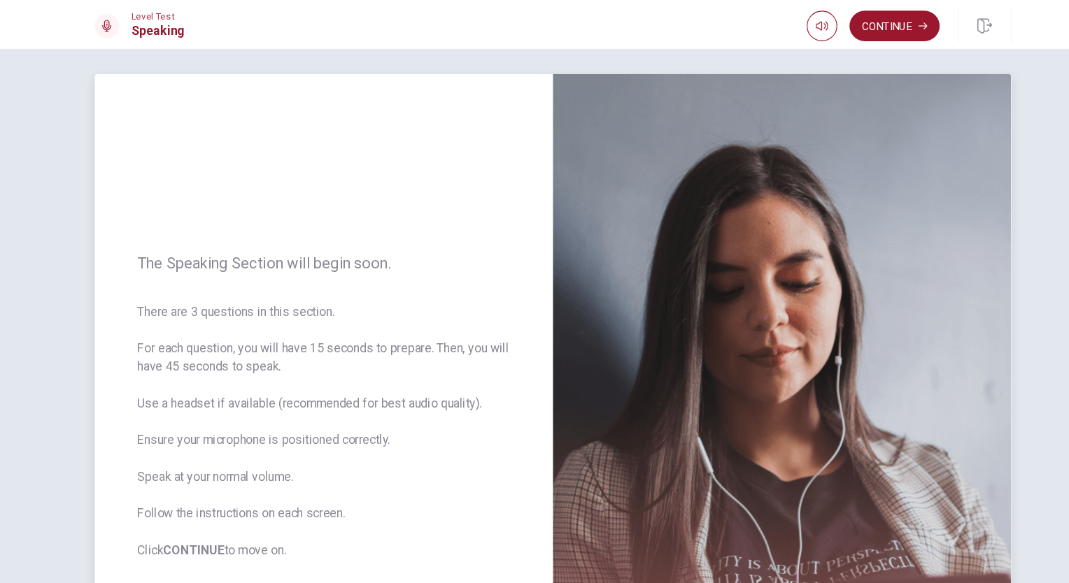
scroll to position [0, 0]
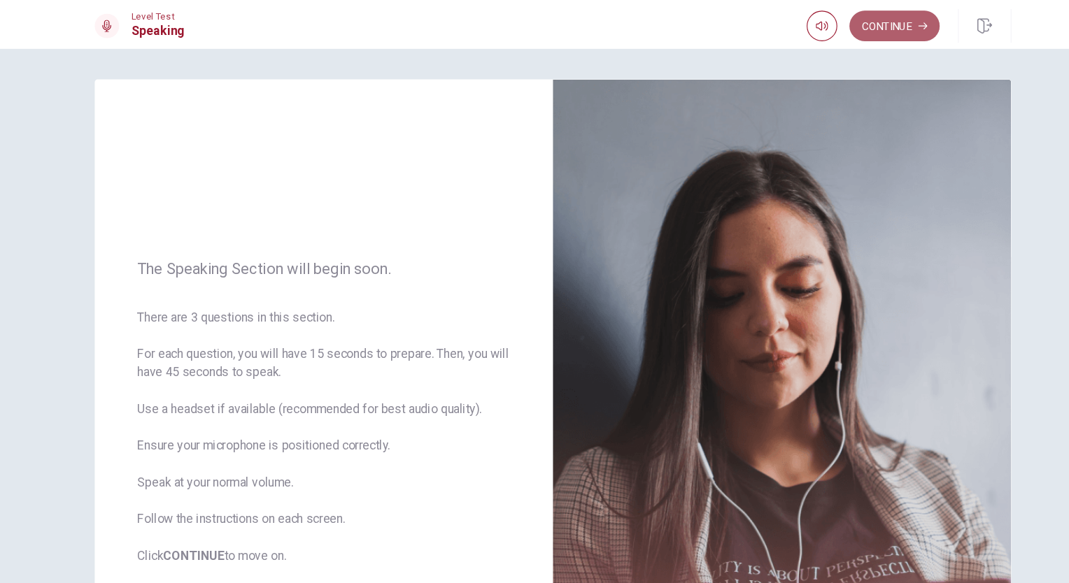
click at [830, 31] on button "Continue" at bounding box center [847, 24] width 83 height 28
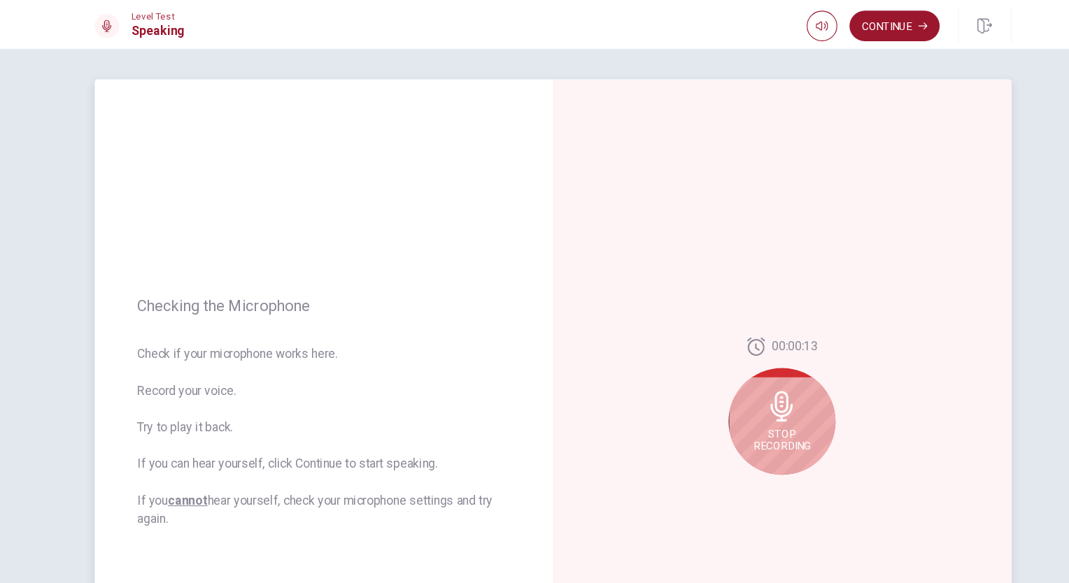
click at [442, 264] on div "Checking the Microphone Check if your microphone works here. Record your voice.…" at bounding box center [325, 378] width 420 height 610
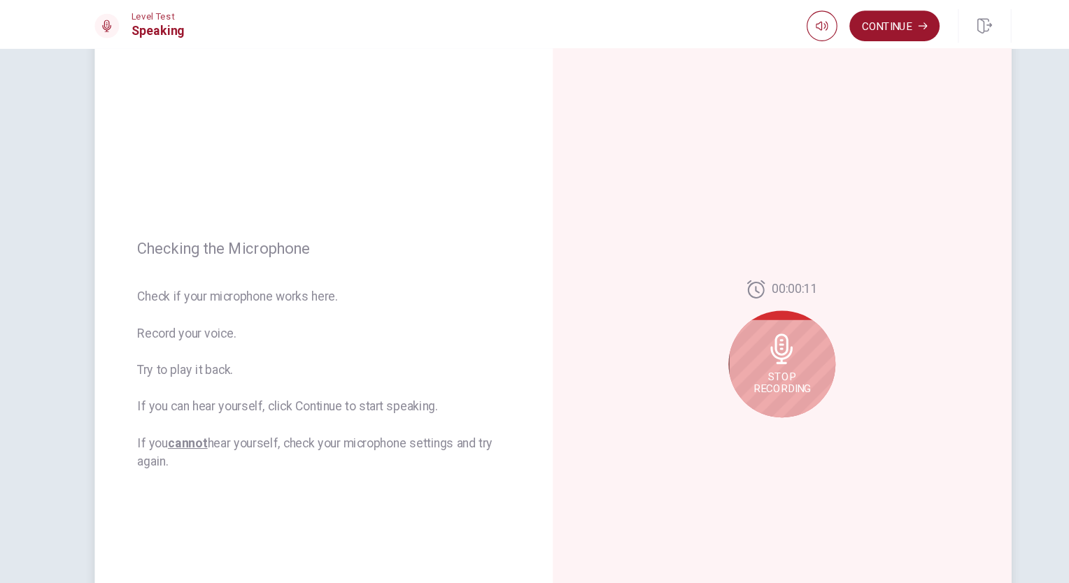
scroll to position [56, 0]
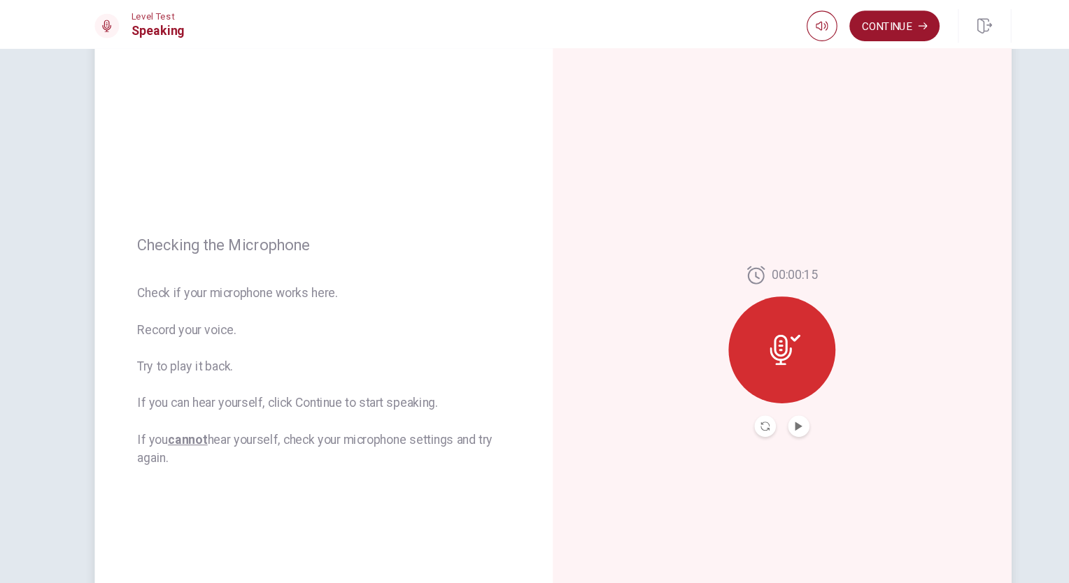
click at [744, 317] on icon at bounding box center [743, 320] width 20 height 28
click at [750, 394] on button "Play Audio" at bounding box center [760, 391] width 20 height 20
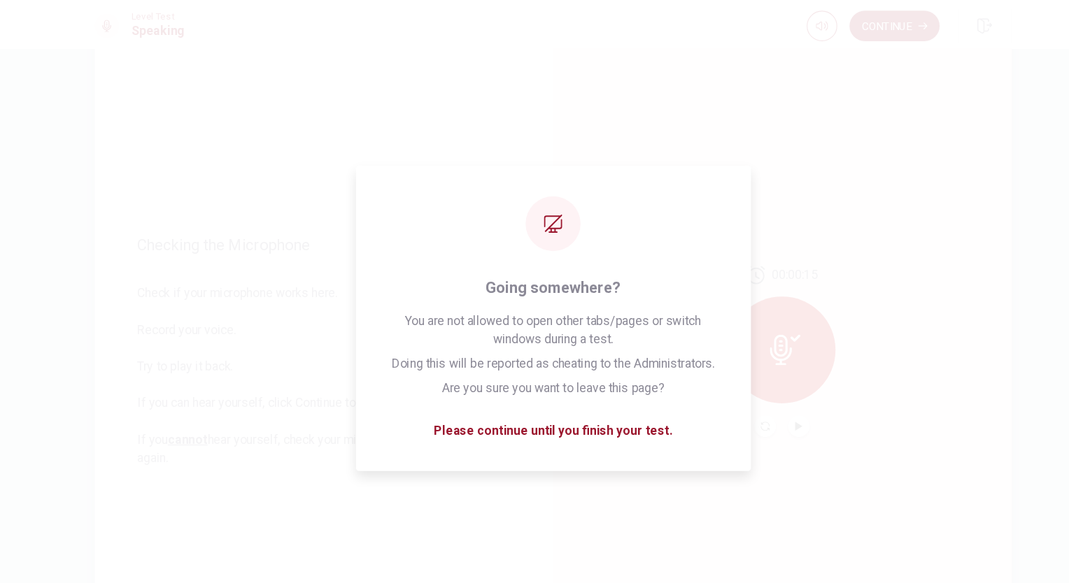
click at [898, 261] on div "00:00:15" at bounding box center [744, 322] width 420 height 610
click at [618, 148] on div "00:00:15" at bounding box center [744, 322] width 420 height 610
click at [539, 161] on div "00:00:15" at bounding box center [744, 322] width 420 height 610
click at [560, 112] on div "00:00:15" at bounding box center [744, 322] width 420 height 610
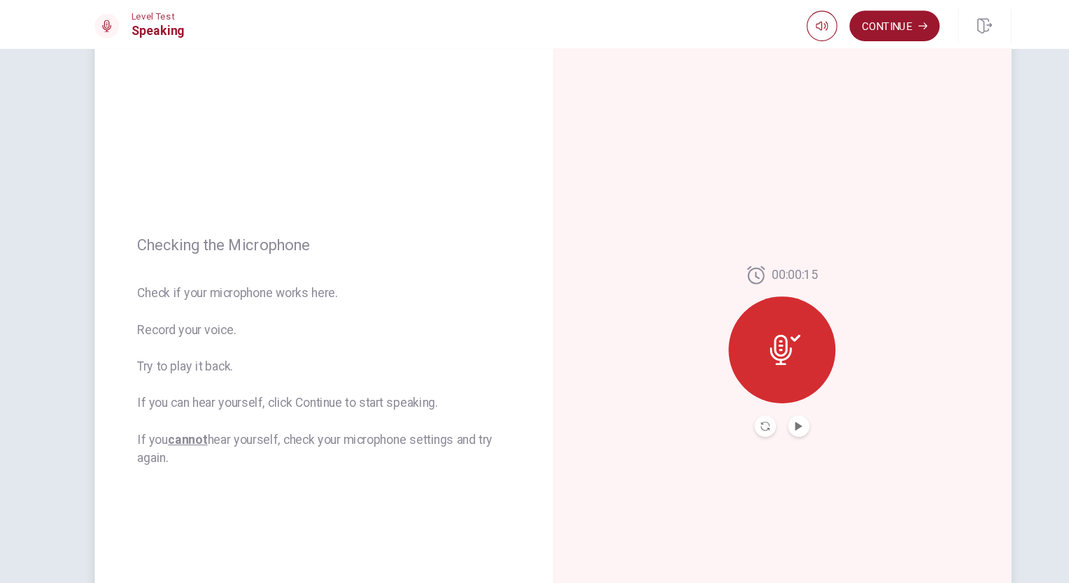
click at [849, 150] on div "00:00:15" at bounding box center [744, 322] width 420 height 610
click at [847, 25] on button "Continue" at bounding box center [847, 24] width 83 height 28
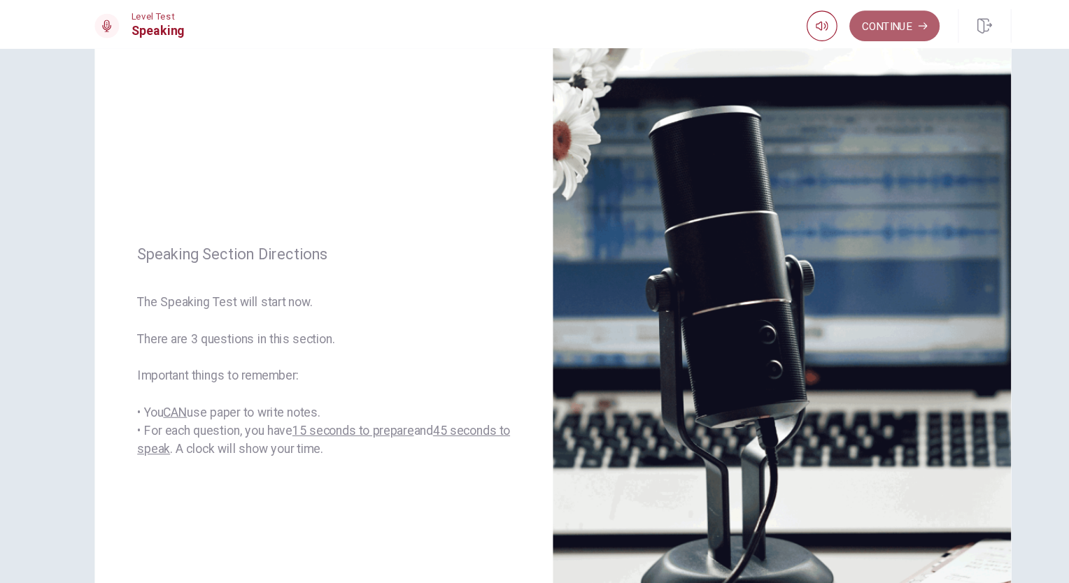
click at [847, 25] on button "Continue" at bounding box center [847, 24] width 83 height 28
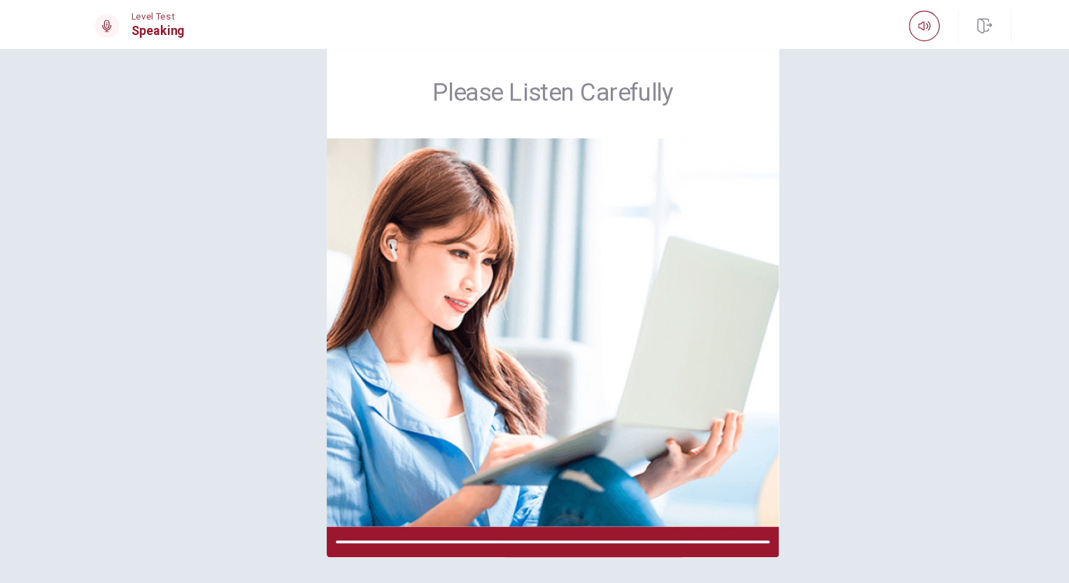
scroll to position [29, 0]
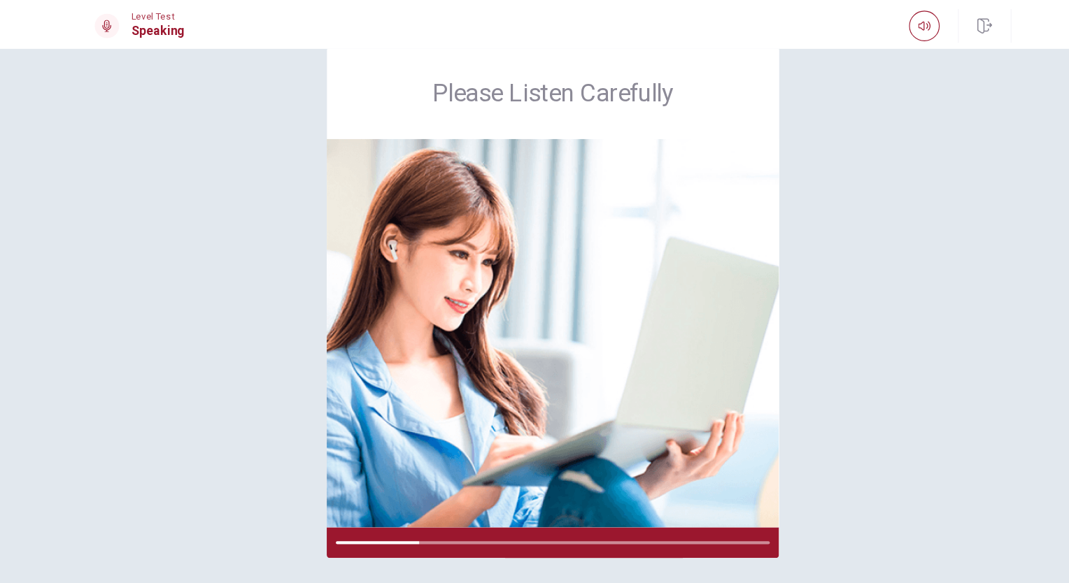
click at [781, 199] on div "Please Listen Carefully" at bounding box center [534, 277] width 884 height 468
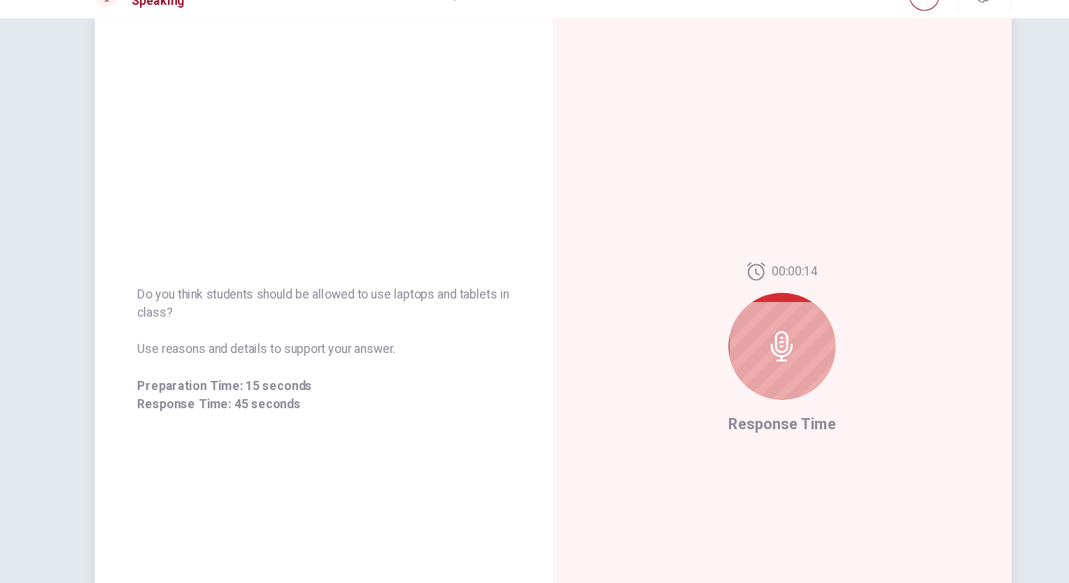
click at [741, 350] on icon at bounding box center [744, 346] width 20 height 28
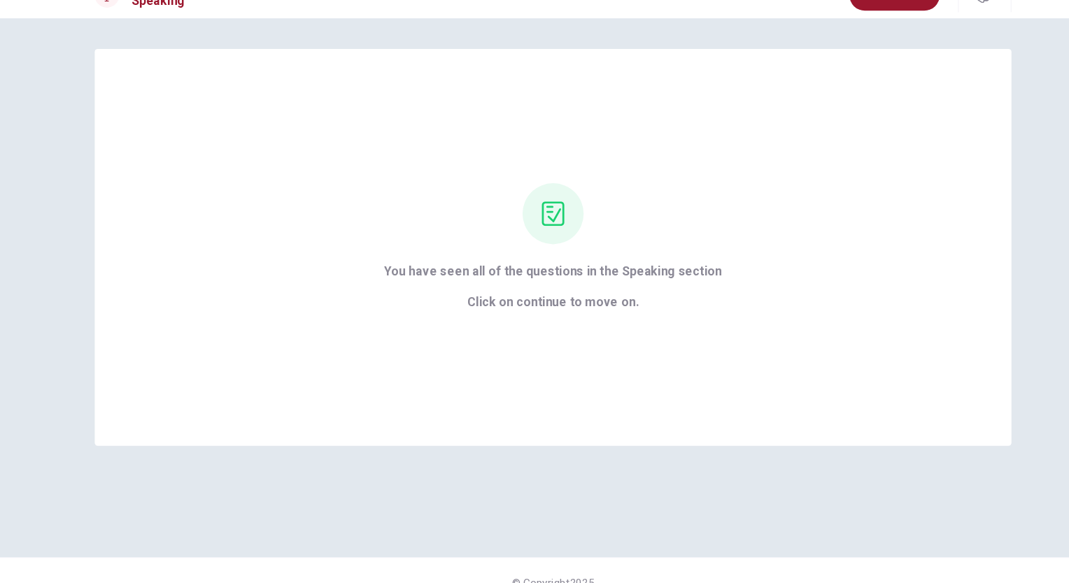
scroll to position [0, 0]
click at [807, 184] on div "You have seen all of the questions in the Speaking section Click on continue to…" at bounding box center [534, 255] width 839 height 364
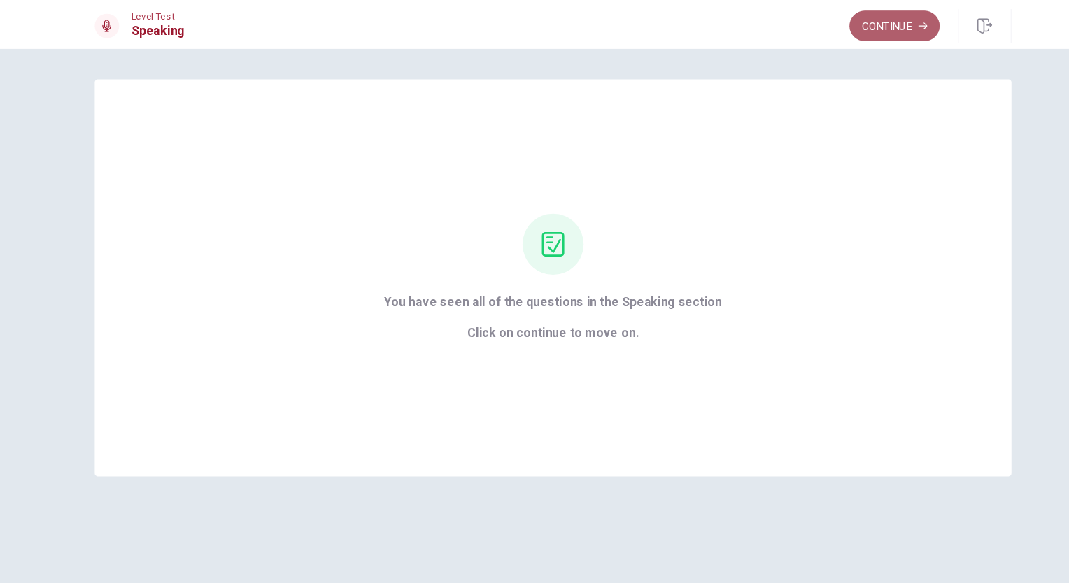
click at [844, 25] on button "Continue" at bounding box center [847, 24] width 83 height 28
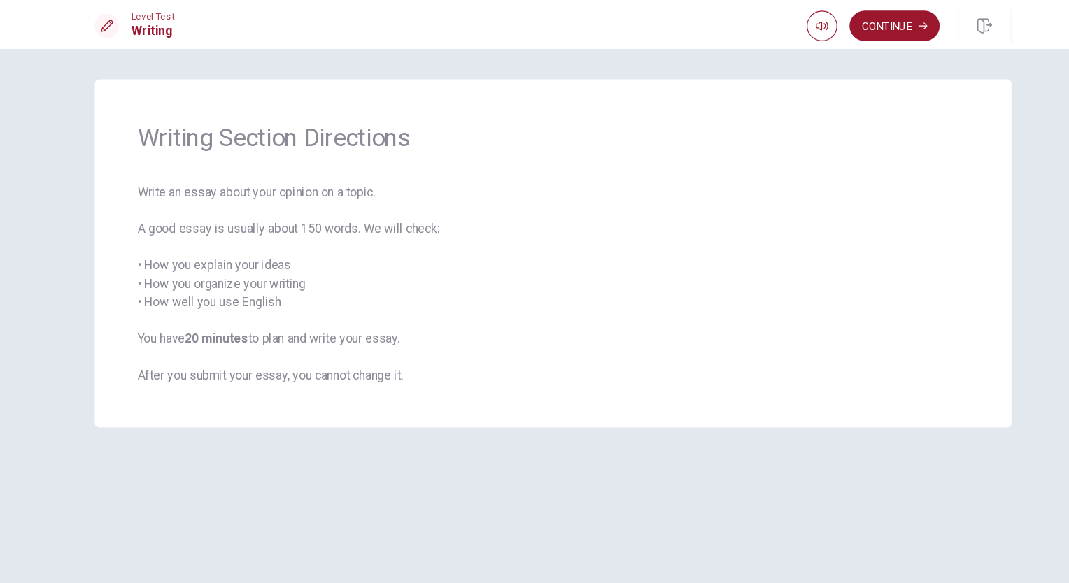
click at [1002, 474] on div "Writing Section Directions Write an essay about your opinion on a topic. A good…" at bounding box center [534, 314] width 1069 height 539
click at [986, 498] on div "Writing Section Directions Write an essay about your opinion on a topic. A good…" at bounding box center [534, 314] width 1069 height 539
click at [848, 22] on button "Continue" at bounding box center [847, 24] width 83 height 28
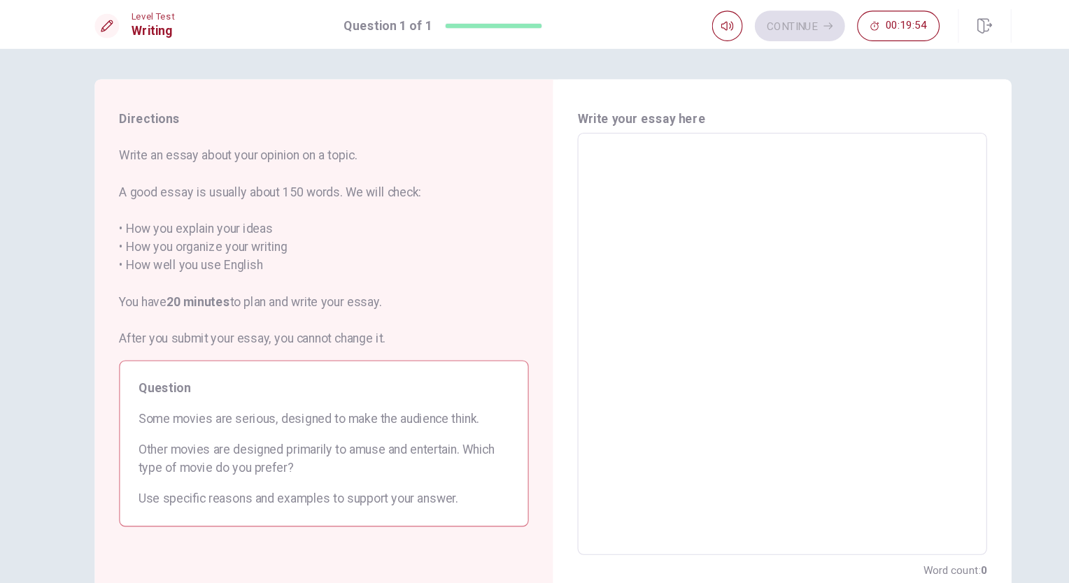
click at [758, 243] on textarea at bounding box center [744, 316] width 355 height 364
type textarea "m"
type textarea "x"
type textarea "my"
type textarea "x"
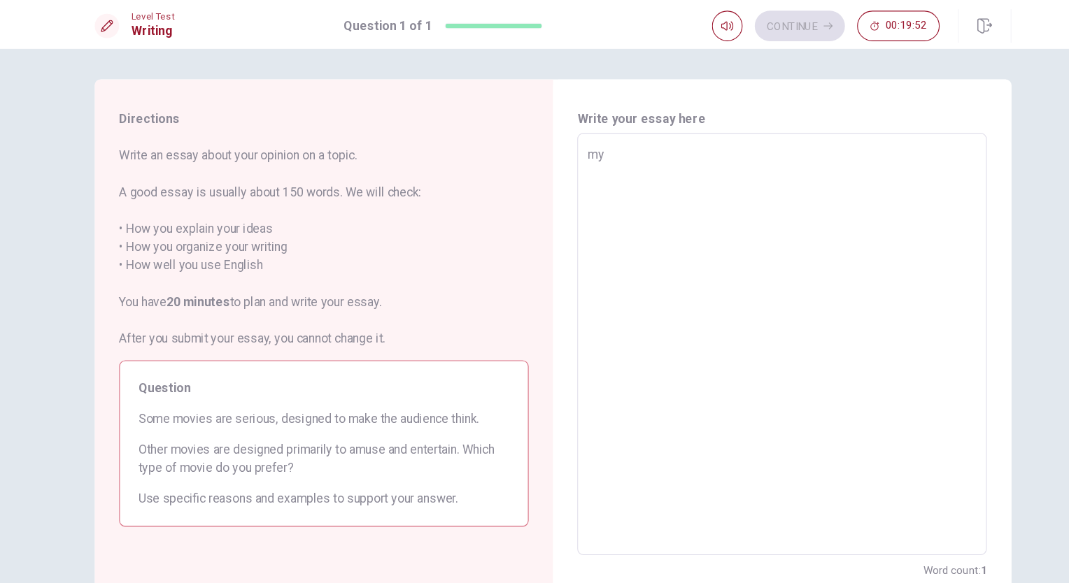
type textarea "my"
type textarea "x"
type textarea "my"
type textarea "x"
type textarea "my"
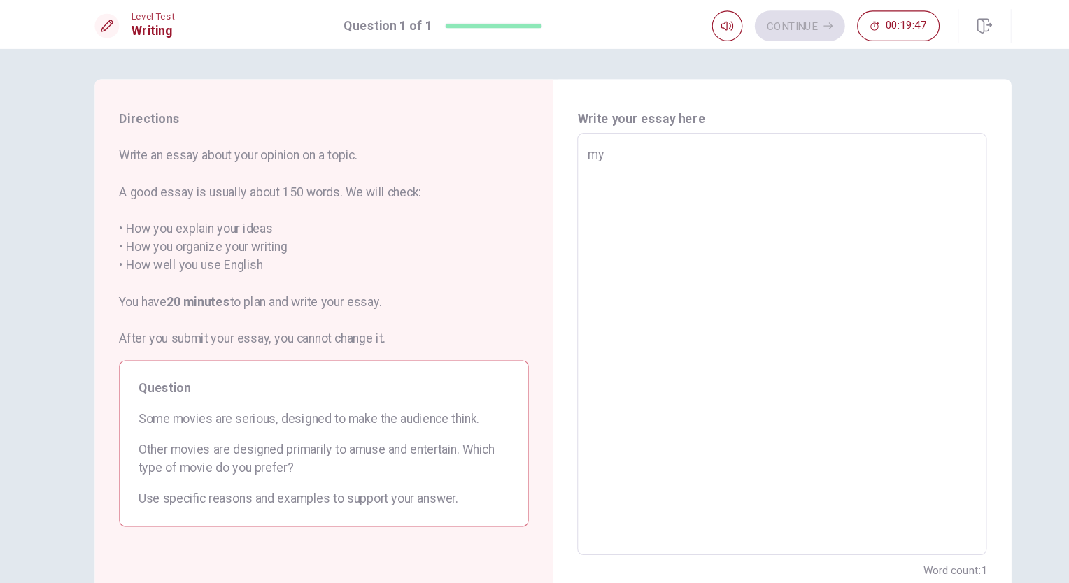
type textarea "x"
type textarea "my f"
type textarea "x"
type textarea "my fi"
type textarea "x"
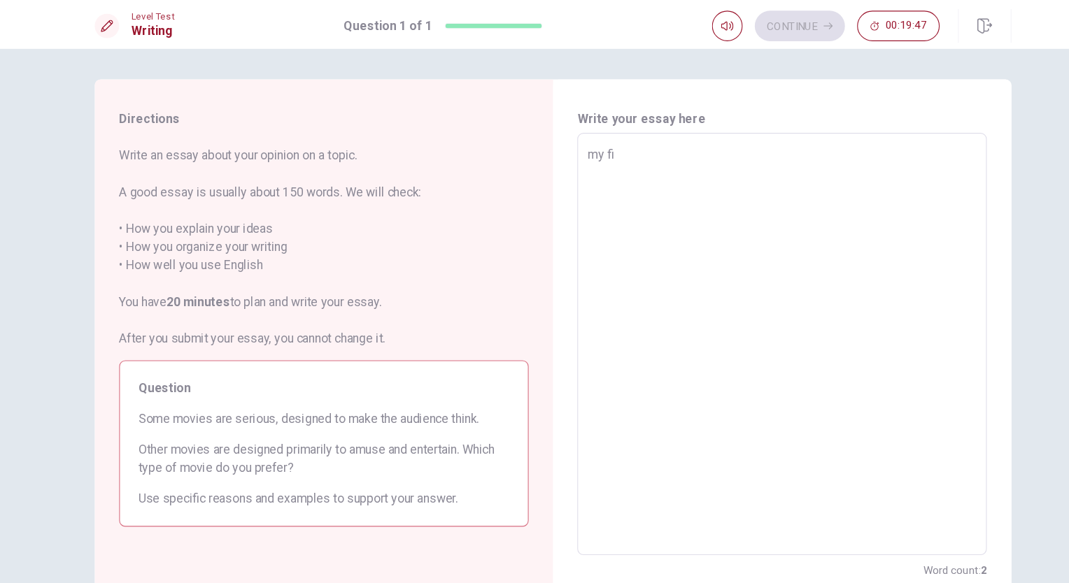
type textarea "my fis"
type textarea "x"
type textarea "my fisr"
type textarea "x"
type textarea "my fisrt"
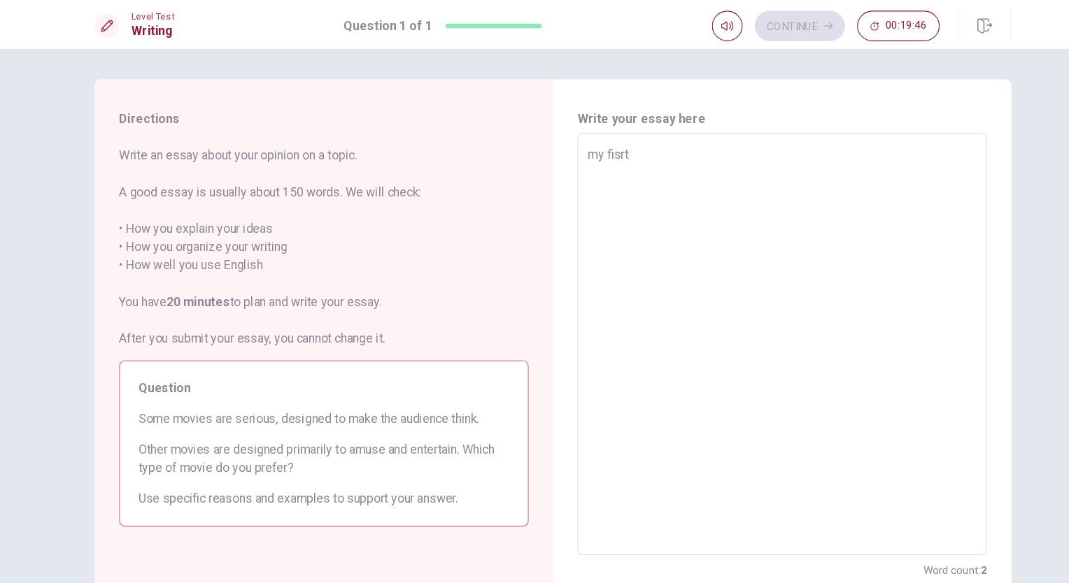
type textarea "x"
type textarea "my fisrt"
type textarea "x"
type textarea "my fisrt t"
type textarea "x"
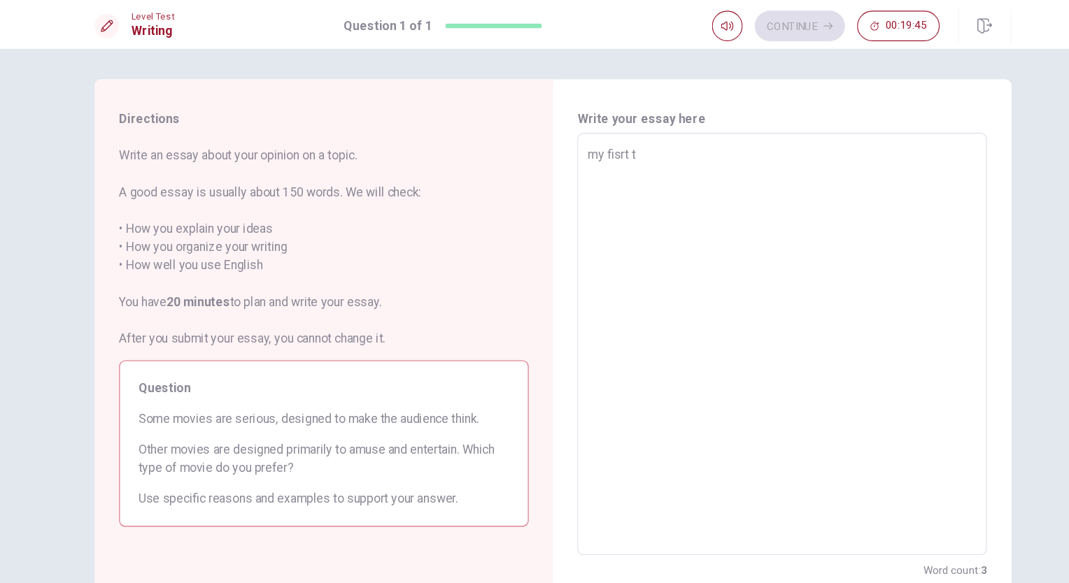
type textarea "my fisrt ti"
type textarea "x"
type textarea "my fisrt [PERSON_NAME]"
type textarea "x"
type textarea "my fisrt time"
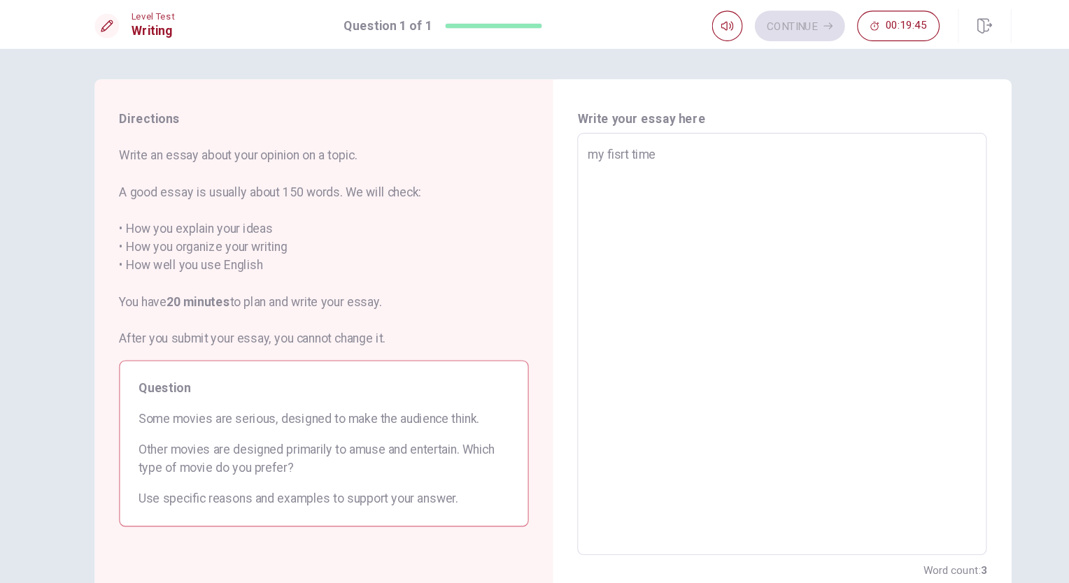
type textarea "x"
type textarea "my fisrt time"
type textarea "x"
type textarea "my fisrt time i"
type textarea "x"
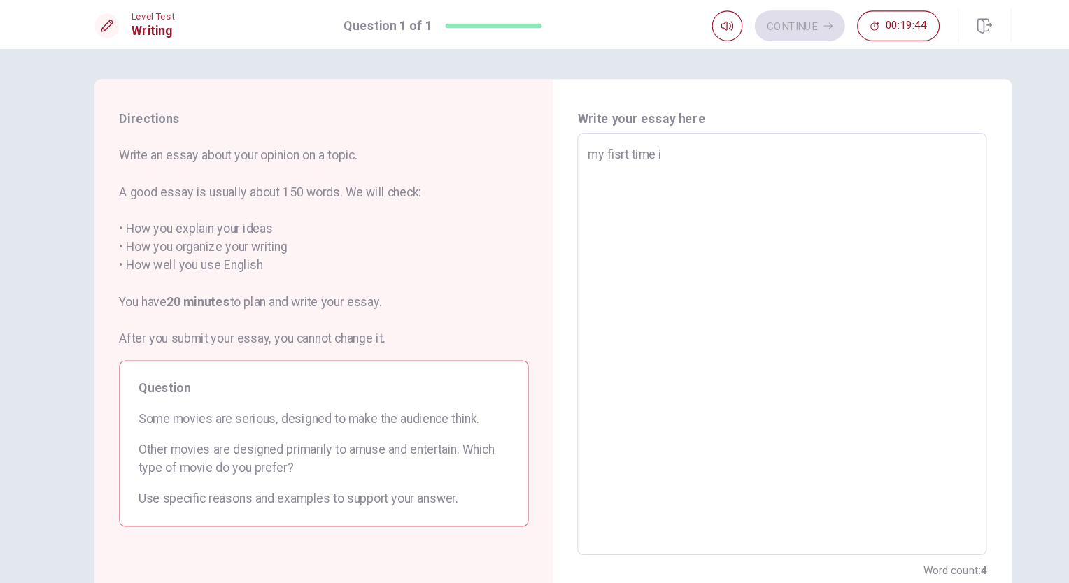
type textarea "my fisrt time in"
type textarea "x"
type textarea "my fisrt time in"
type textarea "x"
type textarea "my fisrt time in A"
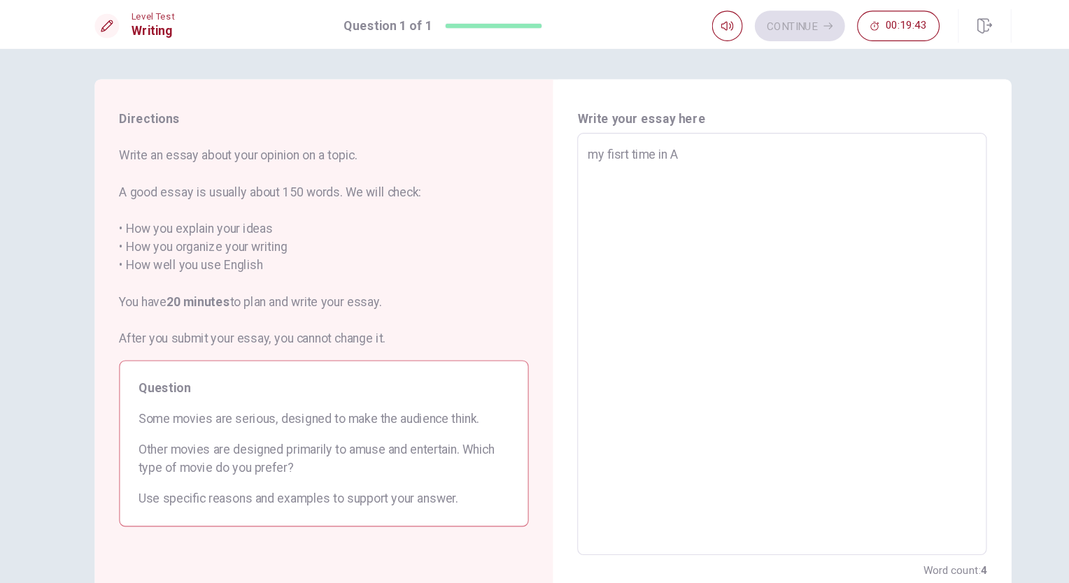
type textarea "x"
type textarea "my fisrt time in Am"
type textarea "x"
type textarea "my fisrt time in Ame"
type textarea "x"
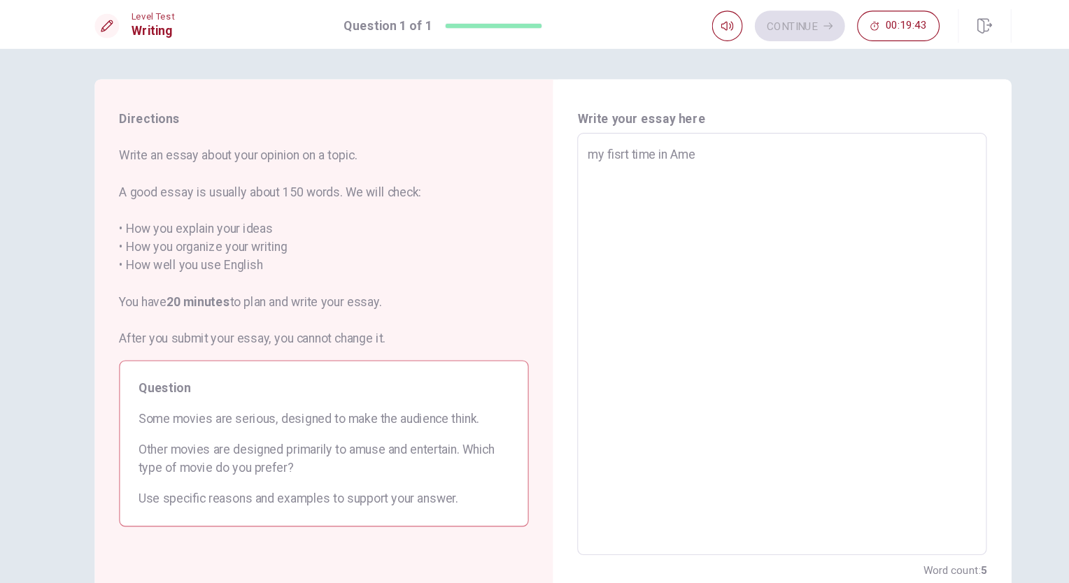
type textarea "my fisrt time in [GEOGRAPHIC_DATA]"
type textarea "x"
type textarea "my fisrt time in [GEOGRAPHIC_DATA]"
type textarea "x"
type textarea "my fisrt time in [GEOGRAPHIC_DATA]"
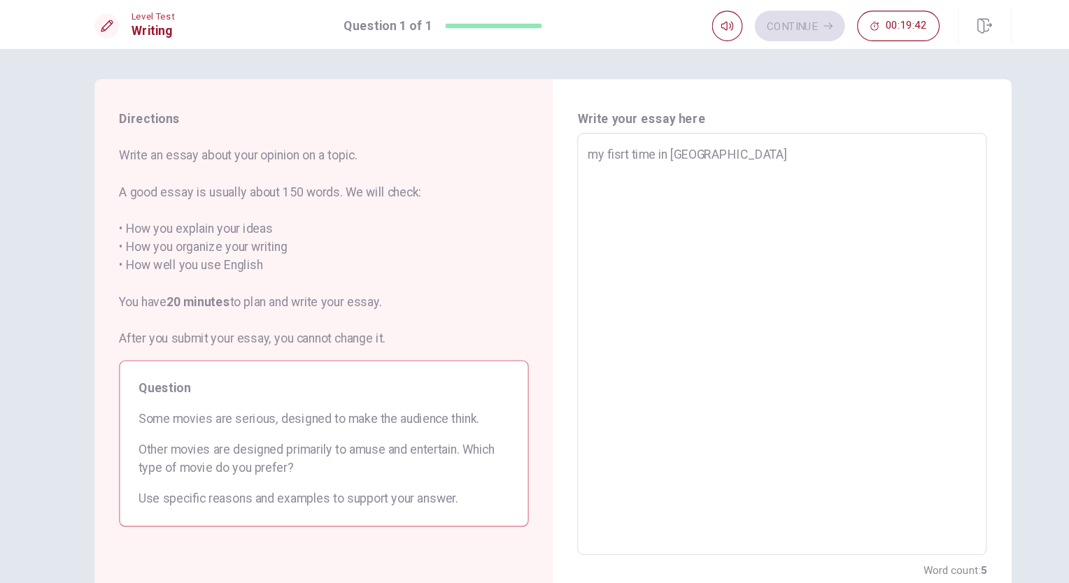
type textarea "x"
type textarea "my fisrt time in [GEOGRAPHIC_DATA]"
type textarea "x"
type textarea "my fisrt time in [GEOGRAPHIC_DATA]"
type textarea "x"
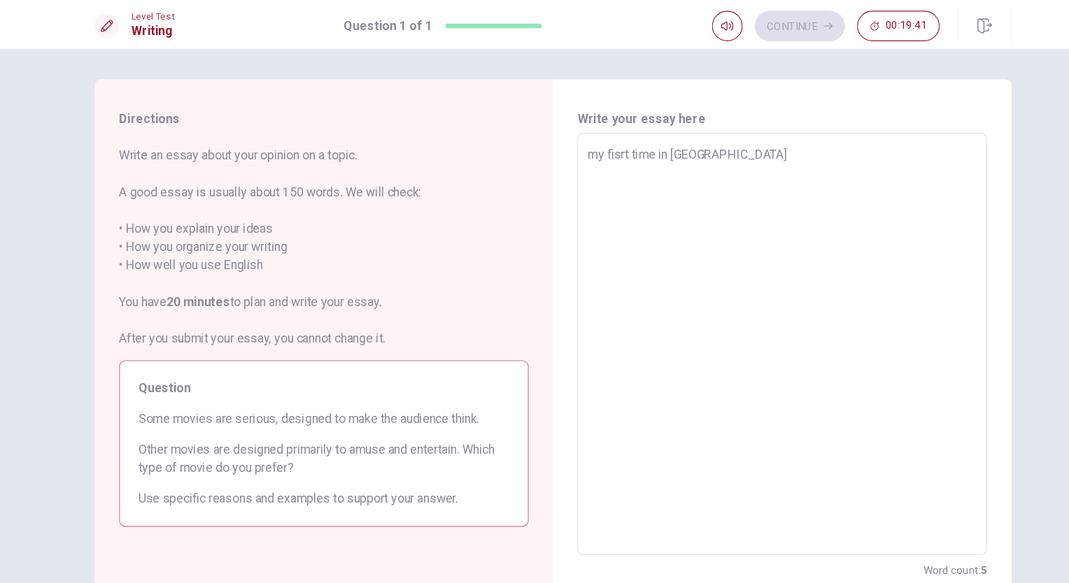
type textarea "my fisrt time in [GEOGRAPHIC_DATA]"
click at [574, 148] on textarea "my fisrt time in [GEOGRAPHIC_DATA]" at bounding box center [744, 316] width 355 height 364
type textarea "x"
type textarea "y fisrt time in [GEOGRAPHIC_DATA]"
type textarea "x"
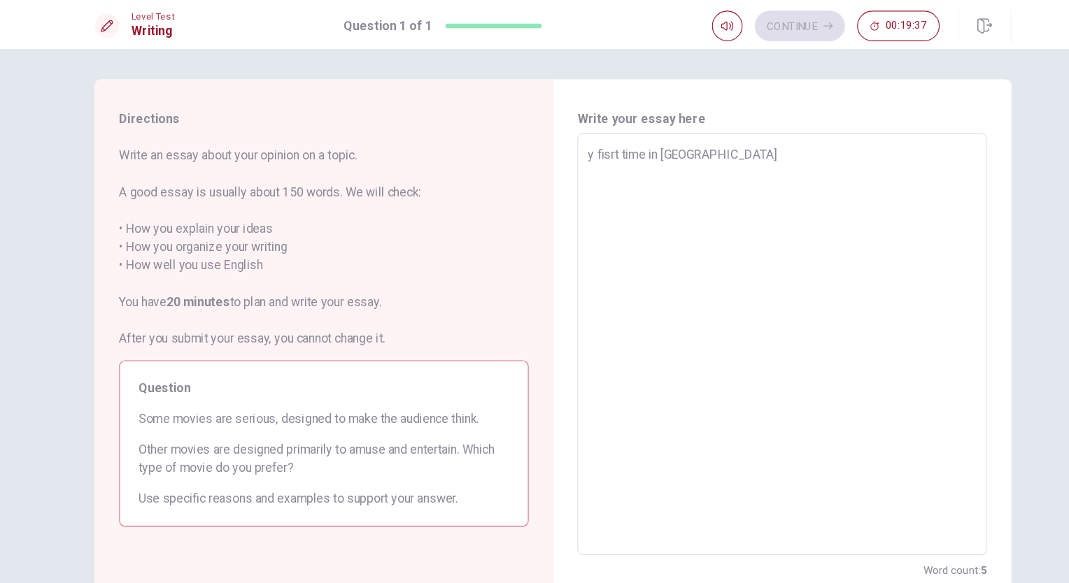
type textarea "My fisrt time in [GEOGRAPHIC_DATA]"
type textarea "x"
click at [567, 142] on textarea "My fisrt time in [GEOGRAPHIC_DATA]" at bounding box center [744, 316] width 355 height 364
type textarea "My fisrt time in [GEOGRAPHIC_DATA]"
type textarea "x"
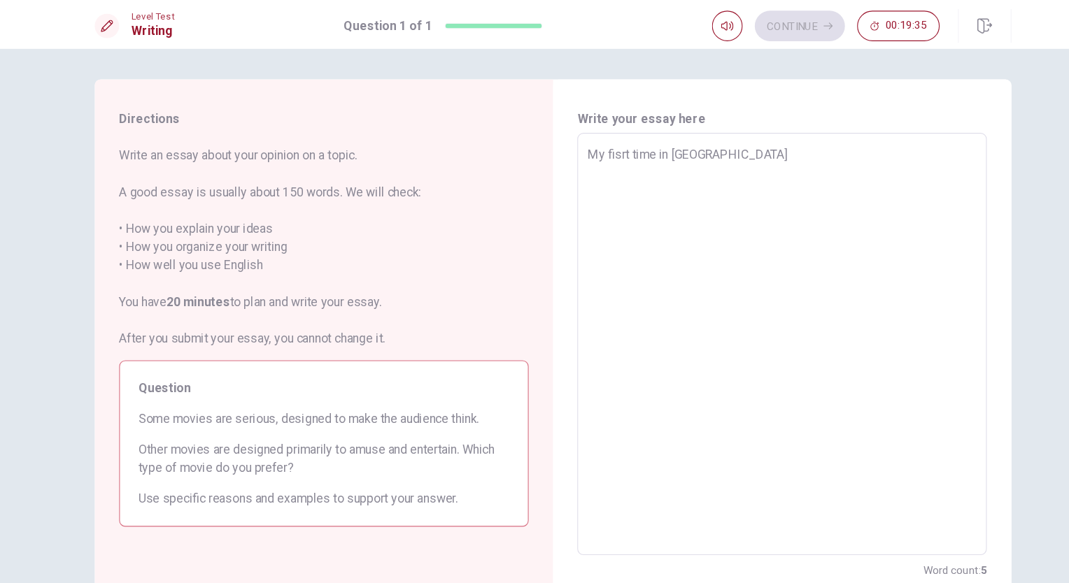
type textarea "My fisrt time in [GEOGRAPHIC_DATA]"
type textarea "x"
type textarea "My fisrt time in [GEOGRAPHIC_DATA]"
type textarea "x"
type textarea "My fisrt time in [GEOGRAPHIC_DATA]"
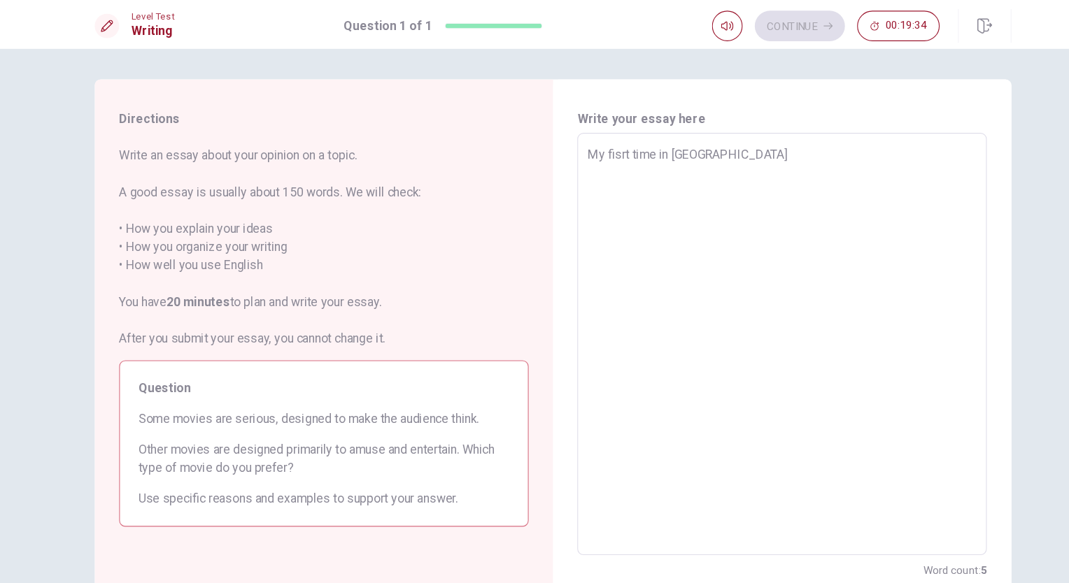
type textarea "x"
type textarea "My fisrt time in [GEOGRAPHIC_DATA]"
type textarea "x"
type textarea "My fisrt time in [GEOGRAPHIC_DATA]"
type textarea "x"
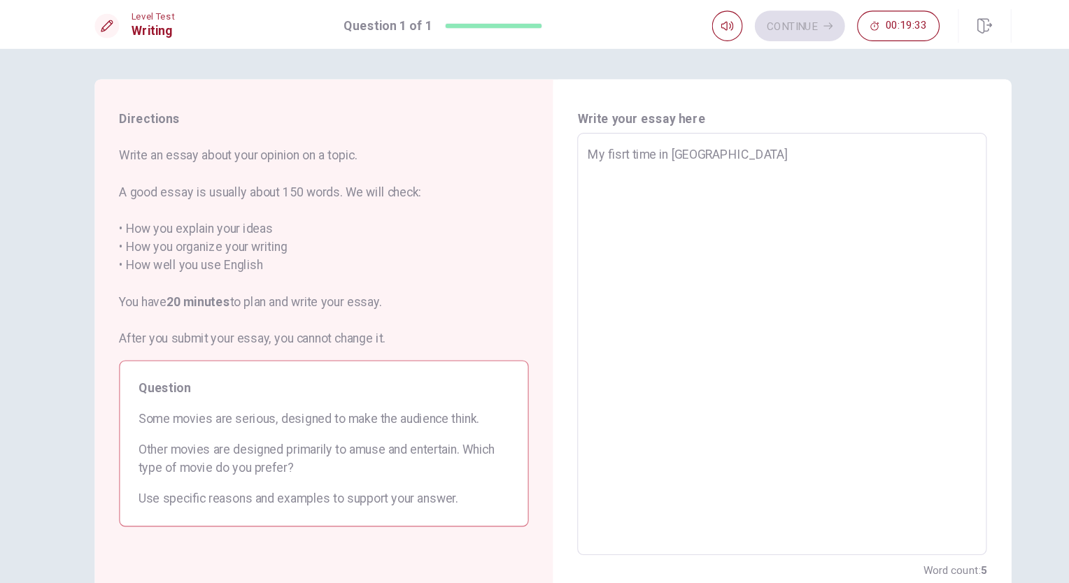
type textarea "My fisrt time in [GEOGRAPHIC_DATA]"
type textarea "x"
type textarea "My fisrt time in [GEOGRAPHIC_DATA]"
type textarea "x"
type textarea "My fisrt time in [GEOGRAPHIC_DATA]"
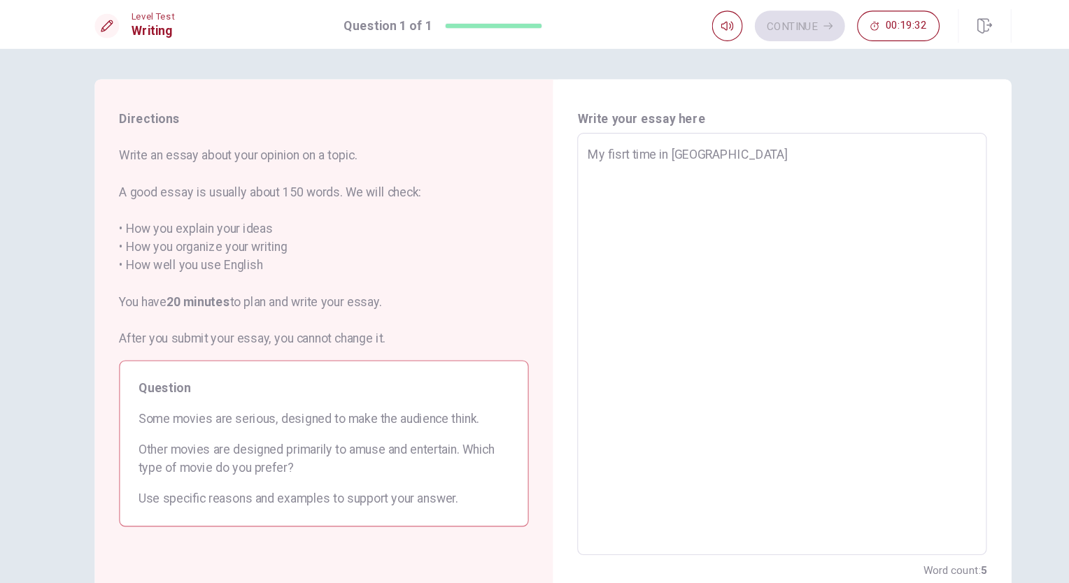
type textarea "x"
type textarea "My fisrt time in [GEOGRAPHIC_DATA]"
type textarea "x"
type textarea "My fisrt time in [GEOGRAPHIC_DATA]"
type textarea "x"
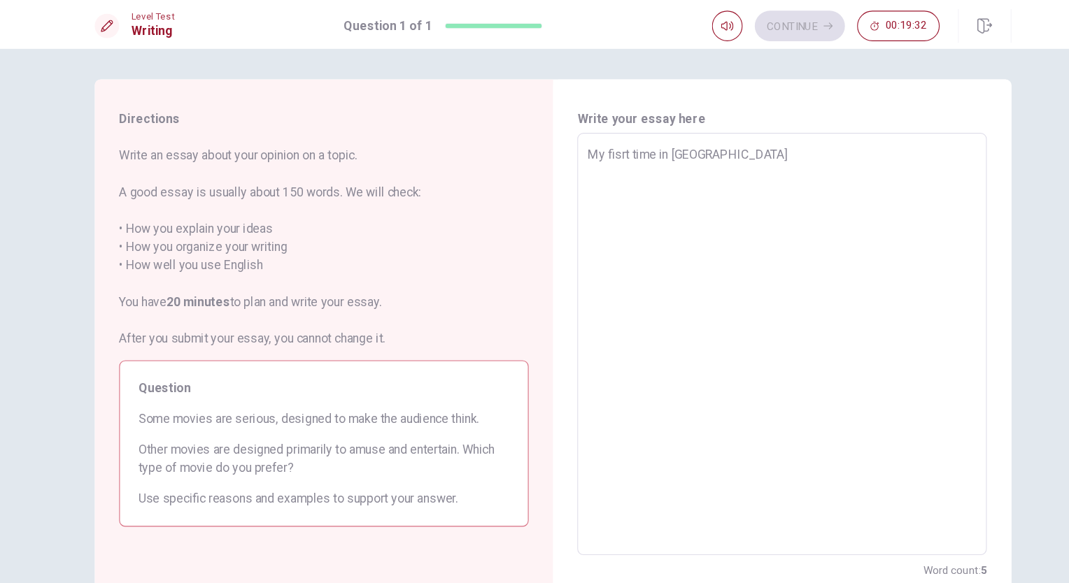
type textarea "My fisrt time in [GEOGRAPHIC_DATA]"
type textarea "x"
type textarea "My fisrt time in [GEOGRAPHIC_DATA]"
type textarea "x"
type textarea "My fisrt time in [GEOGRAPHIC_DATA]"
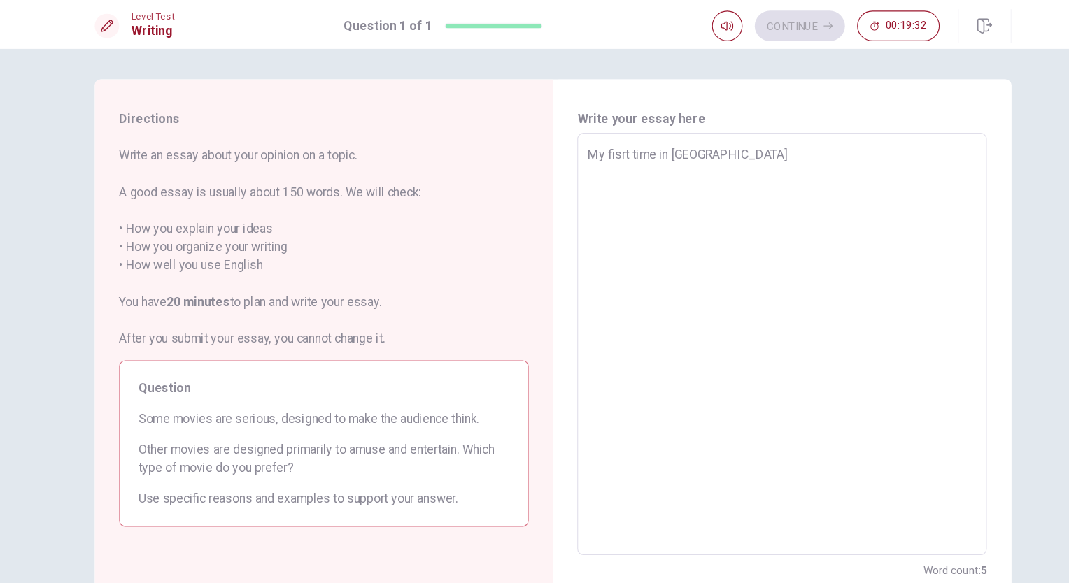
type textarea "x"
type textarea "My fisrt time in [GEOGRAPHIC_DATA]"
type textarea "x"
type textarea "My fisrt time in [GEOGRAPHIC_DATA]"
type textarea "x"
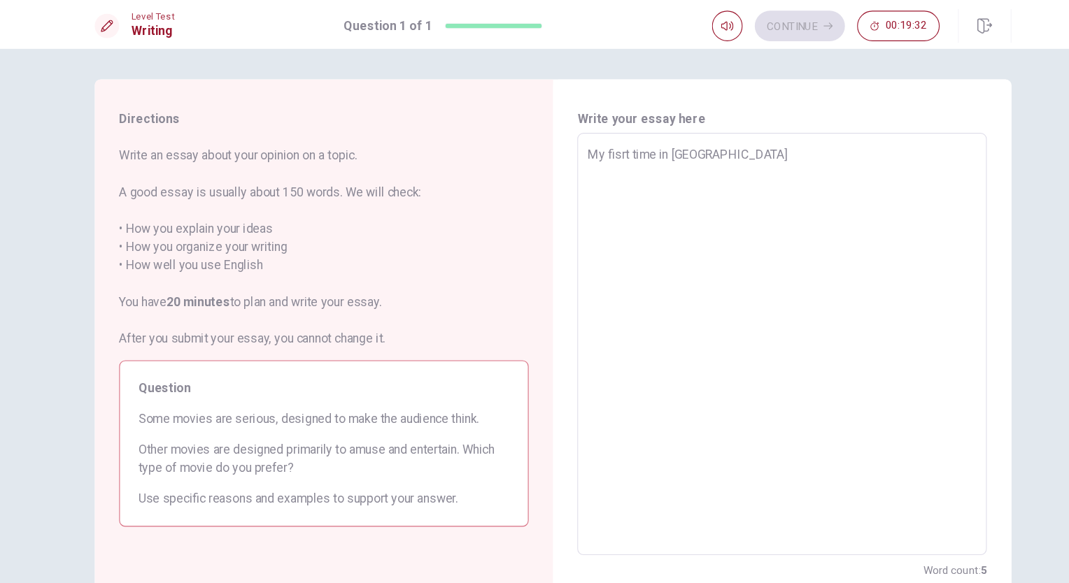
type textarea "My fisrt time in [GEOGRAPHIC_DATA]"
type textarea "x"
type textarea "My fisrt time in [GEOGRAPHIC_DATA]"
type textarea "x"
type textarea "My fisrt time in [GEOGRAPHIC_DATA]"
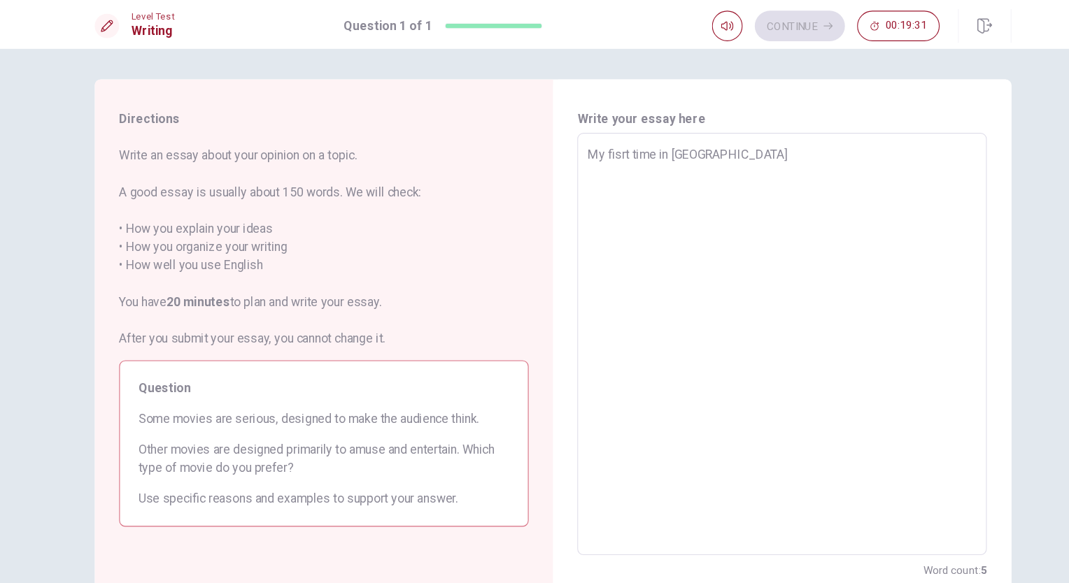
type textarea "x"
type textarea "My fisrt time in [GEOGRAPHIC_DATA]"
type textarea "x"
type textarea "My fisrt time in [GEOGRAPHIC_DATA]"
type textarea "x"
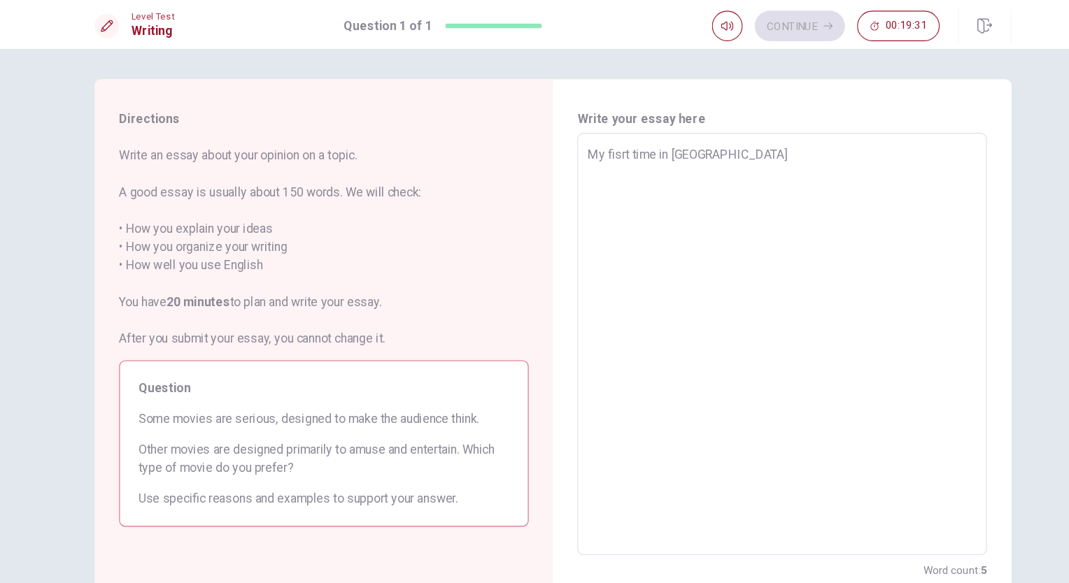
type textarea "My fisrt time in [GEOGRAPHIC_DATA]"
type textarea "x"
type textarea "My fisrt time in [GEOGRAPHIC_DATA]"
type textarea "x"
type textarea "My fisrt time in [GEOGRAPHIC_DATA]"
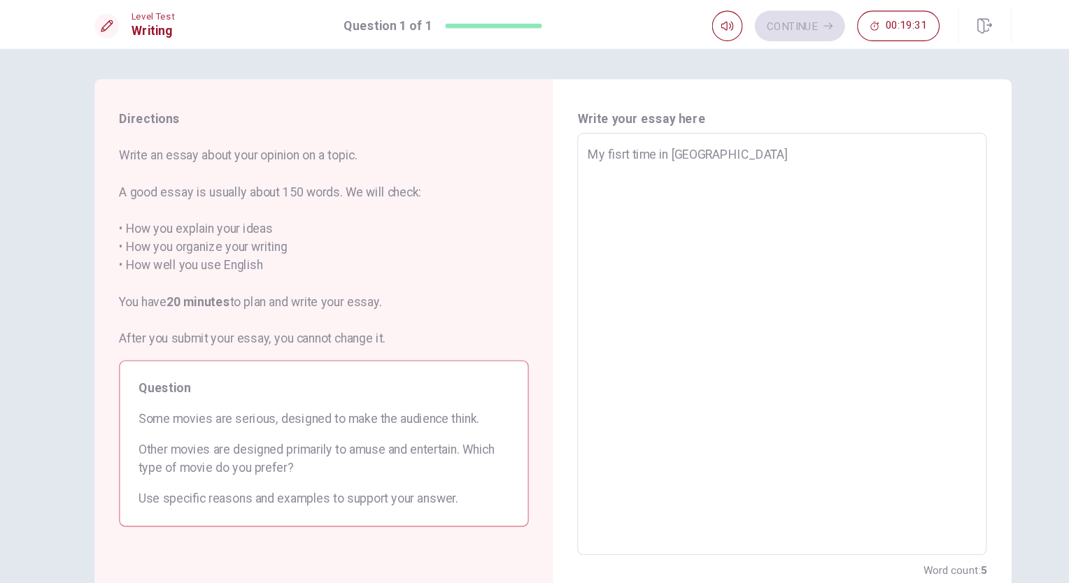
type textarea "x"
type textarea "My fisrt time in [GEOGRAPHIC_DATA]"
type textarea "x"
type textarea "My fisrt time in [GEOGRAPHIC_DATA]"
type textarea "x"
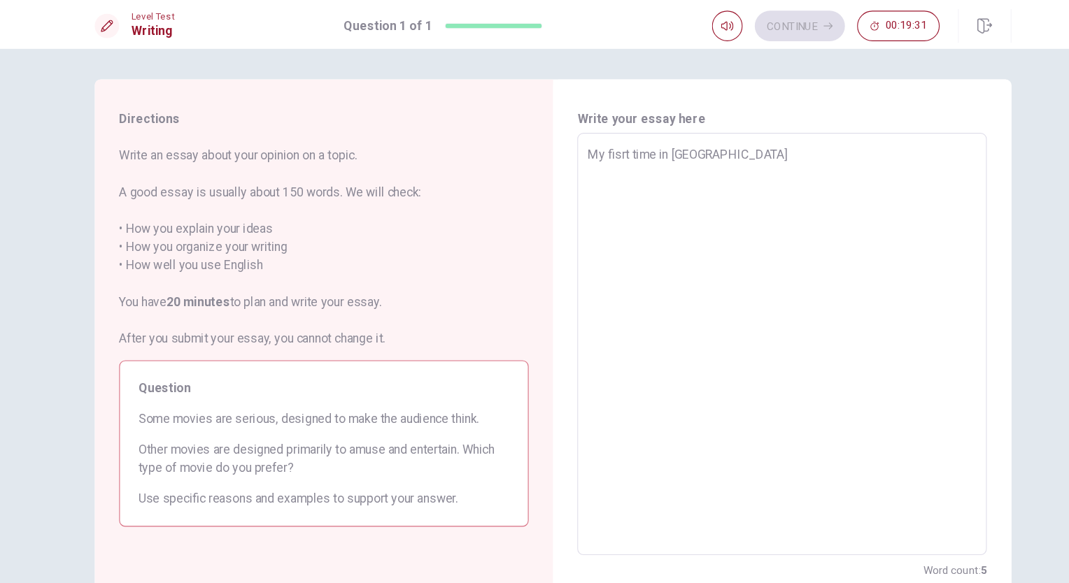
type textarea "My fisrt time in [GEOGRAPHIC_DATA]"
type textarea "x"
type textarea "My fisrt time in [GEOGRAPHIC_DATA]"
type textarea "x"
click at [823, 152] on textarea "My fisrt time in [GEOGRAPHIC_DATA]" at bounding box center [744, 316] width 355 height 364
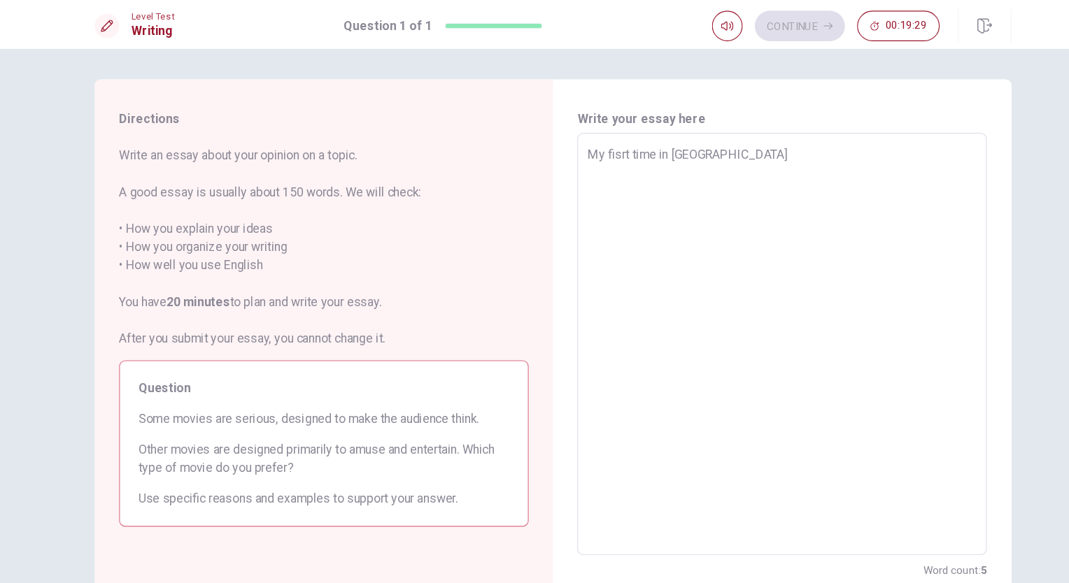
type textarea "My fisrt time in [GEOGRAPHIC_DATA]"
type textarea "x"
type textarea "My fisrt time in [GEOGRAPHIC_DATA]"
type textarea "x"
type textarea "My fisrt time in [GEOGRAPHIC_DATA]"
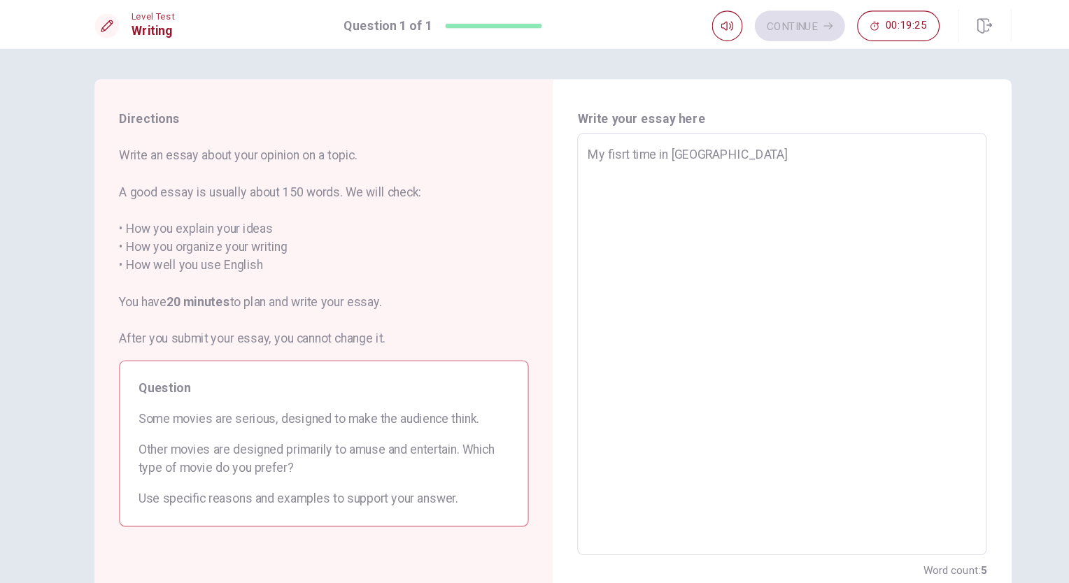
click at [1005, 334] on div "Directions Write an essay about your opinion on a topic. A good essay is usuall…" at bounding box center [534, 314] width 1069 height 539
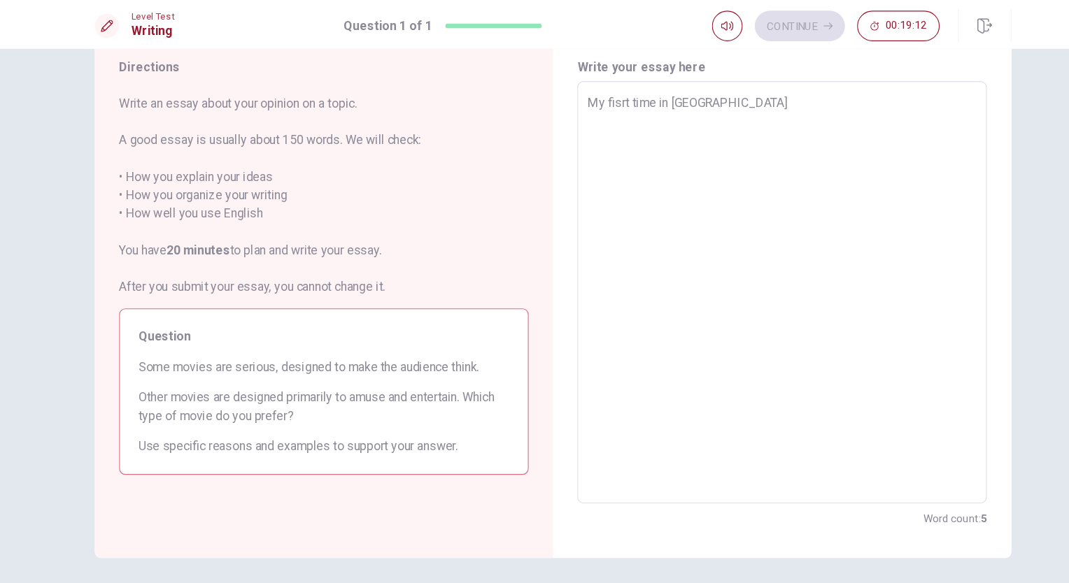
click at [700, 135] on textarea "My fisrt time in [GEOGRAPHIC_DATA]" at bounding box center [744, 268] width 355 height 364
type textarea "x"
type textarea "My fisrt time in [GEOGRAPHIC_DATA] t"
type textarea "x"
type textarea "My fisrt time in [GEOGRAPHIC_DATA] th"
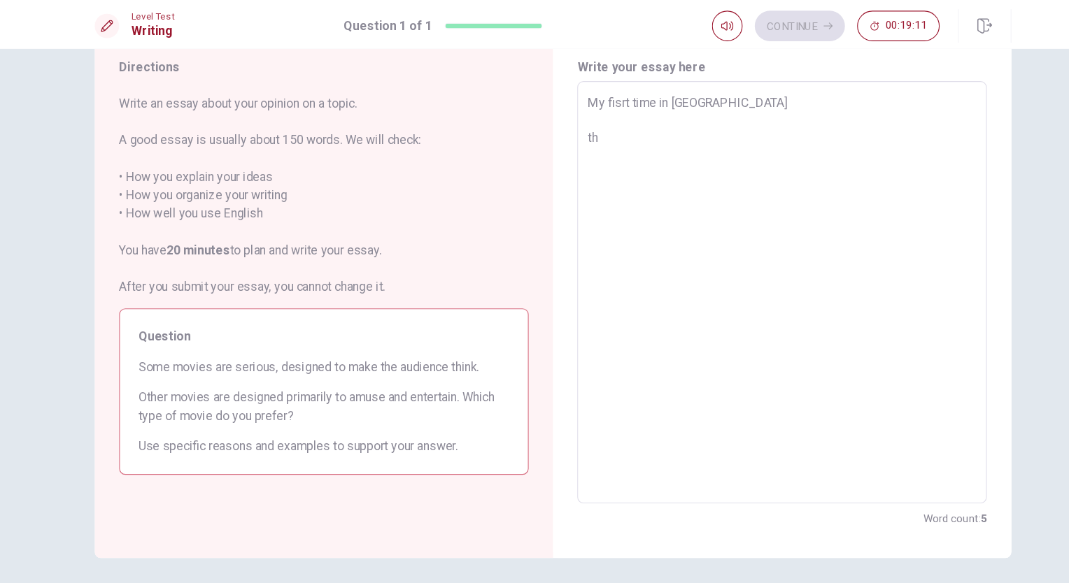
type textarea "x"
type textarea "My fisrt time in [GEOGRAPHIC_DATA] the"
type textarea "x"
type textarea "My fisrt time in [GEOGRAPHIC_DATA] the"
type textarea "x"
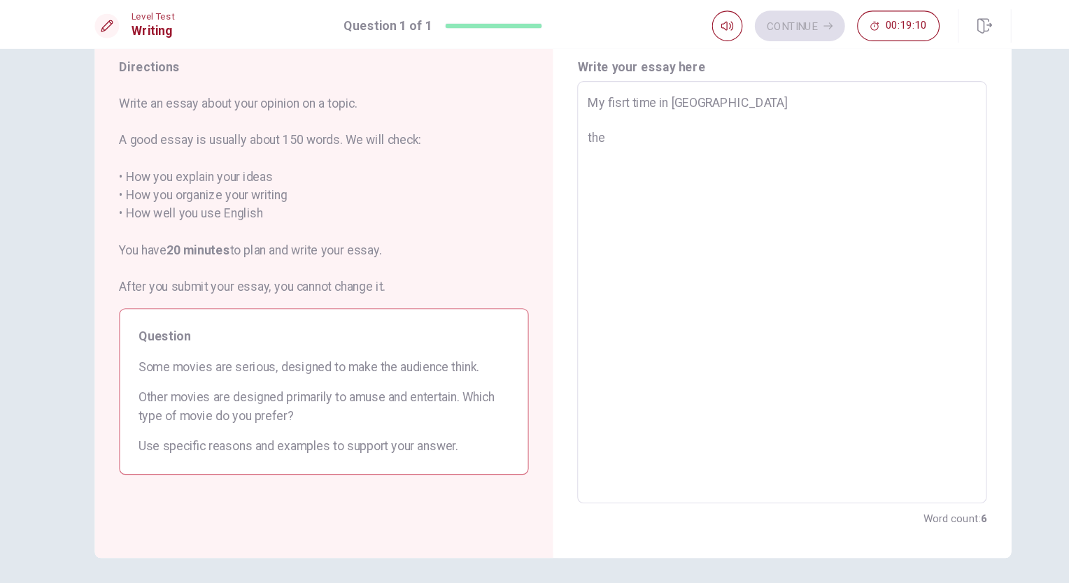
type textarea "My fisrt time in [GEOGRAPHIC_DATA] the f"
type textarea "x"
type textarea "My fisrt time in [GEOGRAPHIC_DATA] the fi"
type textarea "x"
type textarea "My fisrt time in [GEOGRAPHIC_DATA] the fis"
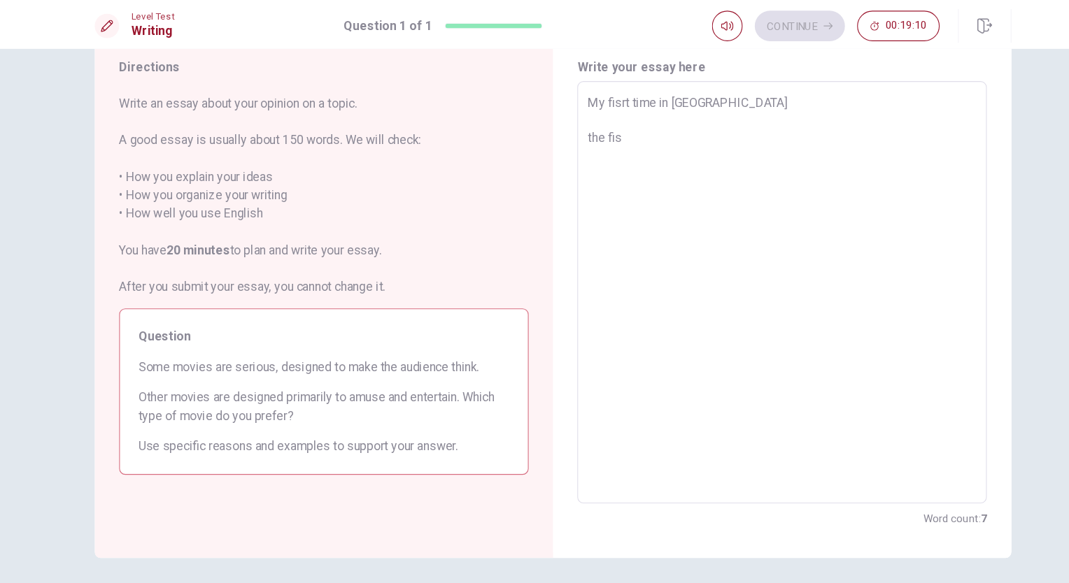
type textarea "x"
type textarea "My fisrt time in [GEOGRAPHIC_DATA] the fisr"
type textarea "x"
type textarea "My fisrt time in [GEOGRAPHIC_DATA] the fisrt"
type textarea "x"
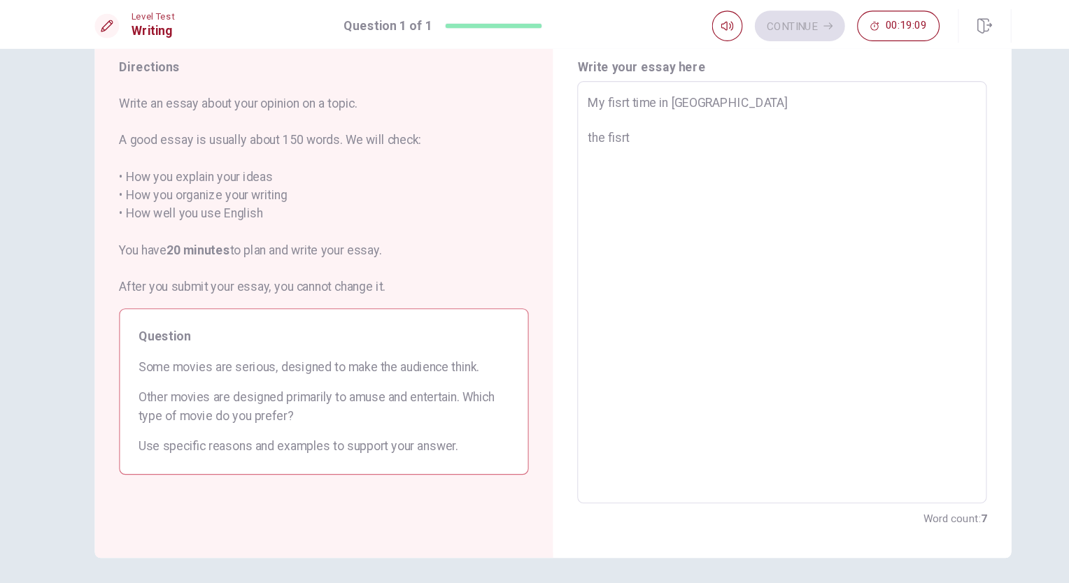
type textarea "My fisrt time in [GEOGRAPHIC_DATA] the fisrt"
type textarea "x"
type textarea "My fisrt time in [GEOGRAPHIC_DATA] the fisrt t"
type textarea "x"
type textarea "My fisrt time in [GEOGRAPHIC_DATA] the fisrt ti"
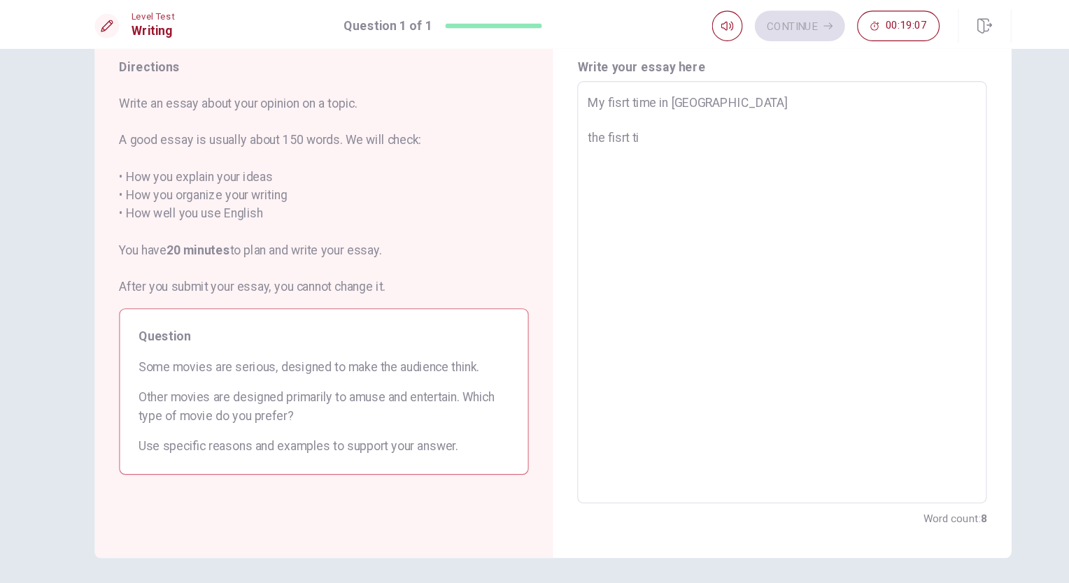
type textarea "x"
type textarea "My fisrt time in [GEOGRAPHIC_DATA] the fisrt [PERSON_NAME]"
type textarea "x"
type textarea "My fisrt time in [GEOGRAPHIC_DATA] the fisrt time"
type textarea "x"
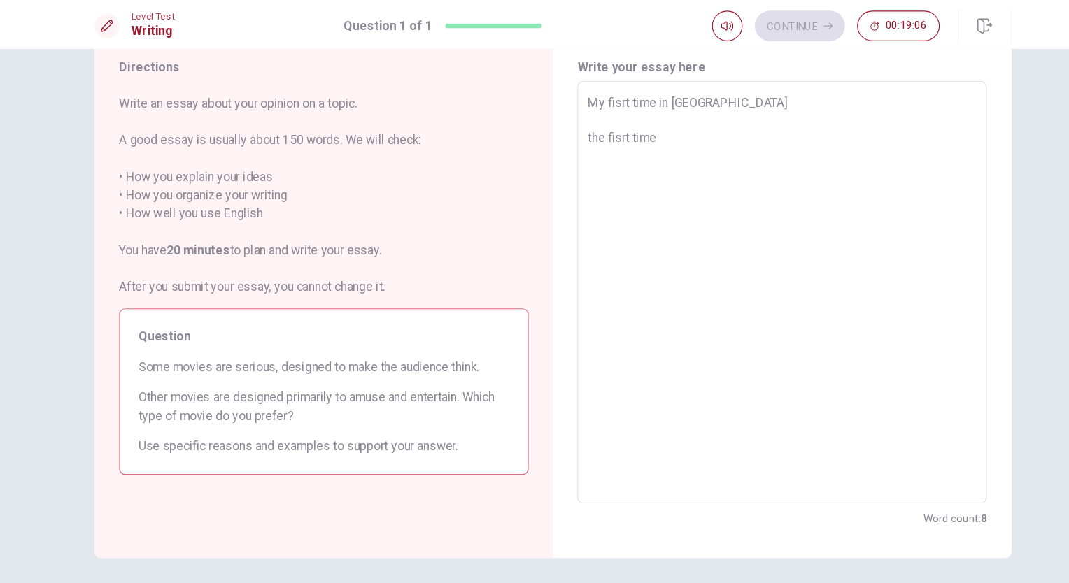
type textarea "My fisrt time in [GEOGRAPHIC_DATA] the fisrt time"
type textarea "x"
type textarea "My fisrt time in [GEOGRAPHIC_DATA] the fisrt time w"
type textarea "x"
type textarea "My fisrt time in [GEOGRAPHIC_DATA] the fisrt time wh"
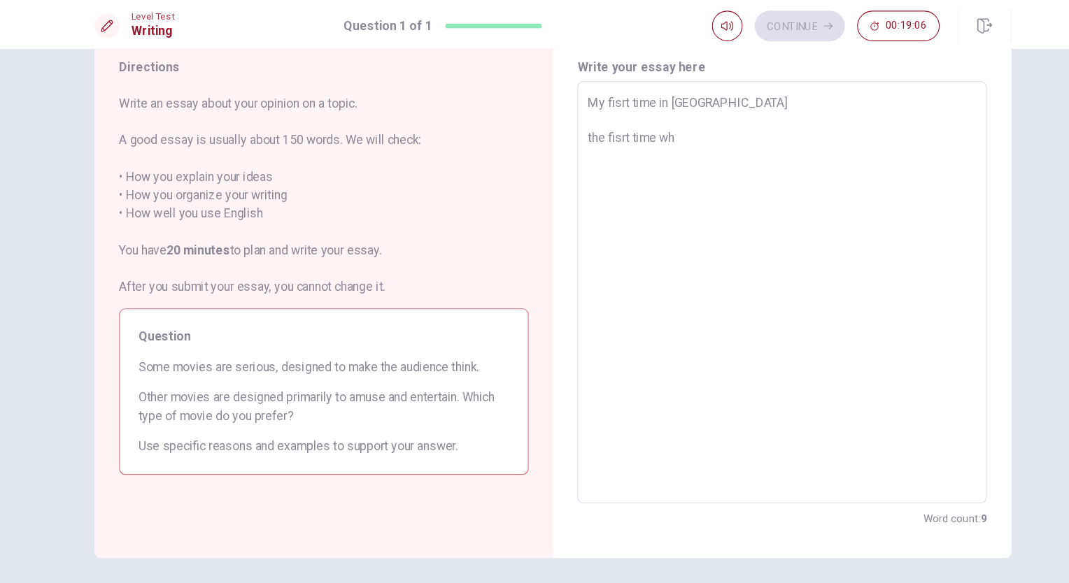
type textarea "x"
type textarea "My fisrt time in [GEOGRAPHIC_DATA] the fisrt time whe"
type textarea "x"
type textarea "My fisrt time in [GEOGRAPHIC_DATA] the fisrt time when"
type textarea "x"
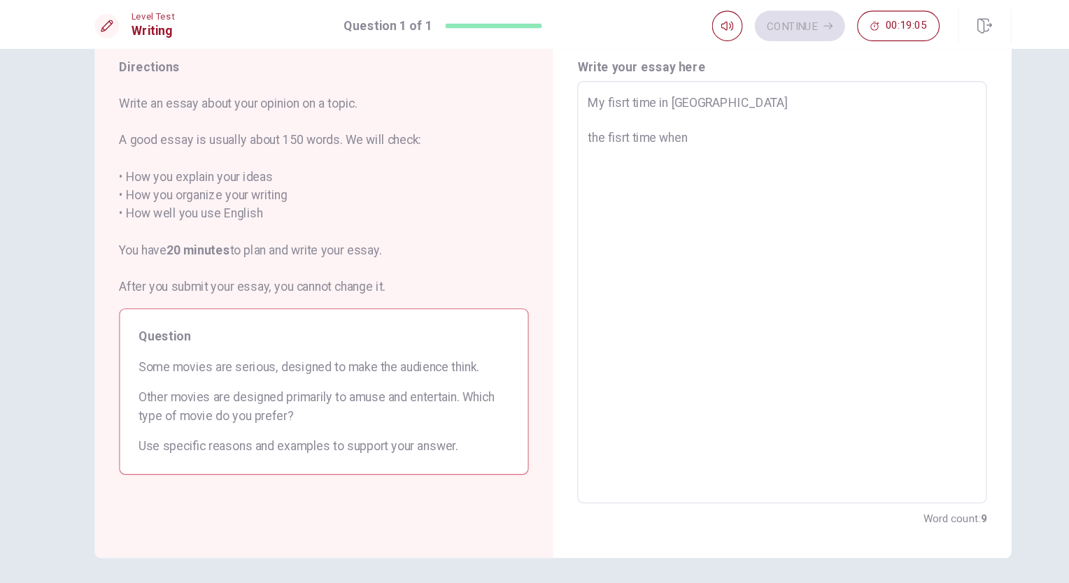
type textarea "My fisrt time in [GEOGRAPHIC_DATA] the fisrt time when"
type textarea "x"
type textarea "My fisrt time in [GEOGRAPHIC_DATA] the fisrt time when i"
type textarea "x"
type textarea "My fisrt time in [GEOGRAPHIC_DATA] the fisrt time when i"
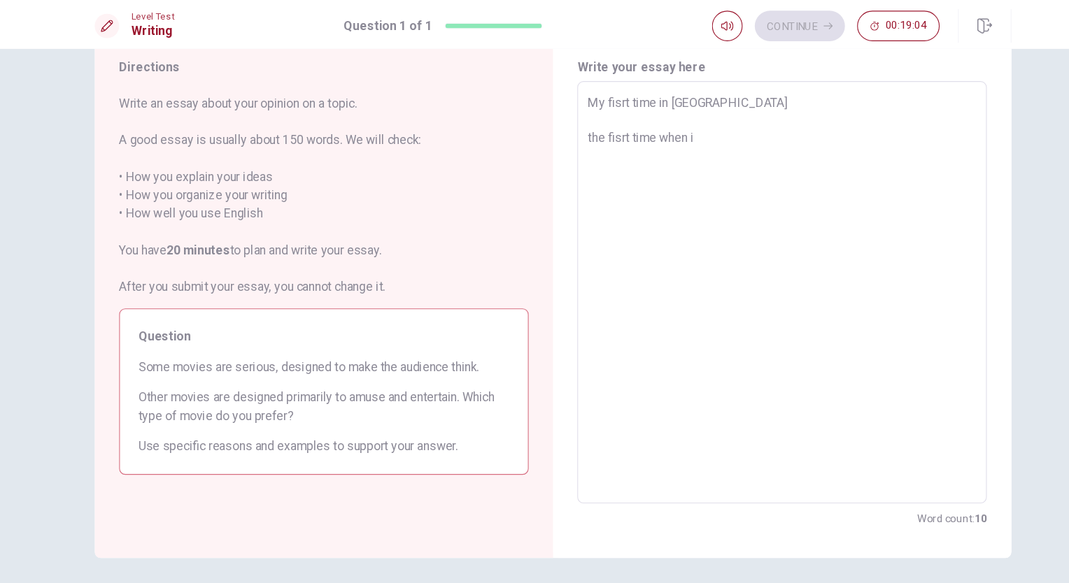
type textarea "x"
type textarea "My fisrt time in [GEOGRAPHIC_DATA] the fisrt time when i c"
type textarea "x"
type textarea "My fisrt time in [GEOGRAPHIC_DATA] the fisrt time when i ca"
type textarea "x"
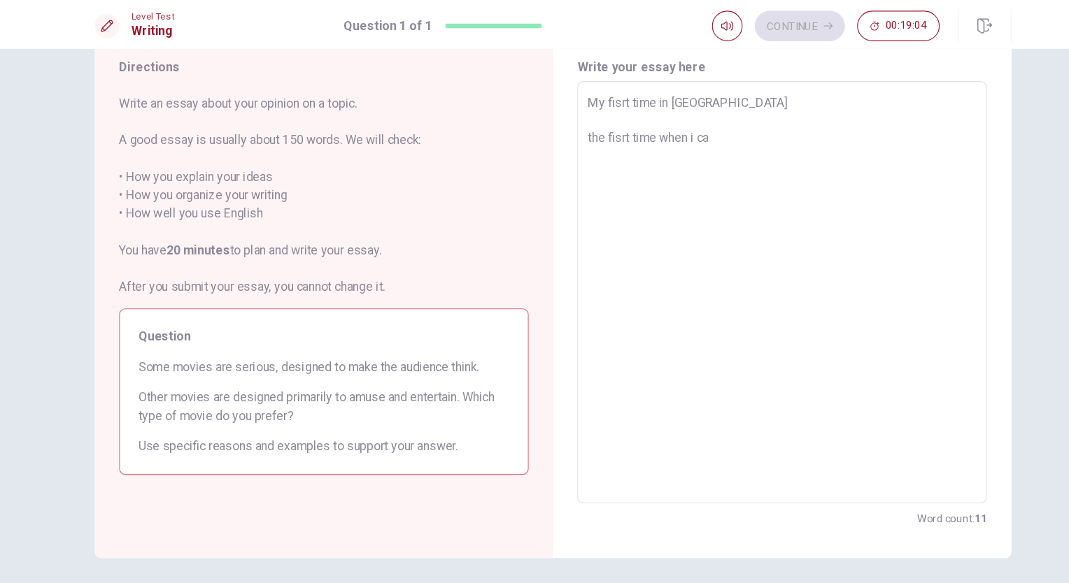
type textarea "My fisrt time in [GEOGRAPHIC_DATA] the fisrt time when i cam"
type textarea "x"
type textarea "My fisrt time in [GEOGRAPHIC_DATA] the fisrt time when i came"
type textarea "x"
type textarea "My fisrt time in [GEOGRAPHIC_DATA] the fisrt time when i came"
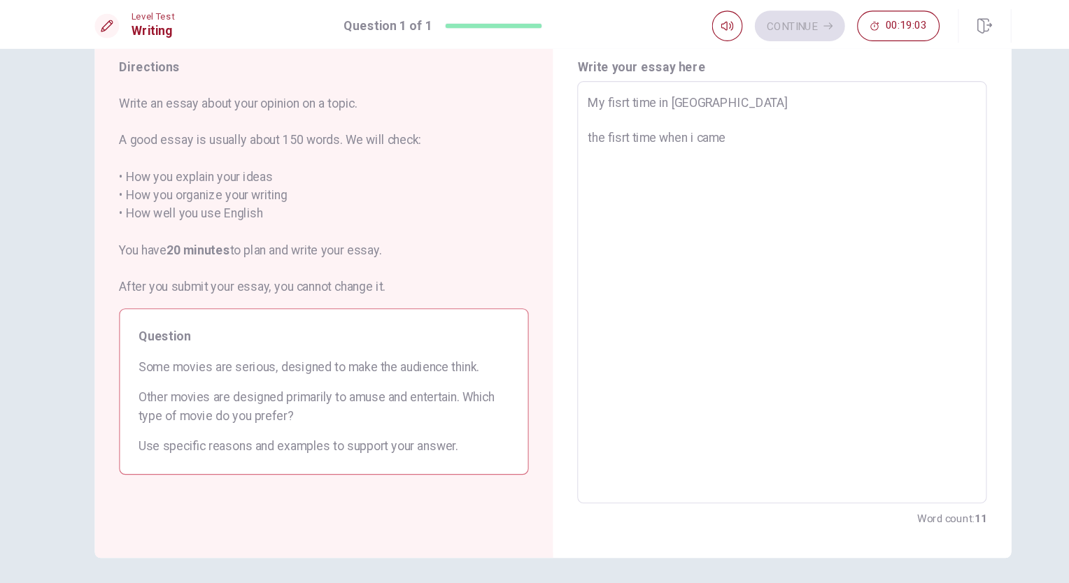
type textarea "x"
type textarea "My fisrt time in [GEOGRAPHIC_DATA] the fisrt time when i came"
type textarea "x"
type textarea "My fisrt time in [GEOGRAPHIC_DATA] the fisrt time when i cam"
type textarea "x"
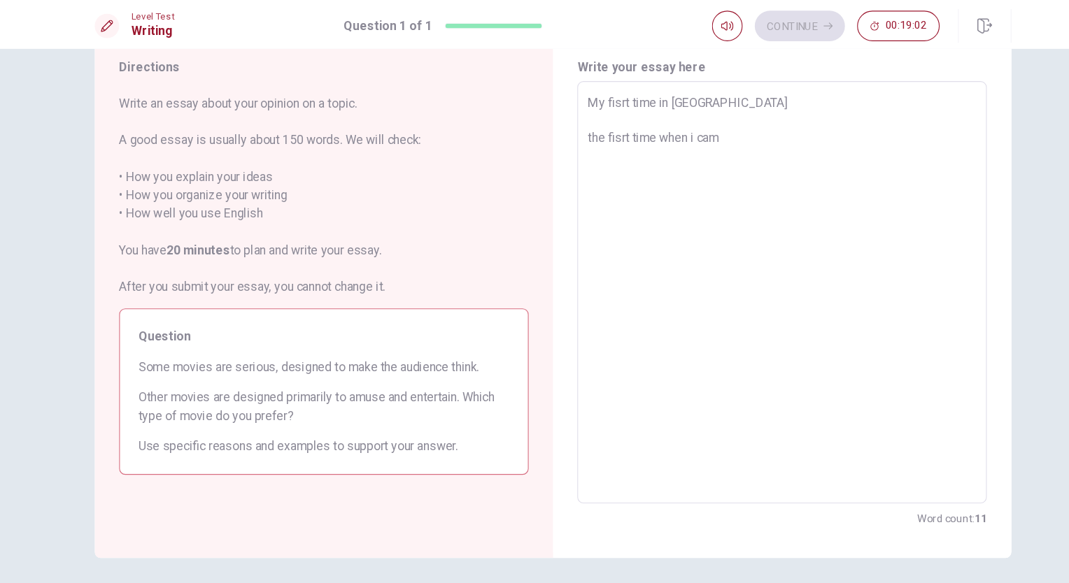
type textarea "My fisrt time in [GEOGRAPHIC_DATA] the fisrt time when i ca"
type textarea "x"
type textarea "My fisrt time in [GEOGRAPHIC_DATA] the fisrt time when i c"
type textarea "x"
type textarea "My fisrt time in [GEOGRAPHIC_DATA] the fisrt time when i"
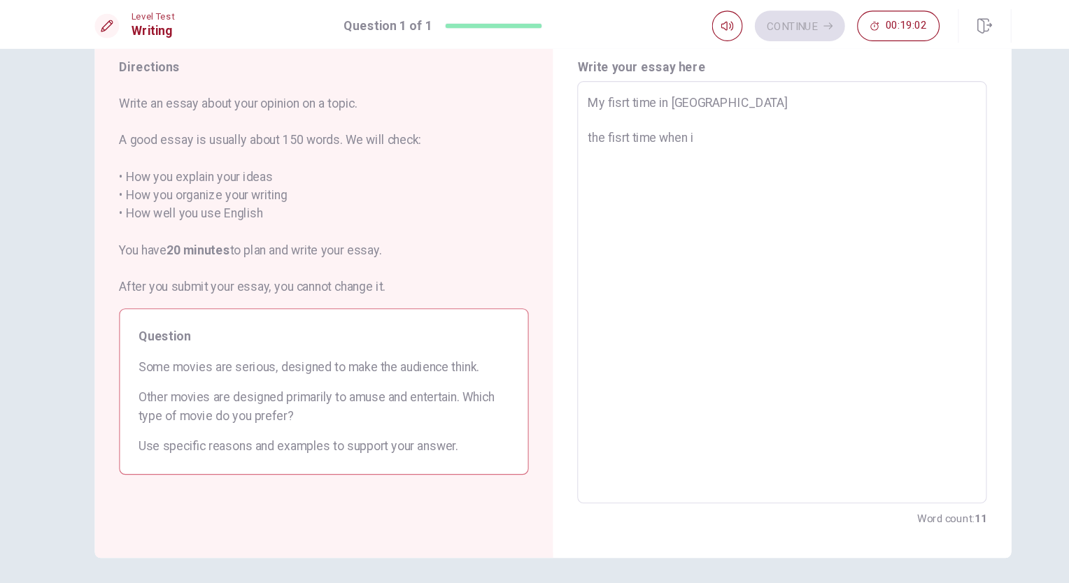
type textarea "x"
type textarea "My fisrt time in [GEOGRAPHIC_DATA] the fisrt time when i"
type textarea "x"
type textarea "My fisrt time in [GEOGRAPHIC_DATA] the fisrt time when"
type textarea "x"
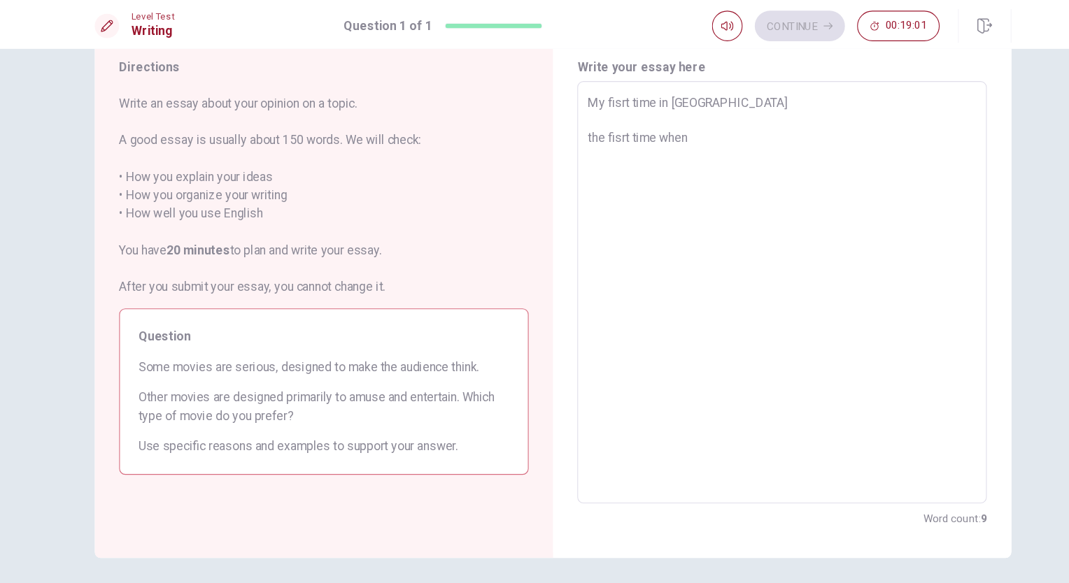
type textarea "My fisrt time in [GEOGRAPHIC_DATA] the fisrt time when I"
type textarea "x"
type textarea "My fisrt time in [GEOGRAPHIC_DATA] the fisrt time when I"
type textarea "x"
type textarea "My fisrt time in [GEOGRAPHIC_DATA] the fisrt time when I c"
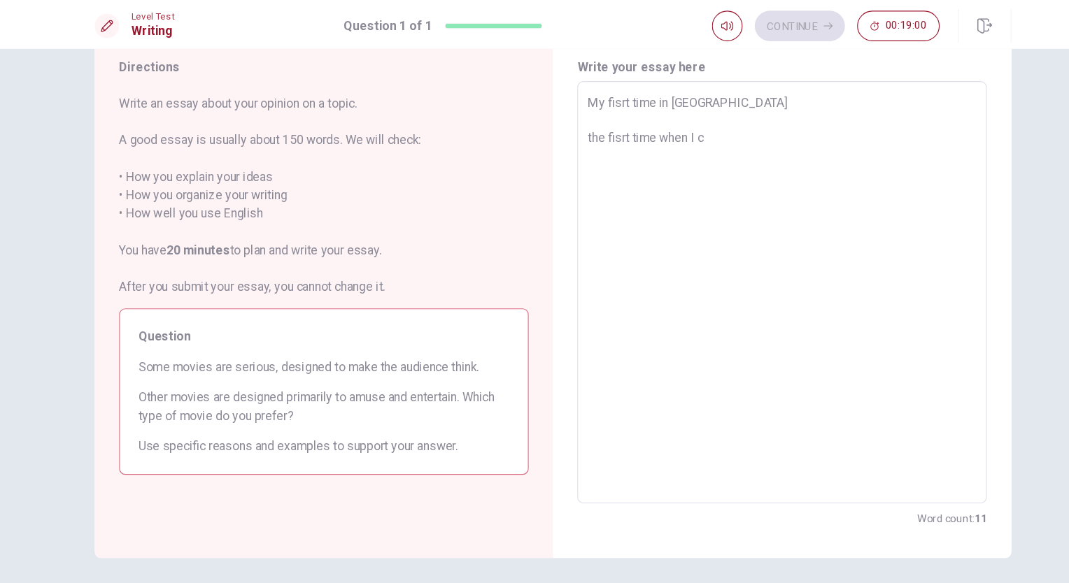
type textarea "x"
type textarea "My fisrt time in [GEOGRAPHIC_DATA] the fisrt time when I ca"
type textarea "x"
type textarea "My fisrt time in [GEOGRAPHIC_DATA] the fisrt time when I cam"
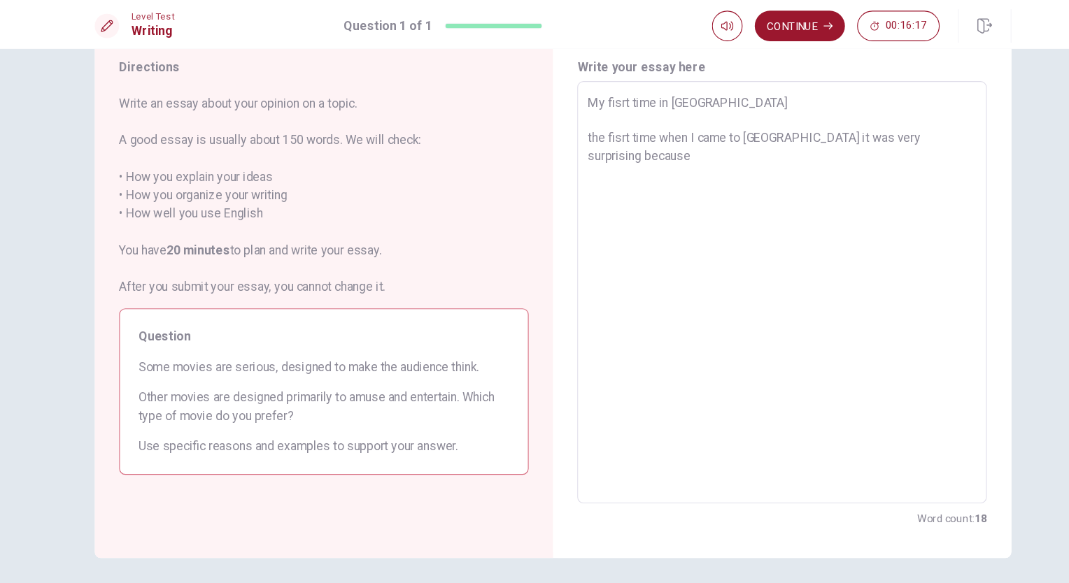
click at [904, 129] on textarea "My fisrt time in [GEOGRAPHIC_DATA] the fisrt time when I came to [GEOGRAPHIC_DA…" at bounding box center [744, 268] width 355 height 364
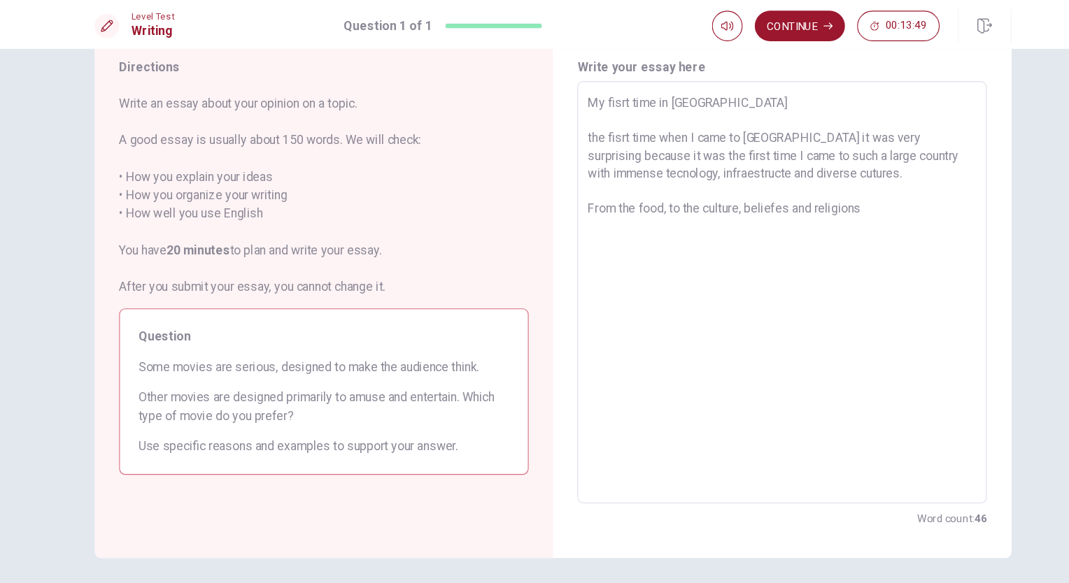
click at [847, 198] on textarea "My fisrt time in [GEOGRAPHIC_DATA] the fisrt time when I came to [GEOGRAPHIC_DA…" at bounding box center [744, 268] width 355 height 364
click at [731, 189] on textarea "My fisrt time in [GEOGRAPHIC_DATA] the fisrt time when I came to [GEOGRAPHIC_DA…" at bounding box center [744, 268] width 355 height 364
click at [739, 192] on textarea "My fisrt time in [GEOGRAPHIC_DATA] the fisrt time when I came to [GEOGRAPHIC_DA…" at bounding box center [744, 268] width 355 height 364
click at [818, 197] on textarea "My fisrt time in [GEOGRAPHIC_DATA] the fisrt time when I came to [GEOGRAPHIC_DA…" at bounding box center [744, 268] width 355 height 364
click at [805, 188] on textarea "My fisrt time in [GEOGRAPHIC_DATA] the fisrt time when I came to [GEOGRAPHIC_DA…" at bounding box center [744, 268] width 355 height 364
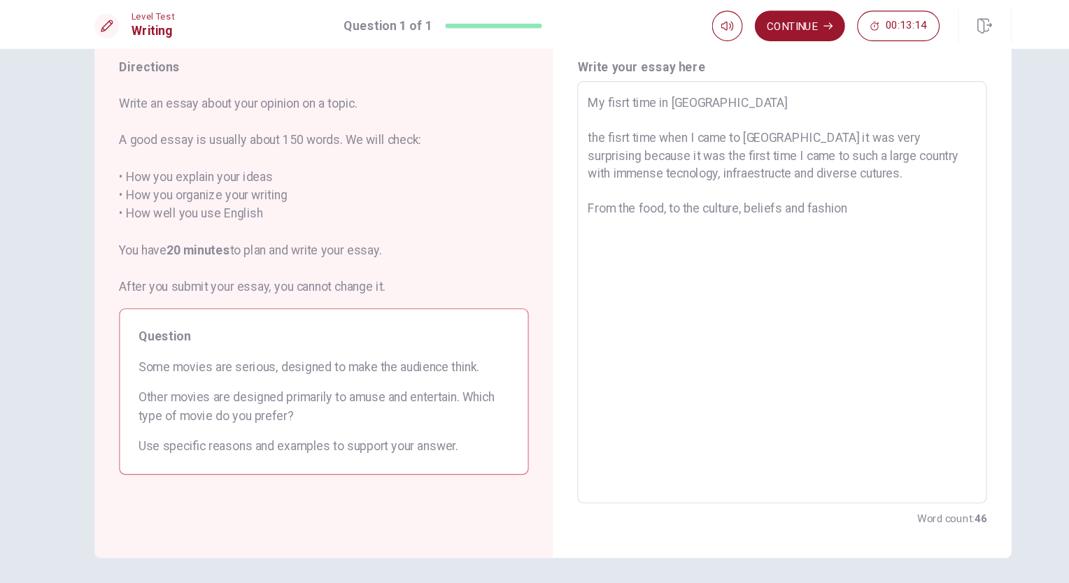
click at [818, 195] on textarea "My fisrt time in [GEOGRAPHIC_DATA] the fisrt time when I came to [GEOGRAPHIC_DA…" at bounding box center [744, 268] width 355 height 364
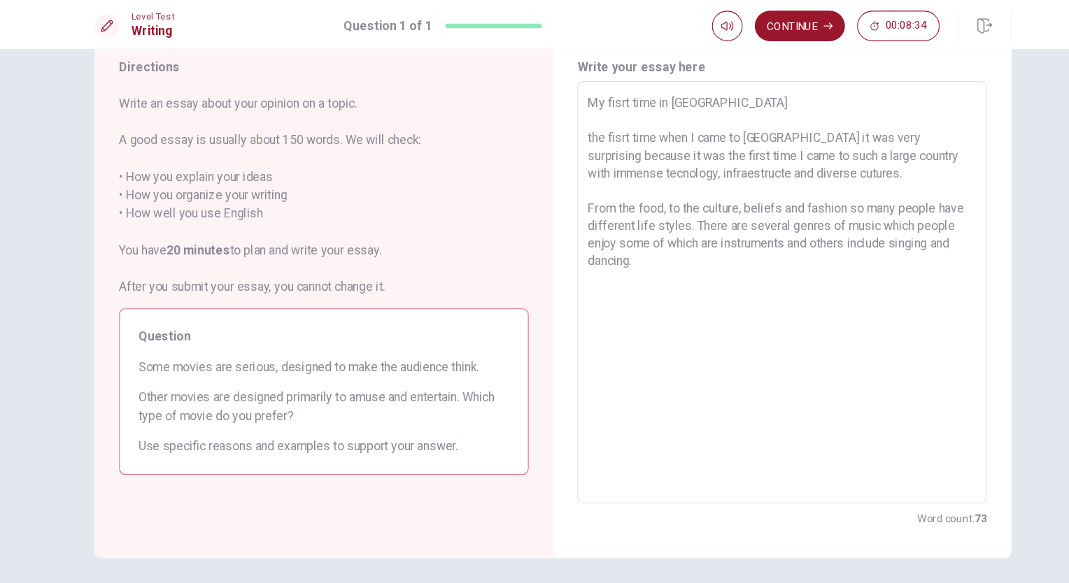
click at [764, 222] on textarea "My fisrt time in [GEOGRAPHIC_DATA] the fisrt time when I came to [GEOGRAPHIC_DA…" at bounding box center [744, 268] width 355 height 364
click at [656, 246] on textarea "My fisrt time in [GEOGRAPHIC_DATA] the fisrt time when I came to [GEOGRAPHIC_DA…" at bounding box center [744, 268] width 355 height 364
click at [758, 269] on textarea "My fisrt time in [GEOGRAPHIC_DATA] the fisrt time when I came to [GEOGRAPHIC_DA…" at bounding box center [744, 268] width 355 height 364
drag, startPoint x: 800, startPoint y: 320, endPoint x: 848, endPoint y: 273, distance: 67.8
click at [848, 273] on textarea "My fisrt time in [GEOGRAPHIC_DATA] the fisrt time when I came to [GEOGRAPHIC_DA…" at bounding box center [744, 268] width 355 height 364
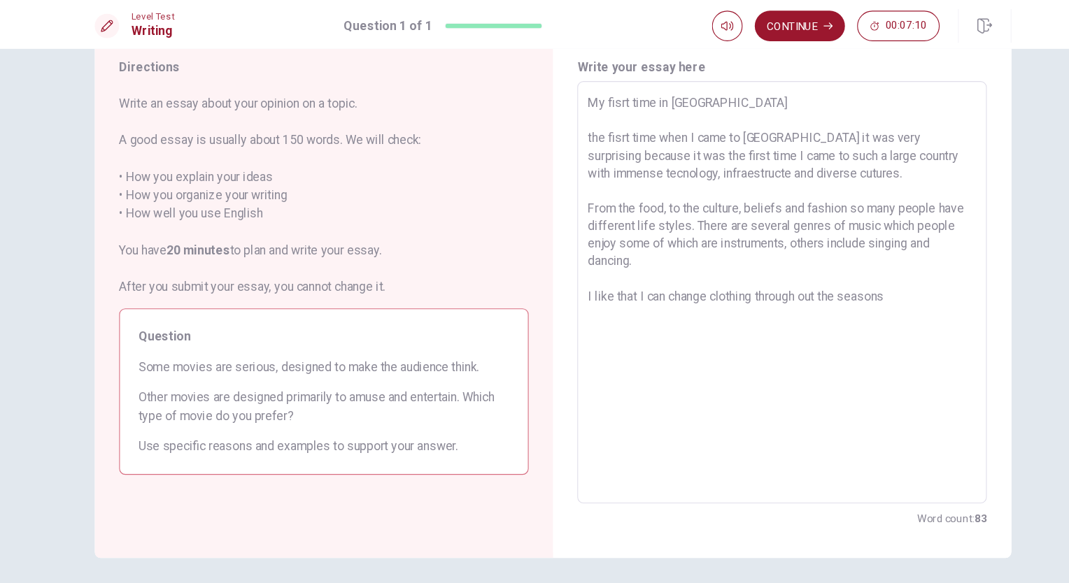
click at [848, 273] on textarea "My fisrt time in [GEOGRAPHIC_DATA] the fisrt time when I came to [GEOGRAPHIC_DA…" at bounding box center [744, 268] width 355 height 364
click at [766, 274] on textarea "My fisrt time in [GEOGRAPHIC_DATA] the fisrt time when I came to [GEOGRAPHIC_DA…" at bounding box center [744, 268] width 355 height 364
click at [858, 274] on textarea "My fisrt time in [GEOGRAPHIC_DATA] the fisrt time when I came to [GEOGRAPHIC_DA…" at bounding box center [744, 268] width 355 height 364
click at [874, 272] on textarea "My fisrt time in [GEOGRAPHIC_DATA] the fisrt time when I came to [GEOGRAPHIC_DA…" at bounding box center [744, 268] width 355 height 364
click at [768, 292] on textarea "My fisrt time in [GEOGRAPHIC_DATA] the fisrt time when I came to [GEOGRAPHIC_DA…" at bounding box center [744, 268] width 355 height 364
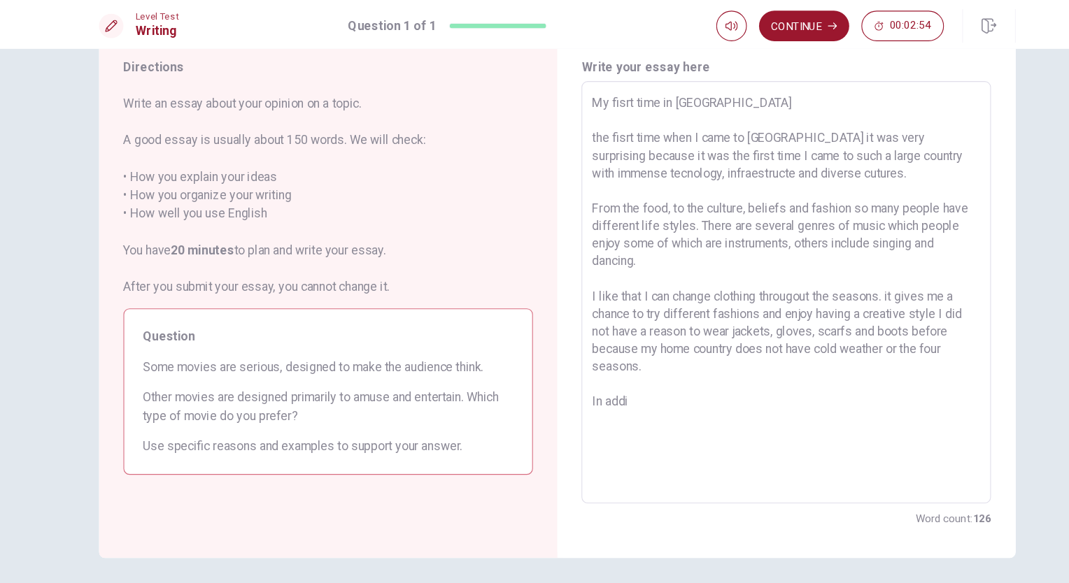
click at [979, 507] on div "Directions Write an essay about your opinion on a topic. A good essay is usuall…" at bounding box center [534, 314] width 1069 height 539
click at [990, 529] on div "Directions Write an essay about your opinion on a topic. A good essay is usuall…" at bounding box center [534, 314] width 1069 height 539
click at [750, 374] on textarea "My fisrt time in [GEOGRAPHIC_DATA] the fisrt time when I came to [GEOGRAPHIC_DA…" at bounding box center [744, 268] width 355 height 364
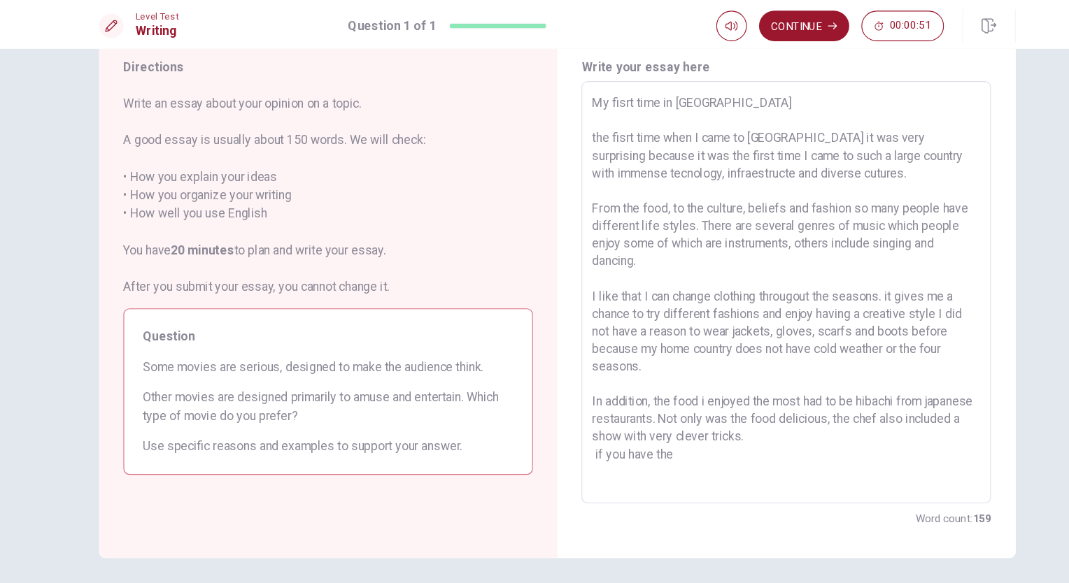
click at [569, 415] on textarea "My fisrt time in [GEOGRAPHIC_DATA] the fisrt time when I came to [GEOGRAPHIC_DA…" at bounding box center [744, 268] width 355 height 364
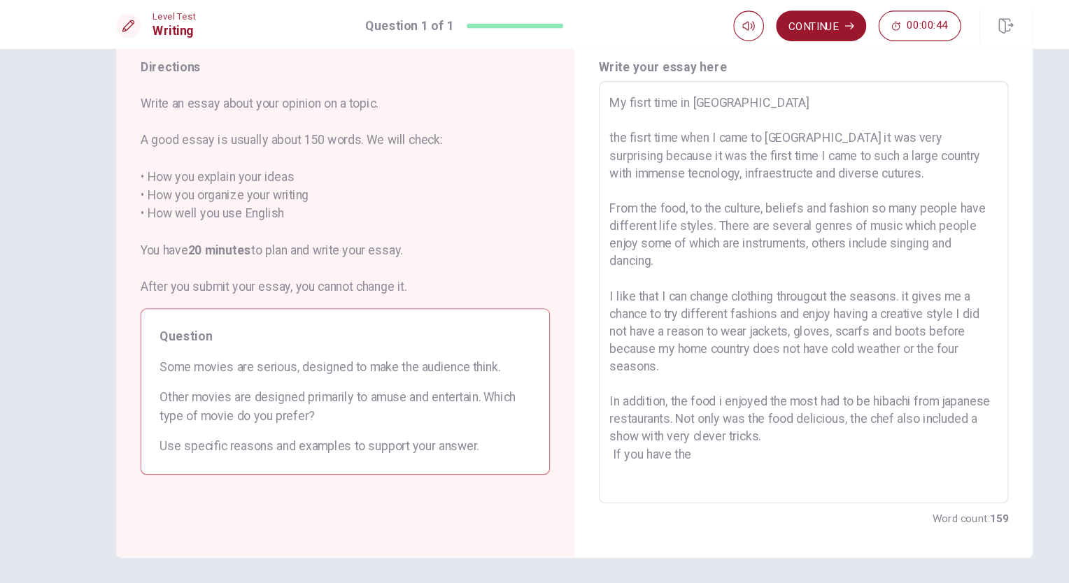
drag, startPoint x: 581, startPoint y: 418, endPoint x: 560, endPoint y: 415, distance: 20.6
click at [560, 415] on div "My fisrt time in [GEOGRAPHIC_DATA] the fisrt time when I came to [GEOGRAPHIC_DA…" at bounding box center [744, 267] width 375 height 387
click at [618, 372] on textarea "My fisrt time in [GEOGRAPHIC_DATA] the fisrt time when I came to [GEOGRAPHIC_DA…" at bounding box center [744, 268] width 355 height 364
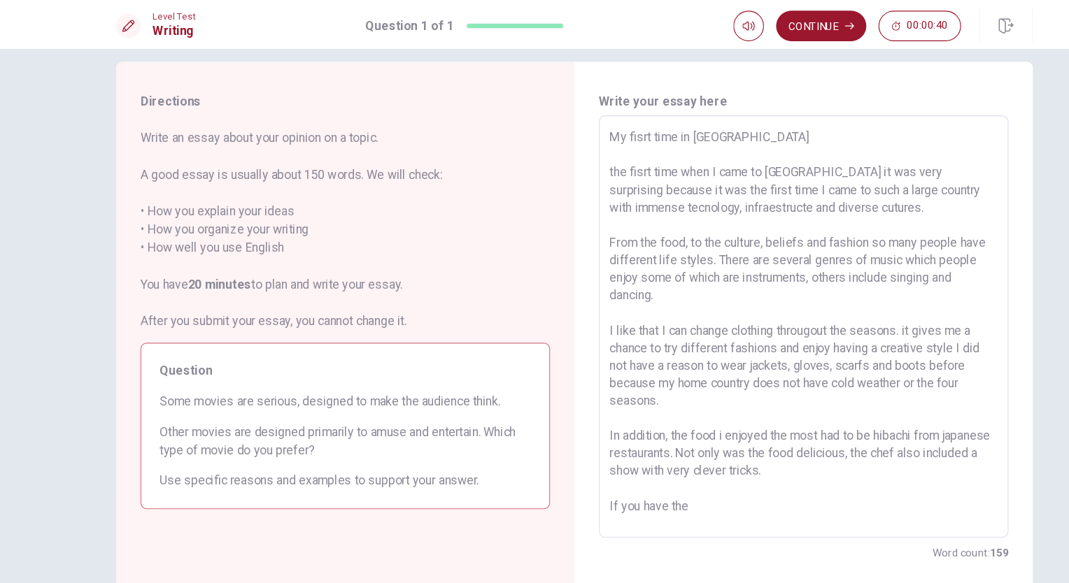
scroll to position [3, 0]
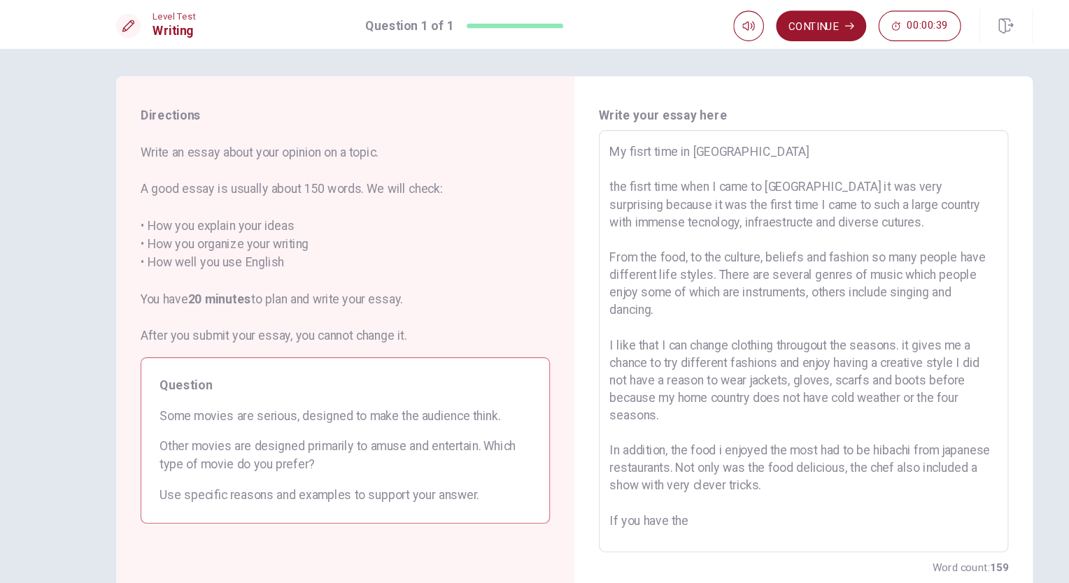
click at [669, 453] on textarea "My fisrt time in [GEOGRAPHIC_DATA] the fisrt time when I came to [GEOGRAPHIC_DA…" at bounding box center [744, 313] width 355 height 364
click at [661, 490] on textarea "My fisrt time in [GEOGRAPHIC_DATA] the fisrt time when I came to [GEOGRAPHIC_DA…" at bounding box center [744, 313] width 355 height 364
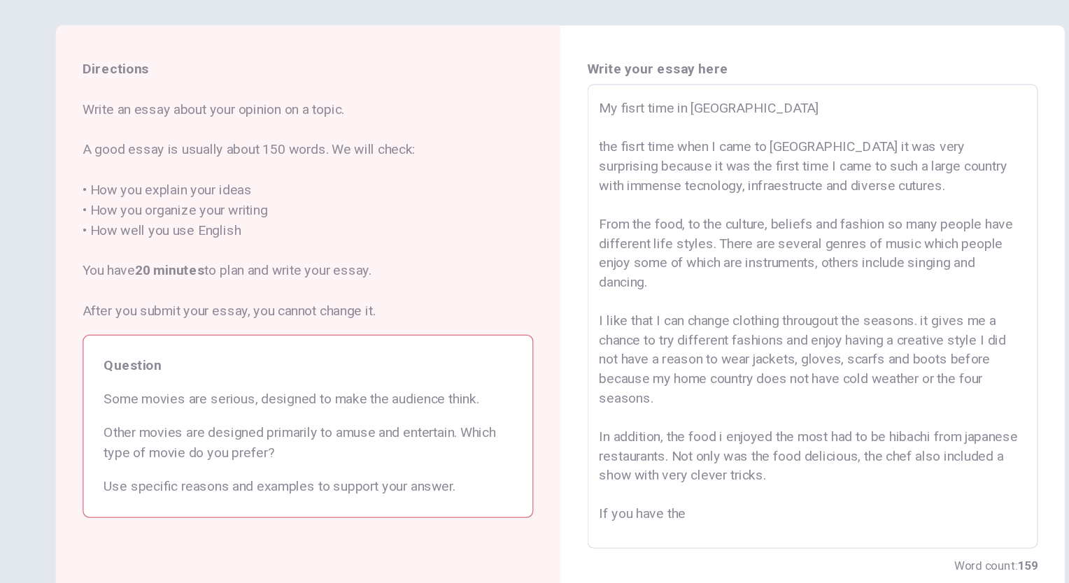
scroll to position [6, 0]
click at [660, 486] on textarea "My fisrt time in [GEOGRAPHIC_DATA] the fisrt time when I came to [GEOGRAPHIC_DA…" at bounding box center [744, 313] width 355 height 364
click at [907, 530] on div "Write your essay here My fisrt time in [GEOGRAPHIC_DATA] the fisrt time when I …" at bounding box center [744, 313] width 420 height 486
click at [839, 472] on textarea "My fisrt time in [GEOGRAPHIC_DATA] the fisrt time when I came to [GEOGRAPHIC_DA…" at bounding box center [744, 313] width 355 height 364
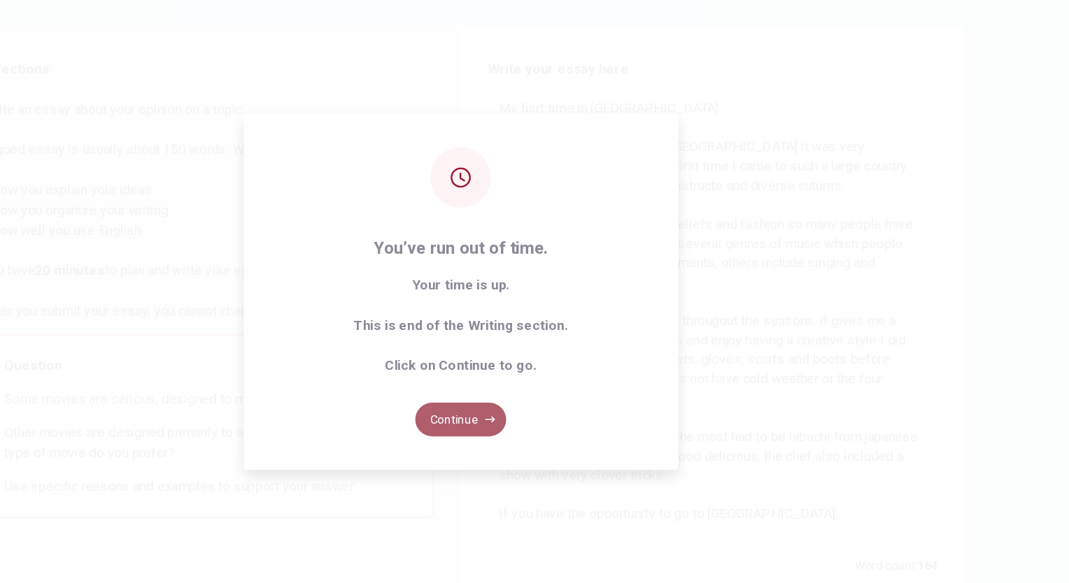
click at [523, 388] on button "Continue" at bounding box center [535, 398] width 76 height 28
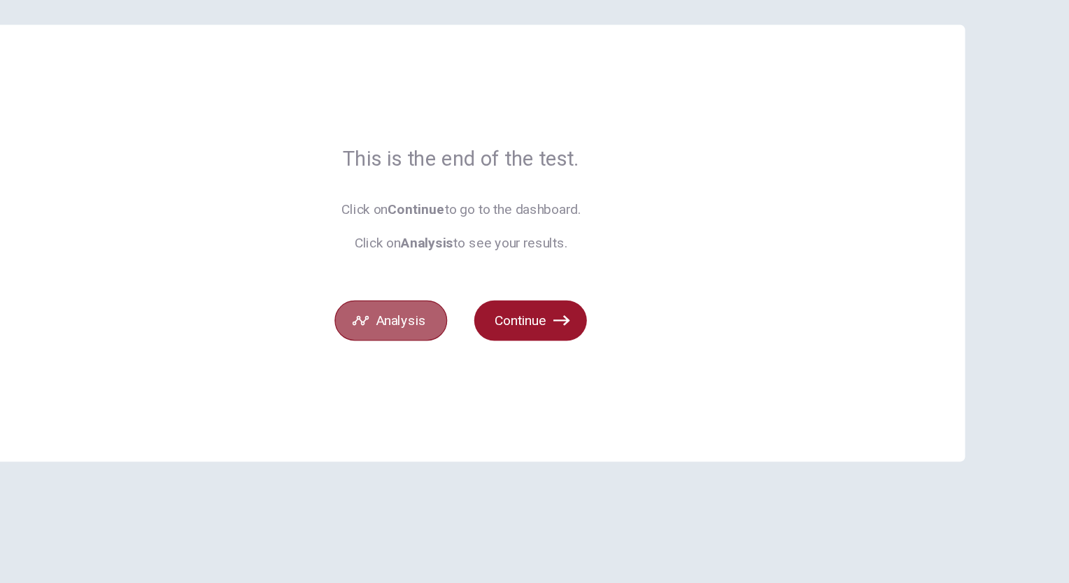
click at [486, 320] on button "Analysis" at bounding box center [477, 319] width 94 height 34
